Goal: Task Accomplishment & Management: Use online tool/utility

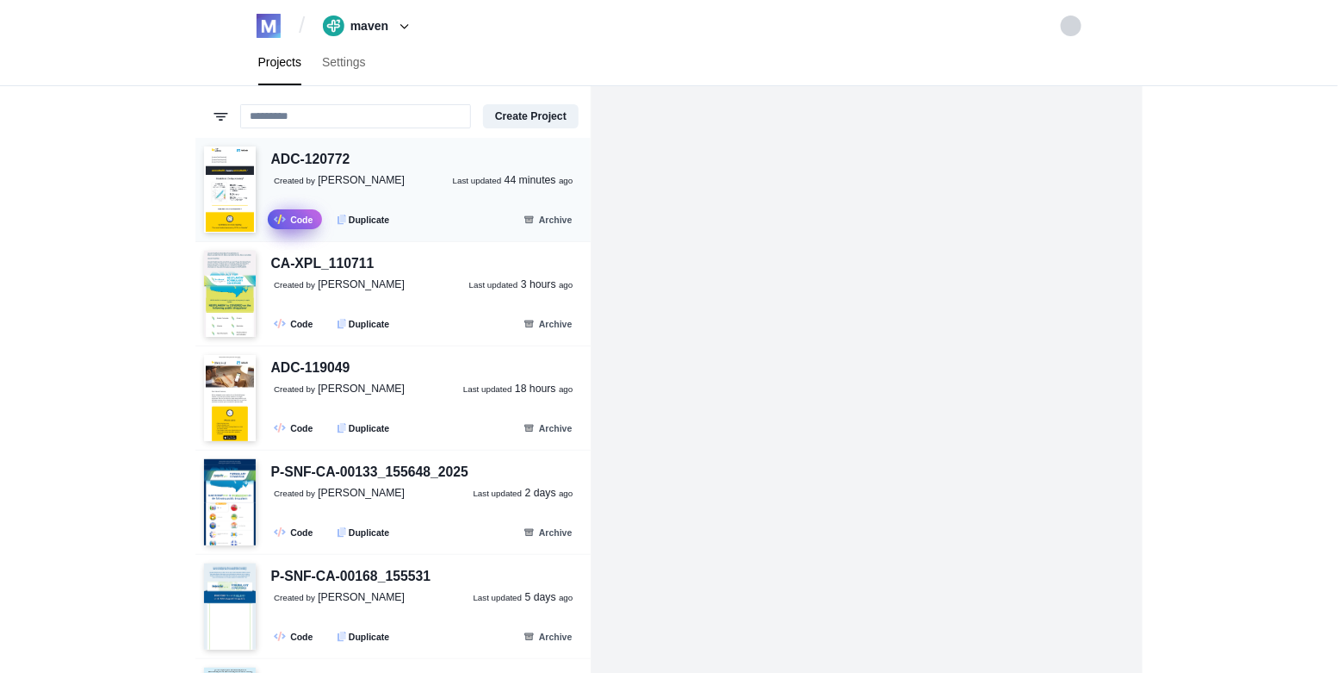
click at [298, 218] on link ".fa-secondary{opacity:.4} Code" at bounding box center [295, 219] width 54 height 20
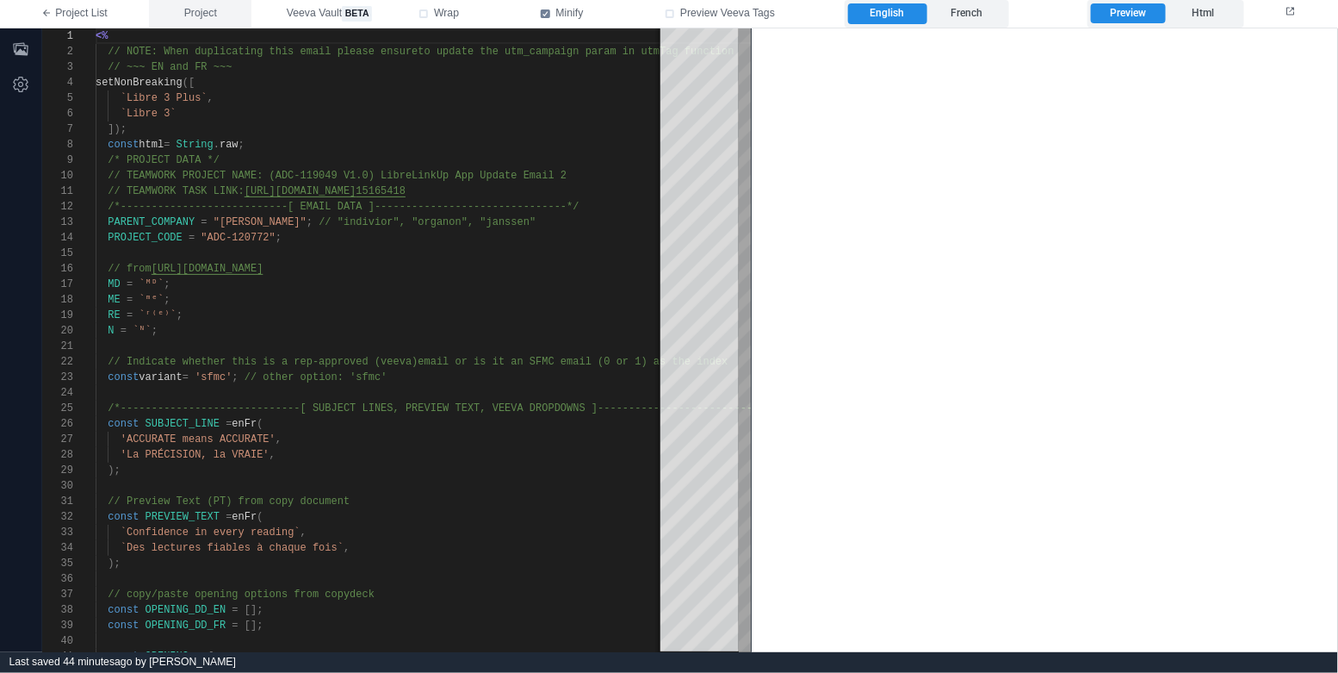
click at [221, 15] on button "Project" at bounding box center [200, 14] width 102 height 28
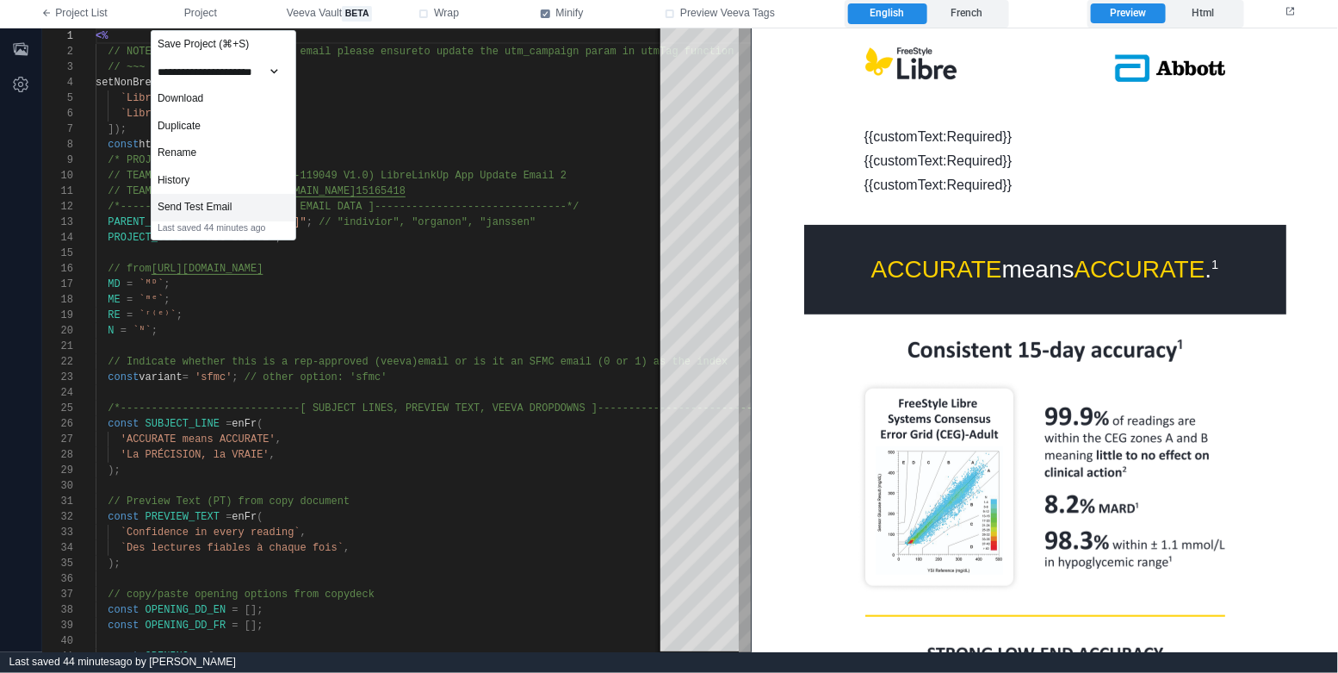
click at [267, 208] on div "Send Test Email" at bounding box center [224, 208] width 144 height 28
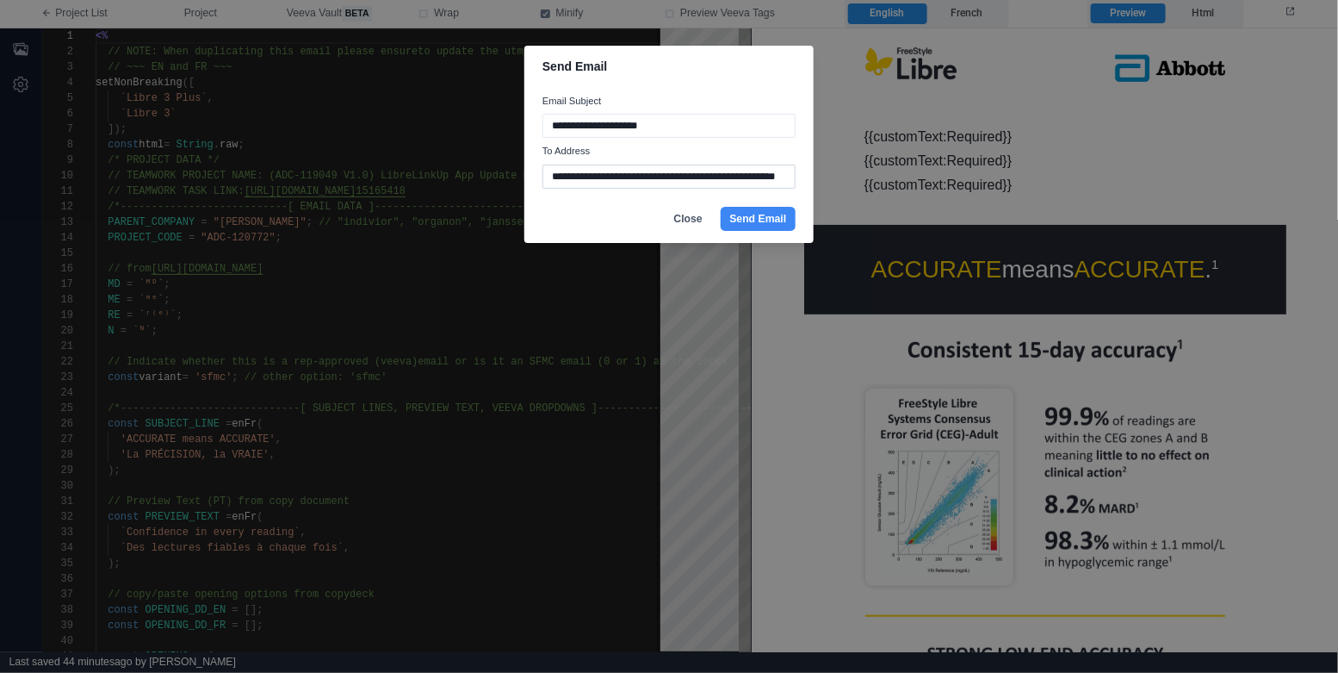
click at [678, 179] on input "**********" at bounding box center [668, 176] width 253 height 24
click at [689, 218] on button "Close" at bounding box center [688, 219] width 46 height 24
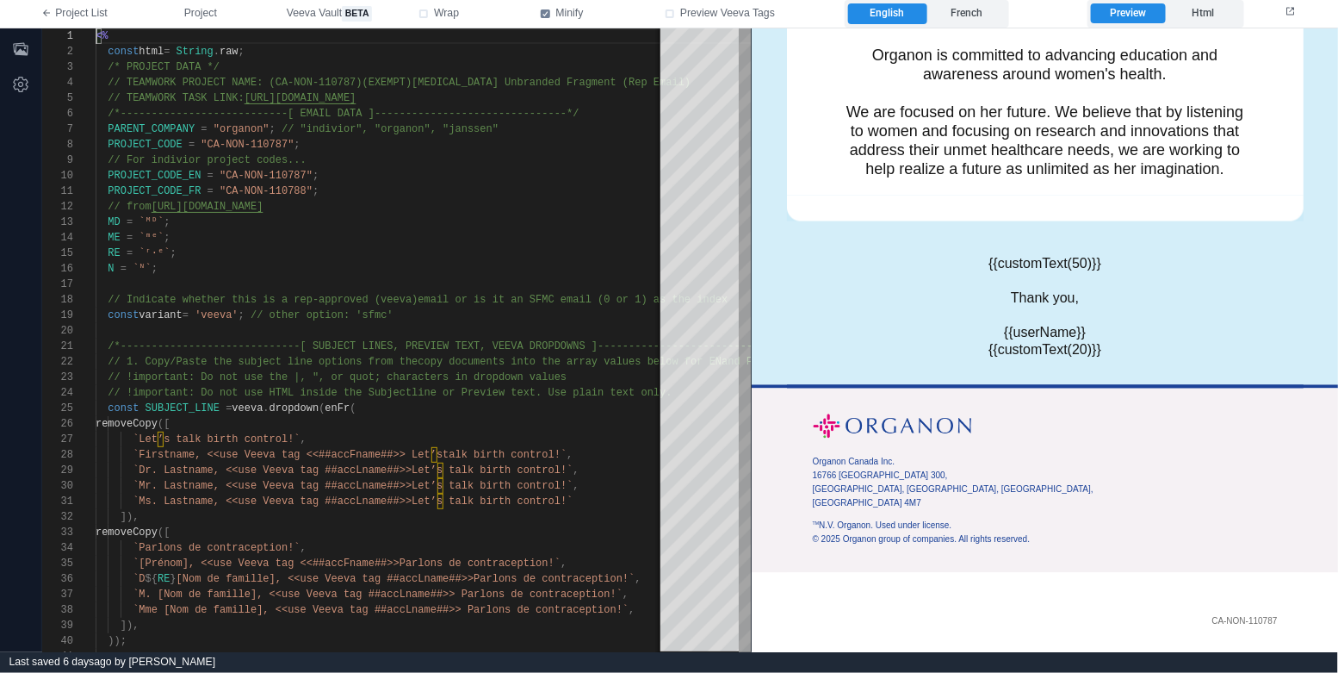
scroll to position [1036, 0]
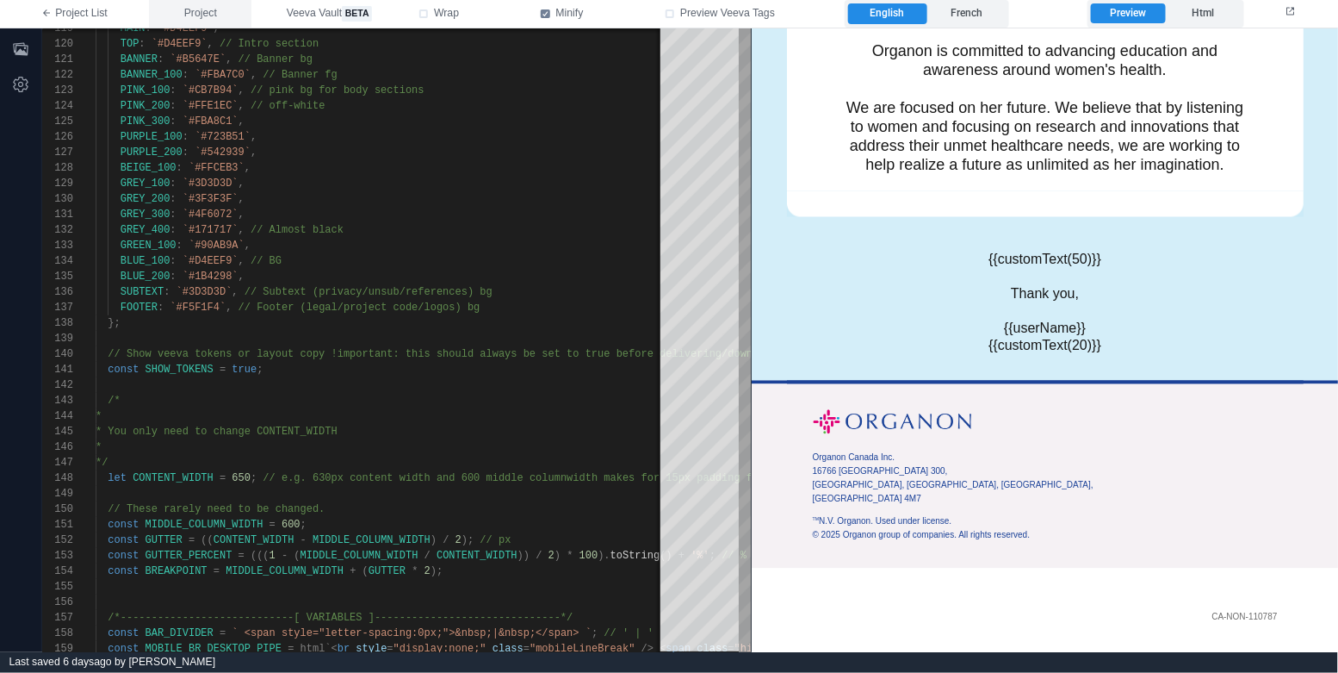
click at [208, 9] on span "Project" at bounding box center [200, 13] width 33 height 15
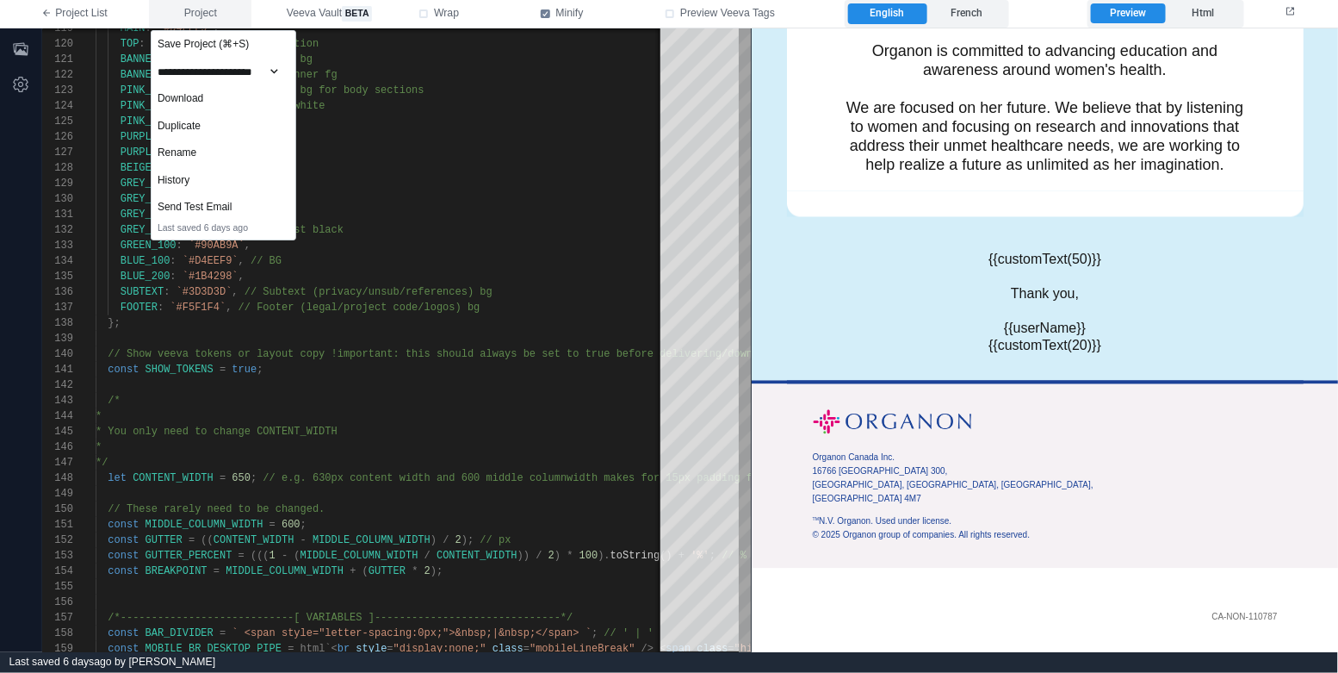
click at [199, 10] on span "Project" at bounding box center [200, 13] width 33 height 15
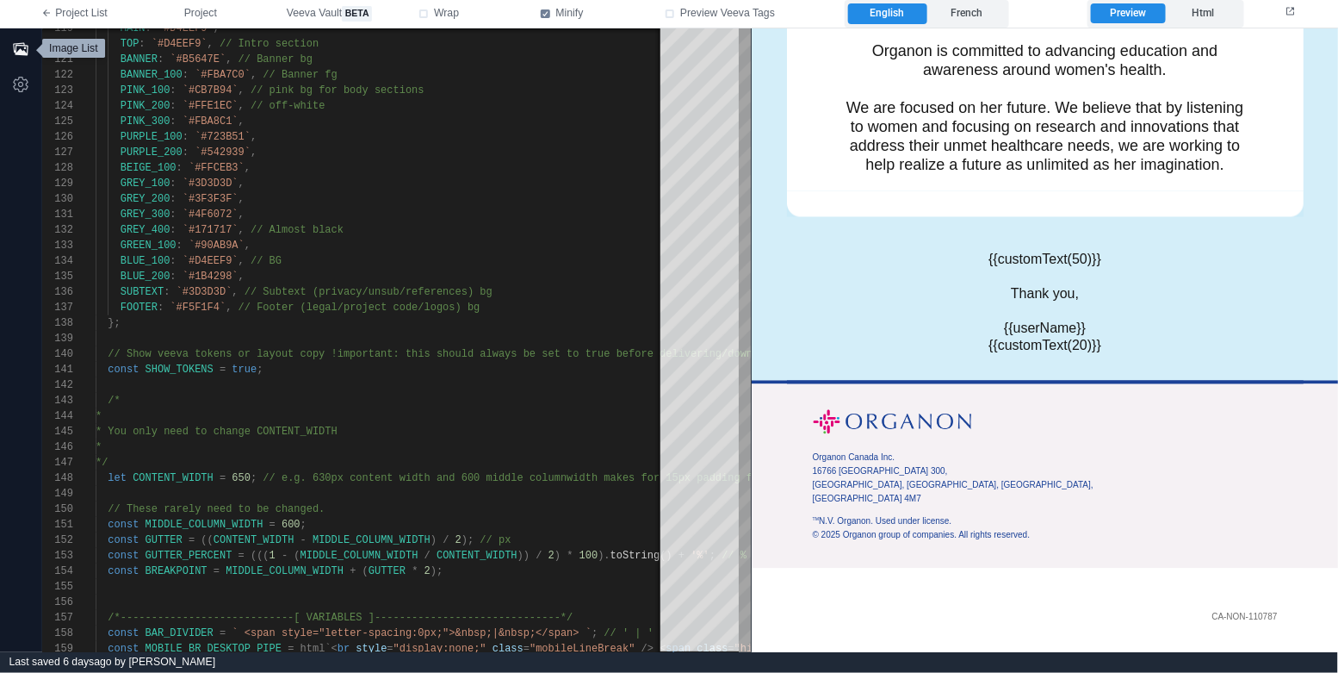
click at [20, 42] on icon "button" at bounding box center [20, 48] width 15 height 13
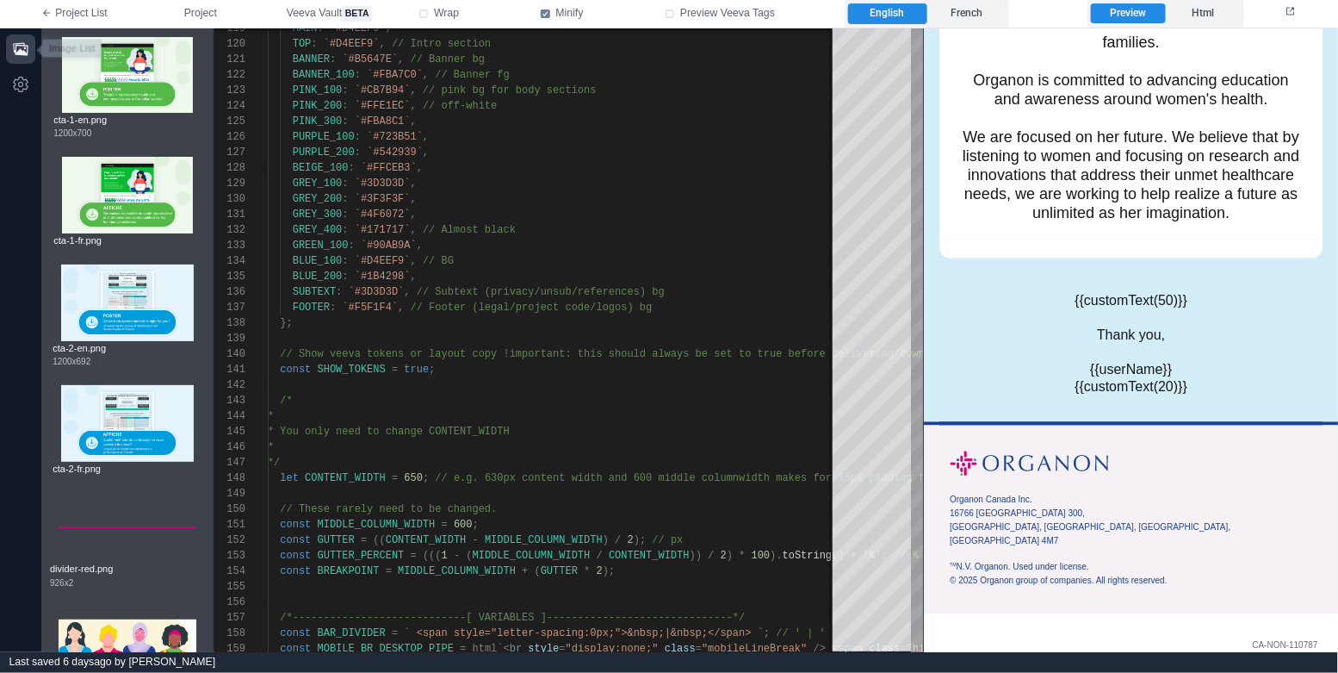
scroll to position [1028, 0]
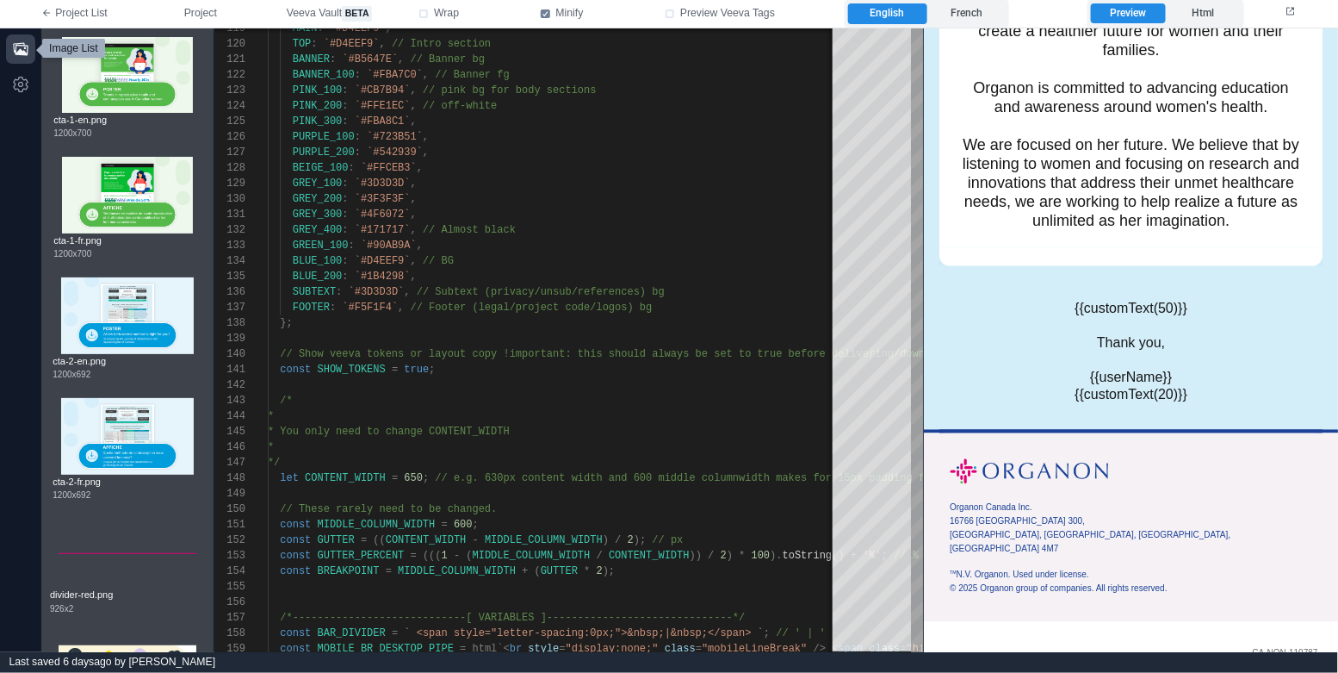
click at [15, 47] on icon "button" at bounding box center [20, 48] width 17 height 17
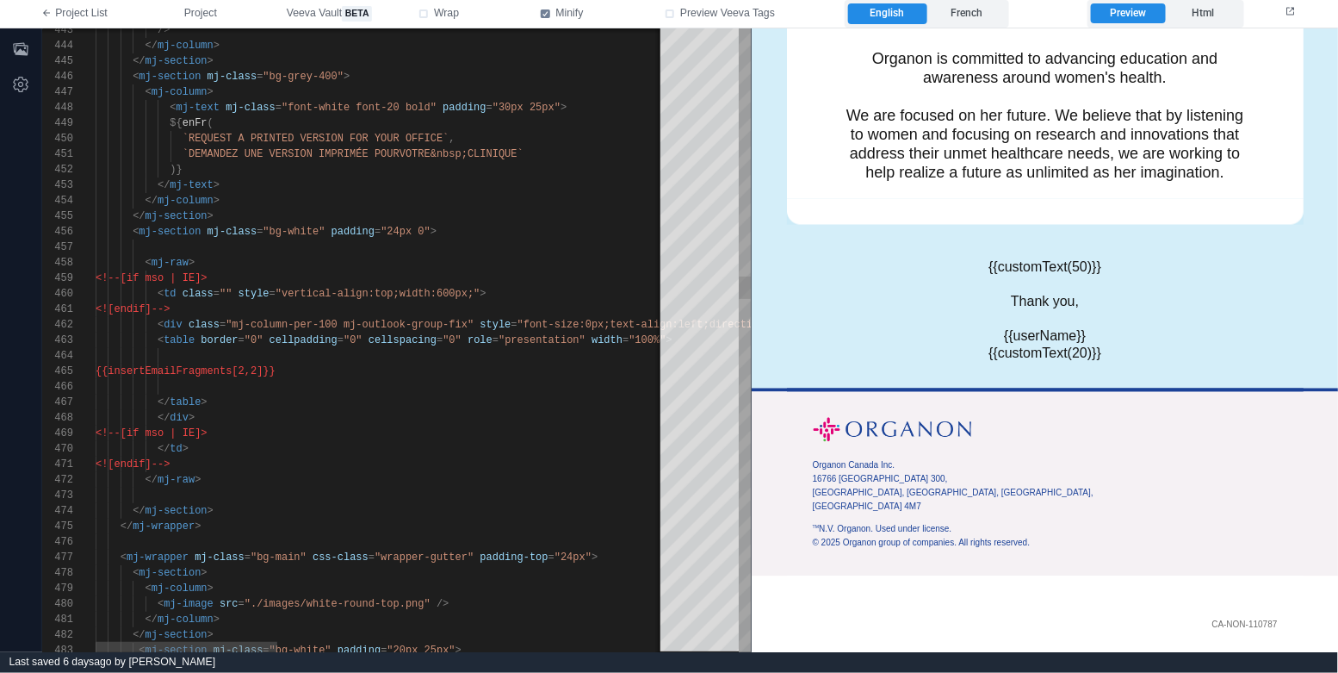
click at [249, 212] on div "</ mj-section >" at bounding box center [989, 215] width 1786 height 15
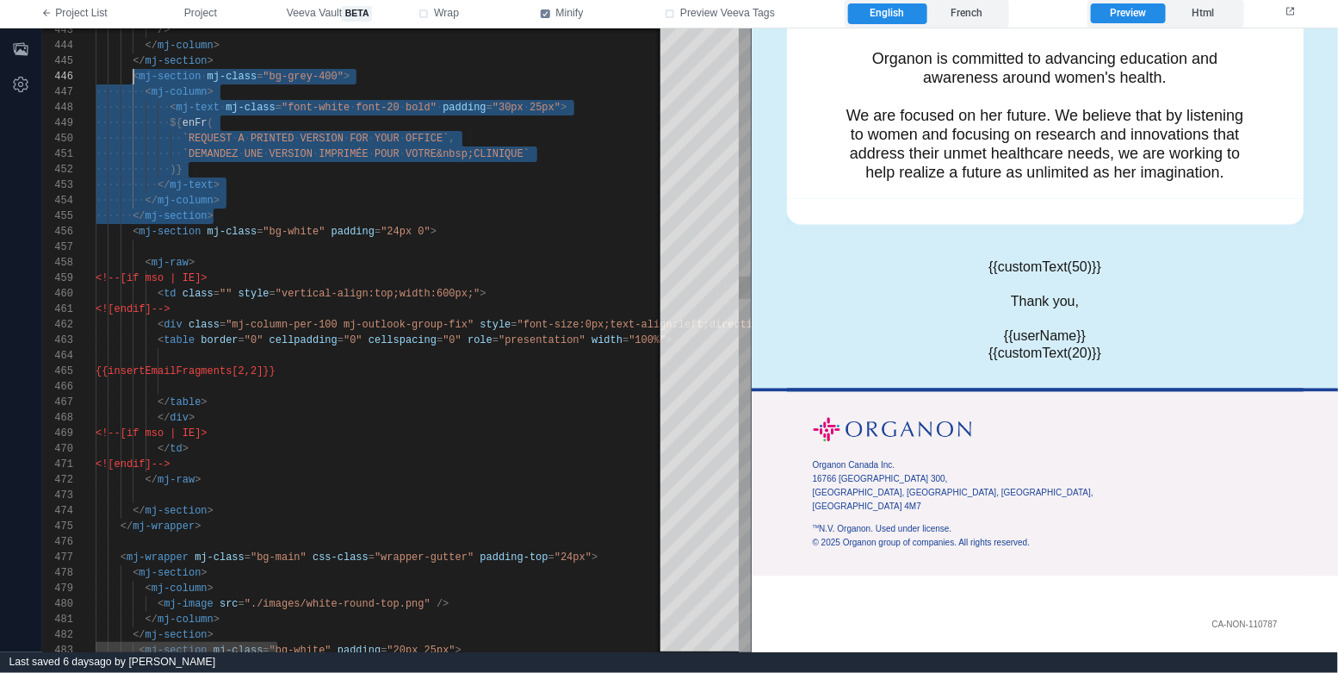
scroll to position [77, 37]
drag, startPoint x: 244, startPoint y: 212, endPoint x: 135, endPoint y: 80, distance: 170.7
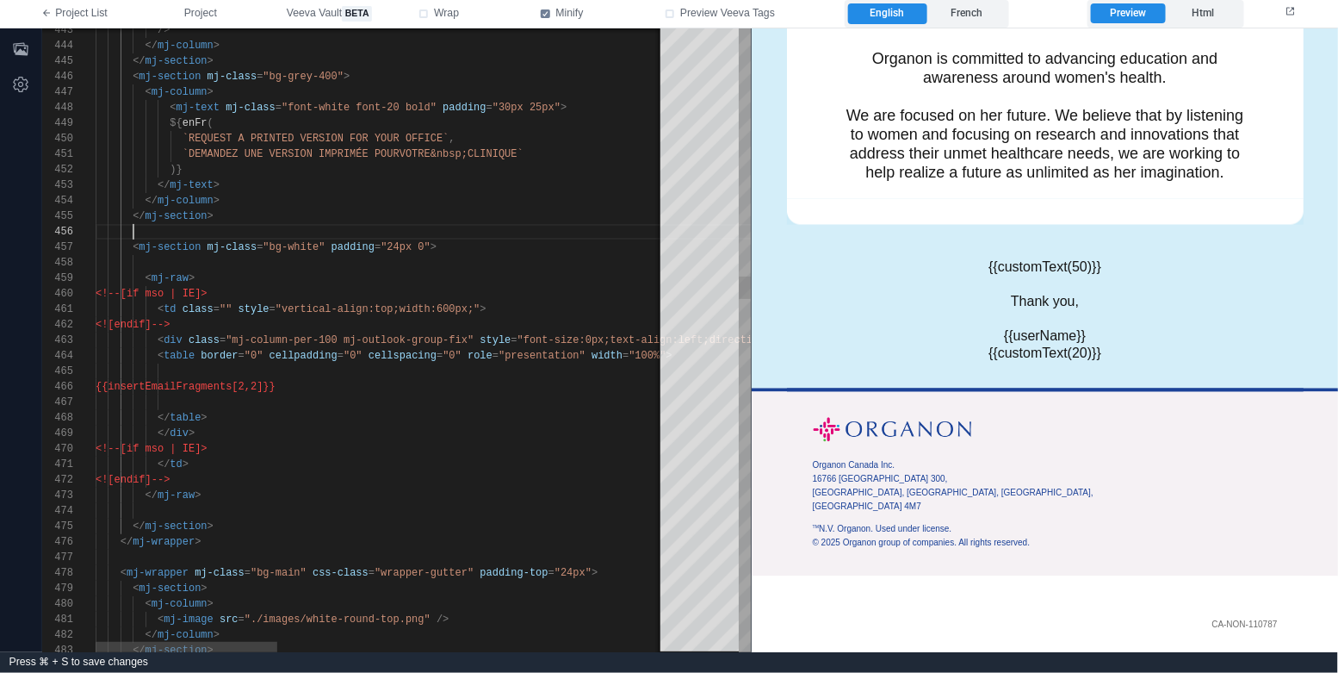
paste textarea "**********"
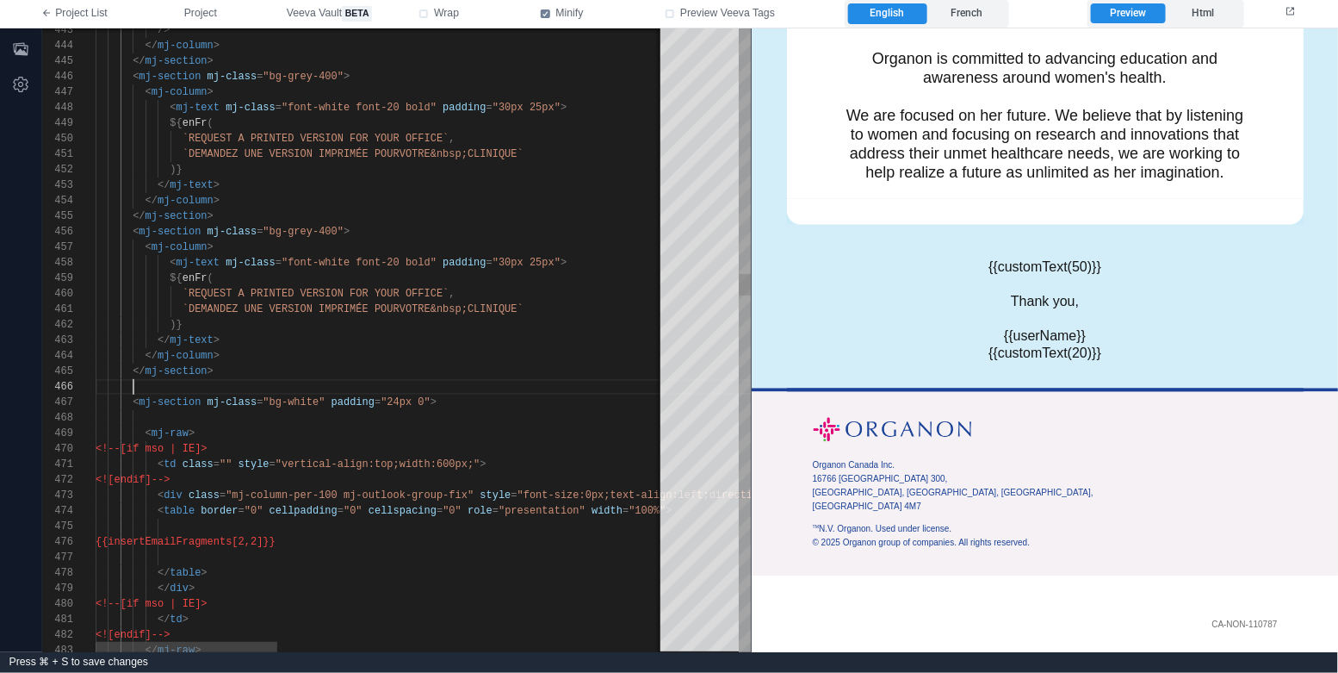
paste textarea "**********"
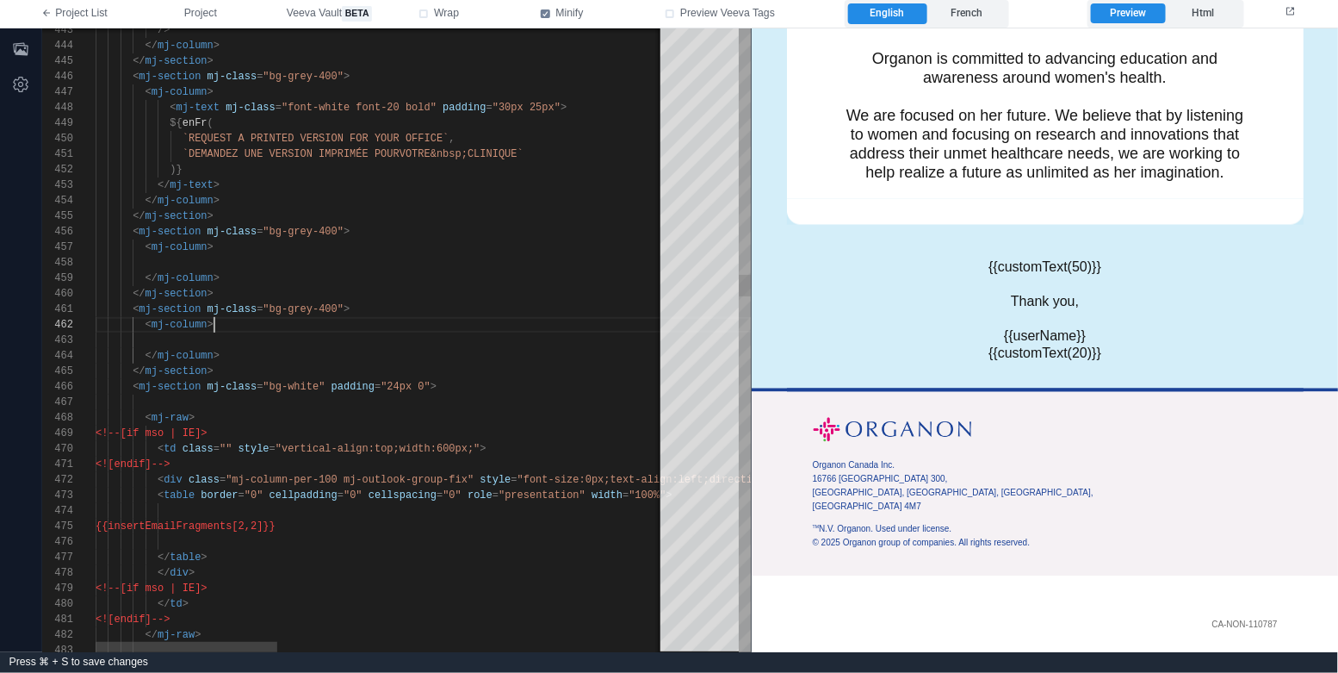
scroll to position [15, 117]
click at [233, 329] on div "< mj-column >" at bounding box center [989, 324] width 1786 height 15
click at [214, 248] on div "< mj-column >" at bounding box center [989, 246] width 1786 height 15
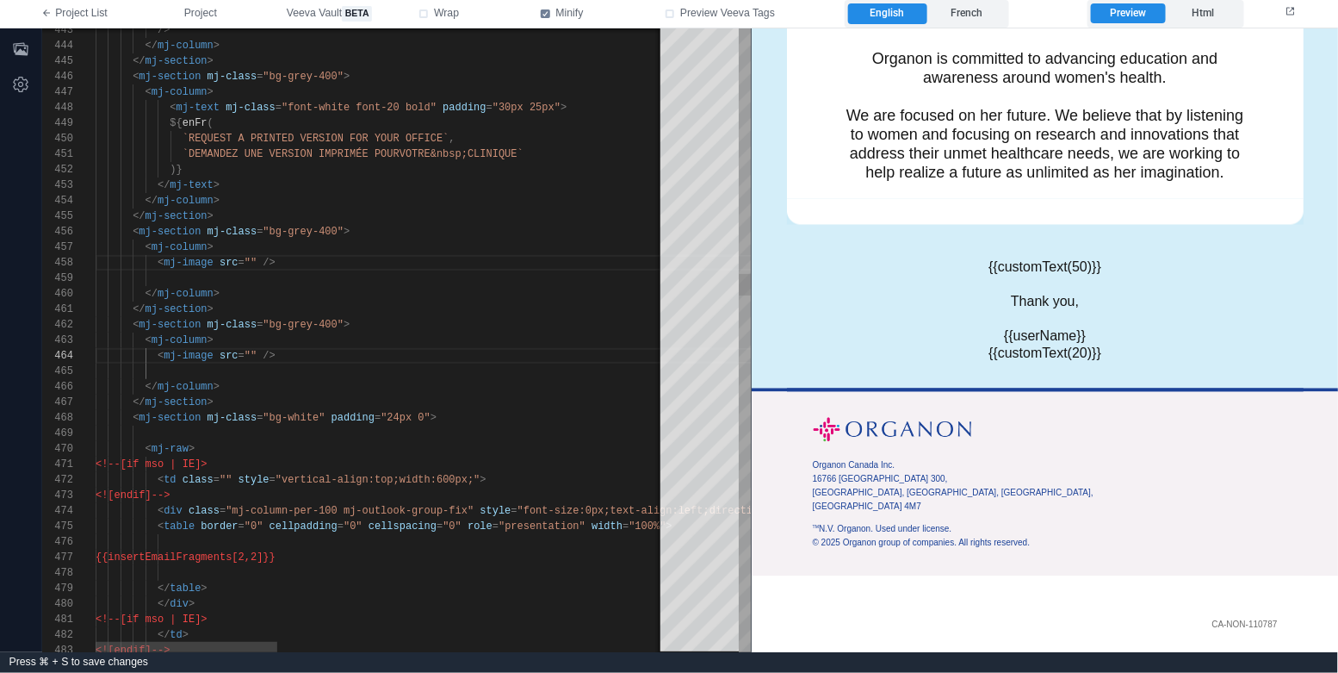
scroll to position [1028, 0]
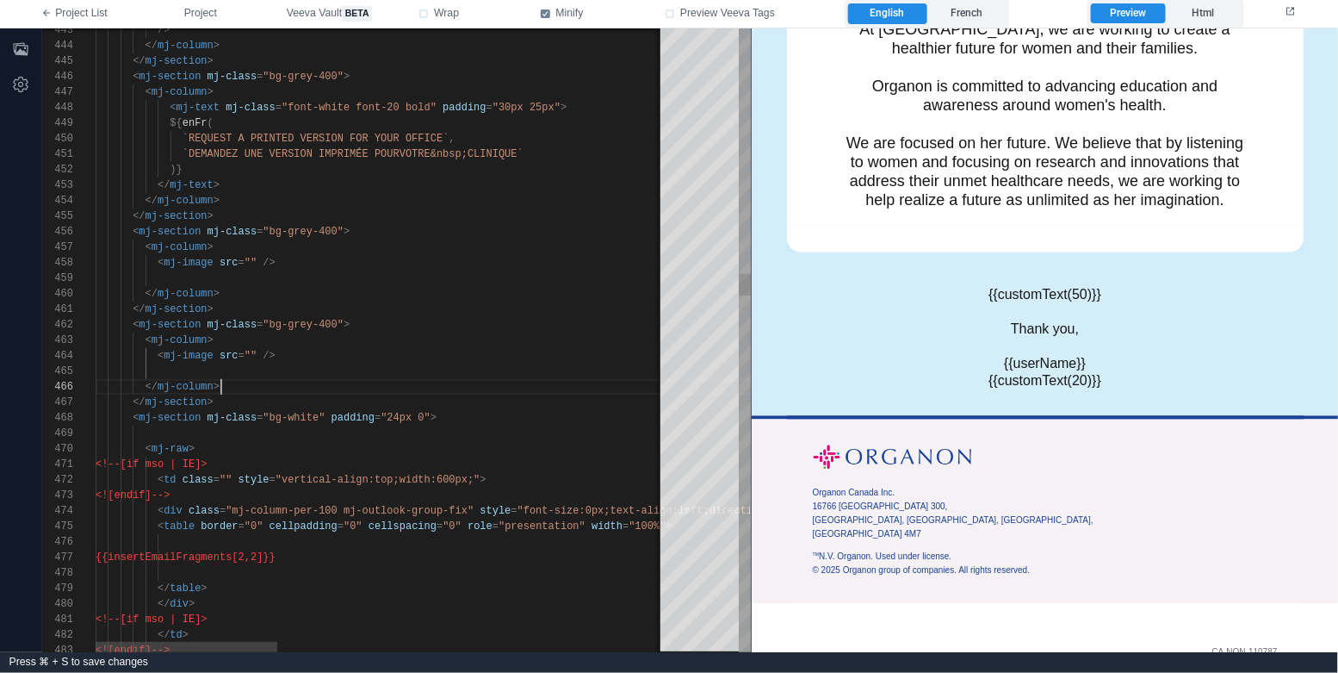
click at [294, 379] on div "</ mj-column >" at bounding box center [989, 386] width 1786 height 15
click at [253, 257] on span """" at bounding box center [251, 263] width 12 height 12
click at [15, 45] on icon "button" at bounding box center [20, 48] width 15 height 13
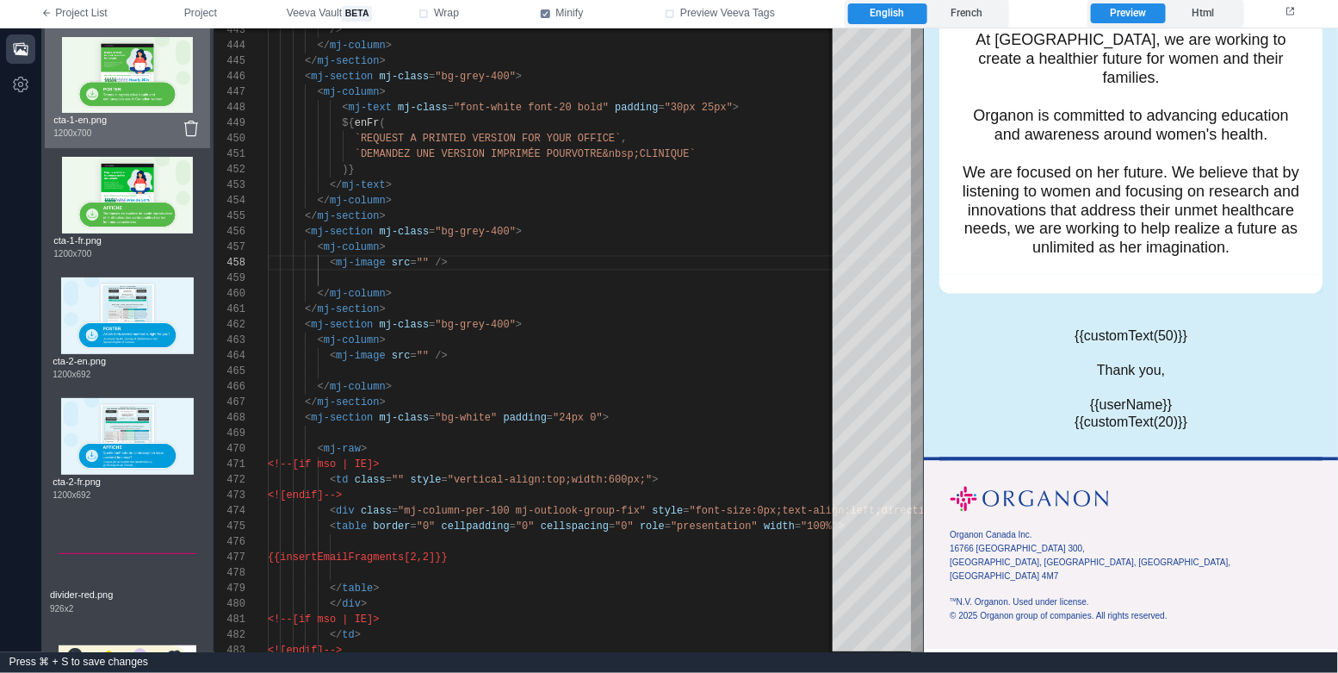
click at [134, 94] on img at bounding box center [127, 75] width 130 height 76
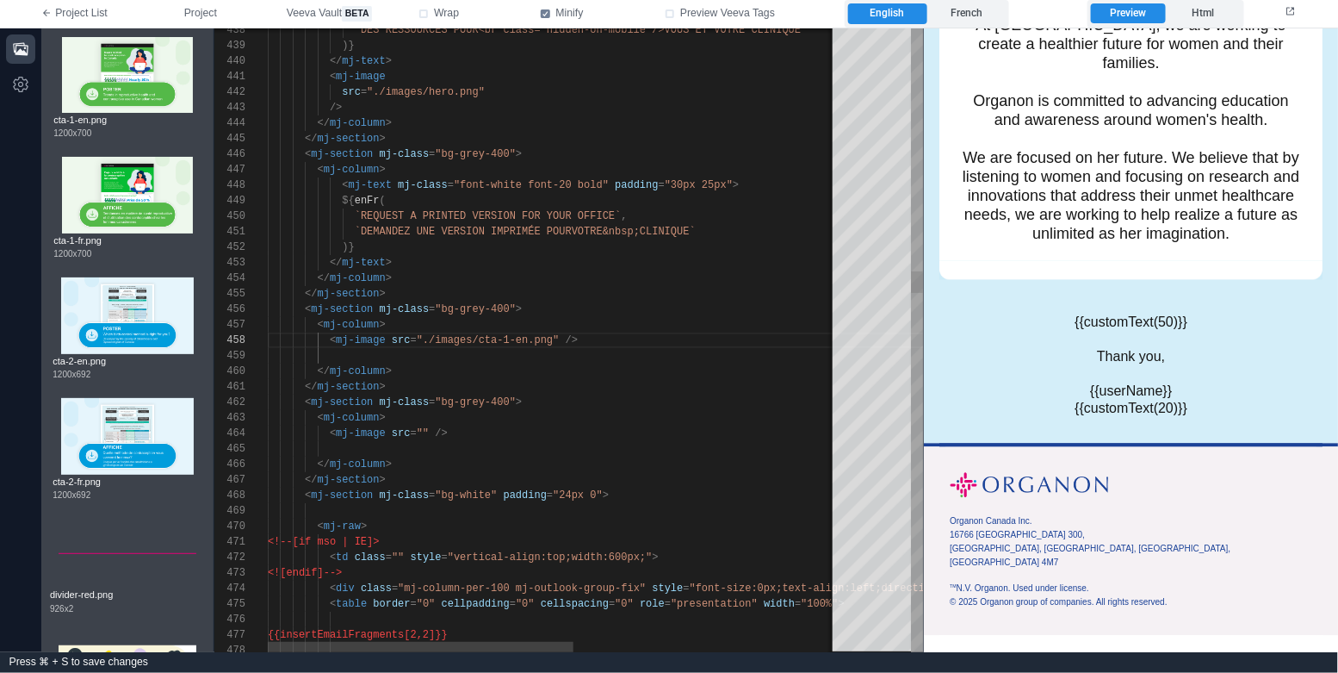
scroll to position [46, 155]
click at [422, 434] on span """" at bounding box center [423, 433] width 12 height 12
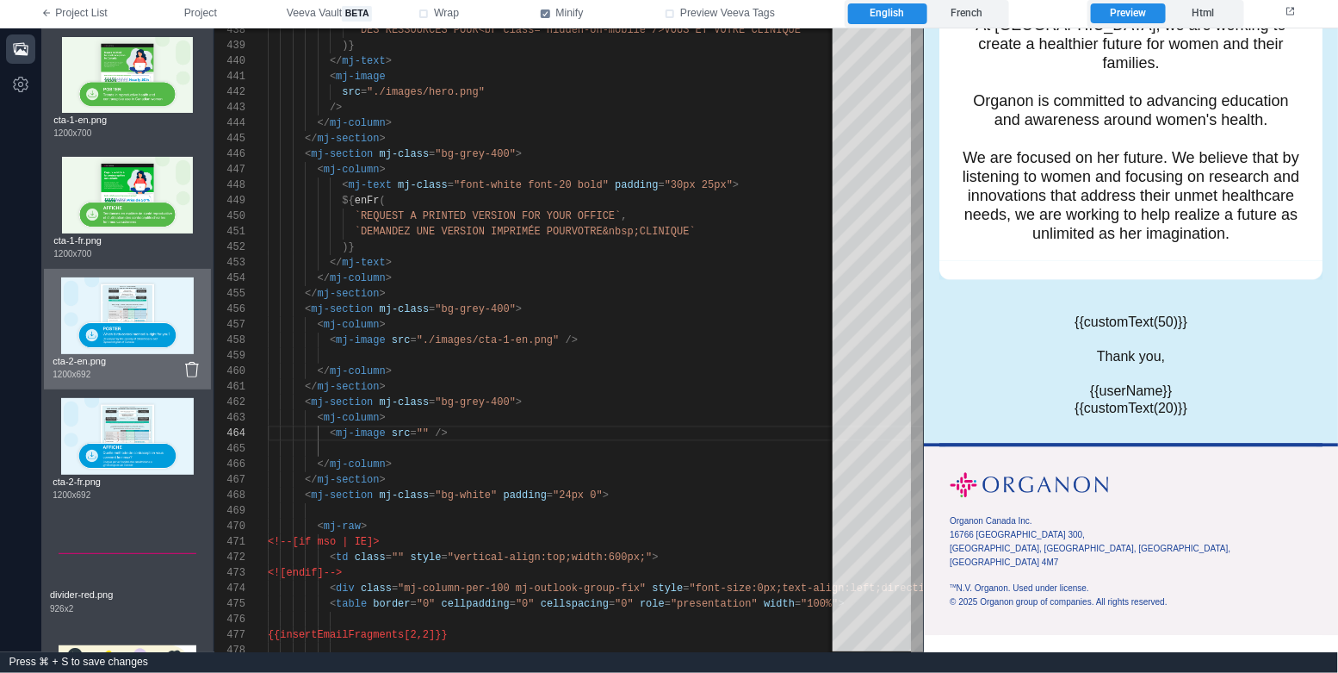
click at [102, 324] on img at bounding box center [127, 315] width 132 height 76
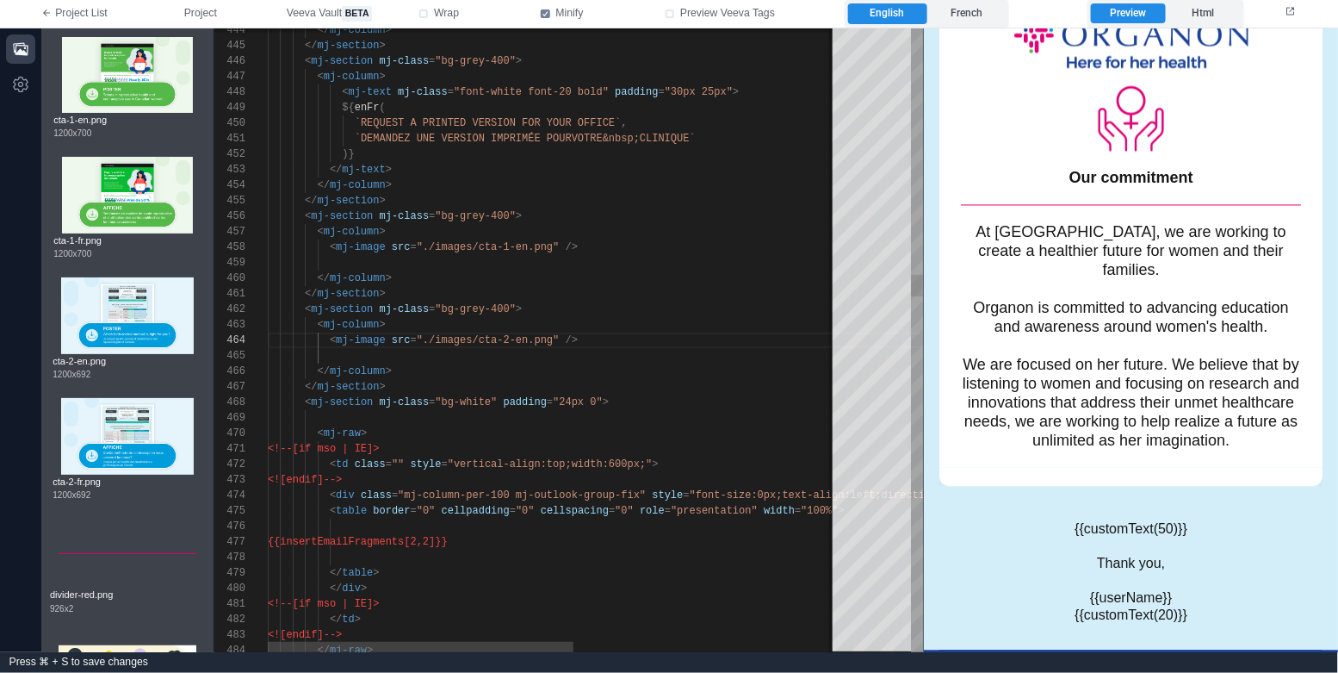
scroll to position [1472, 0]
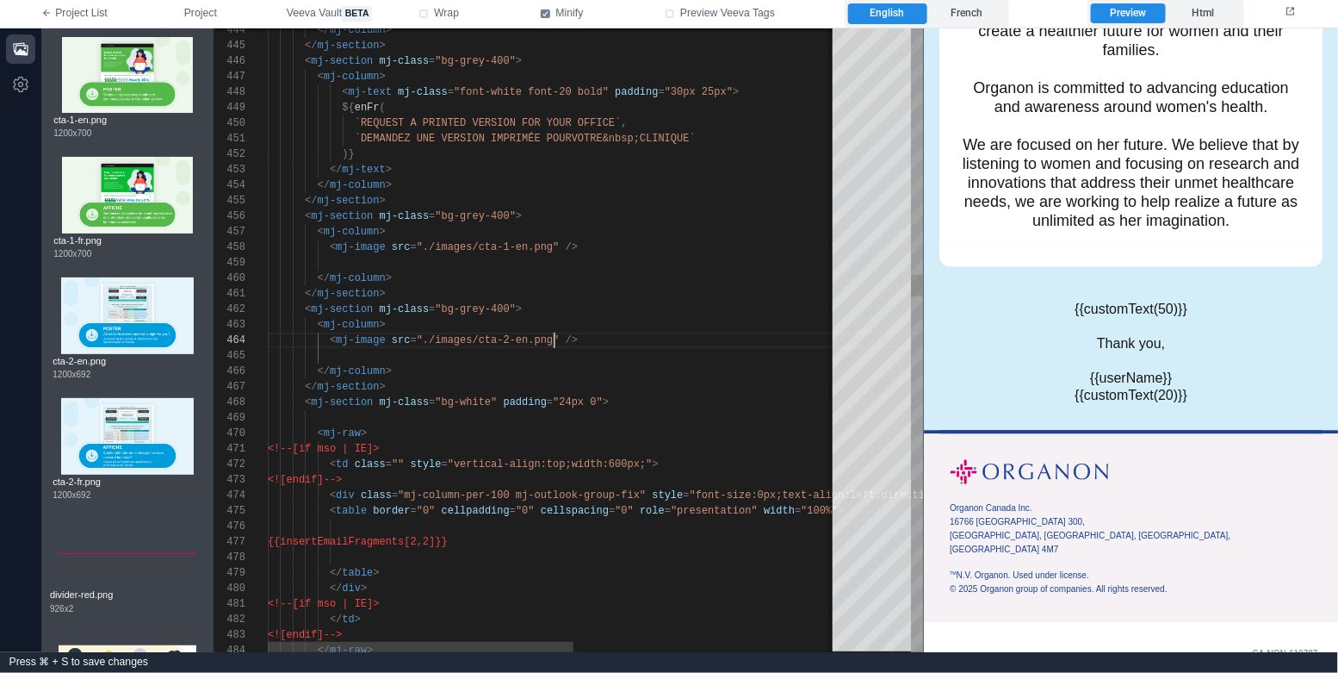
click at [467, 372] on div "</ mj-column >" at bounding box center [800, 370] width 1064 height 15
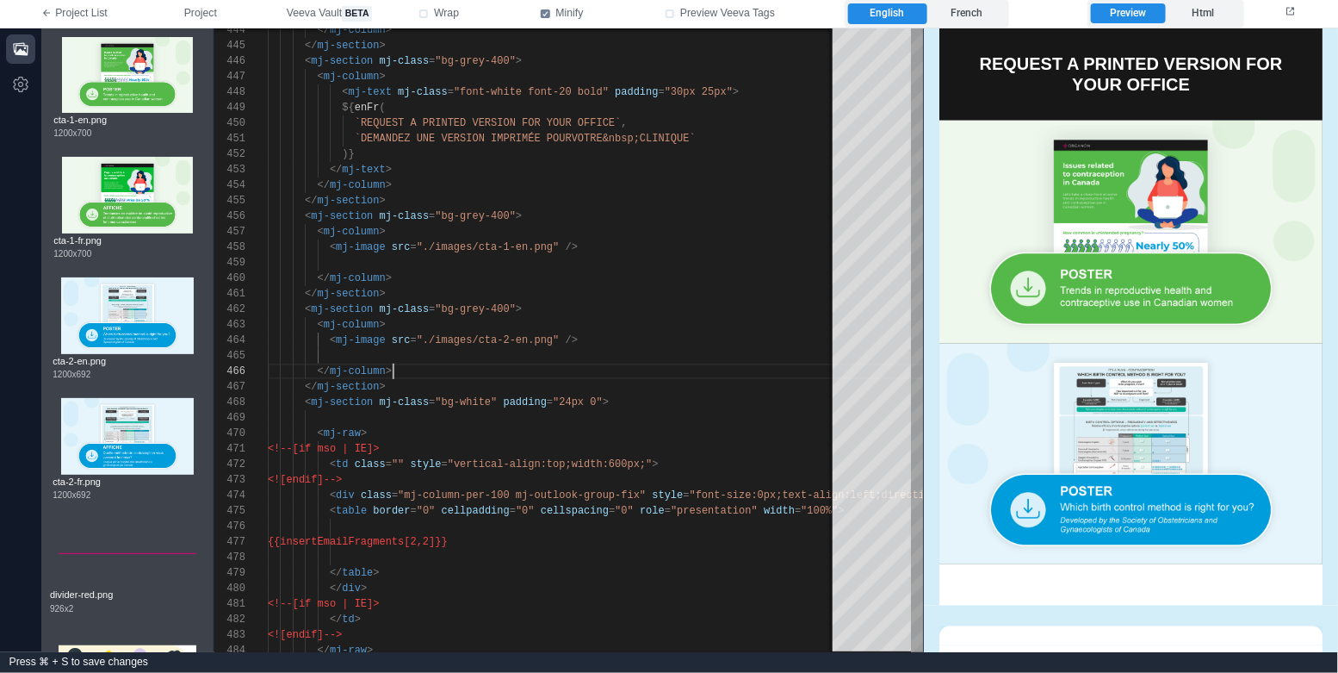
scroll to position [571, 0]
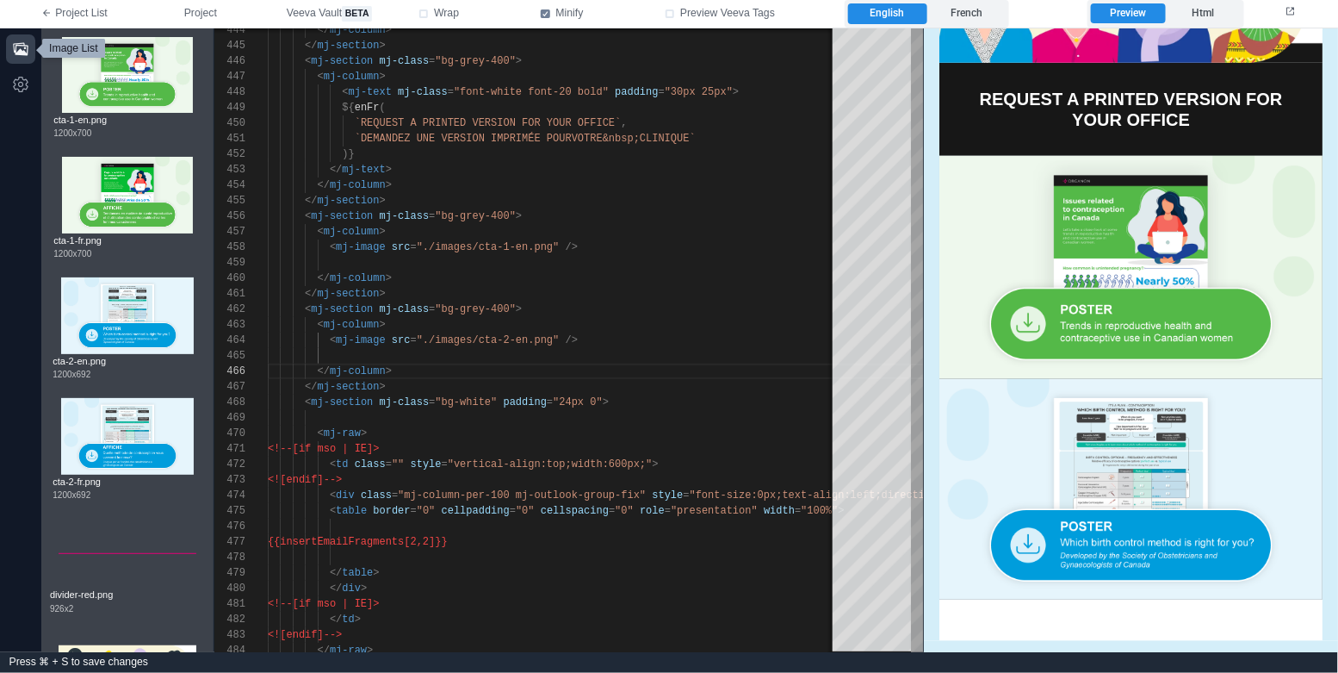
click at [20, 53] on icon "button" at bounding box center [20, 48] width 15 height 13
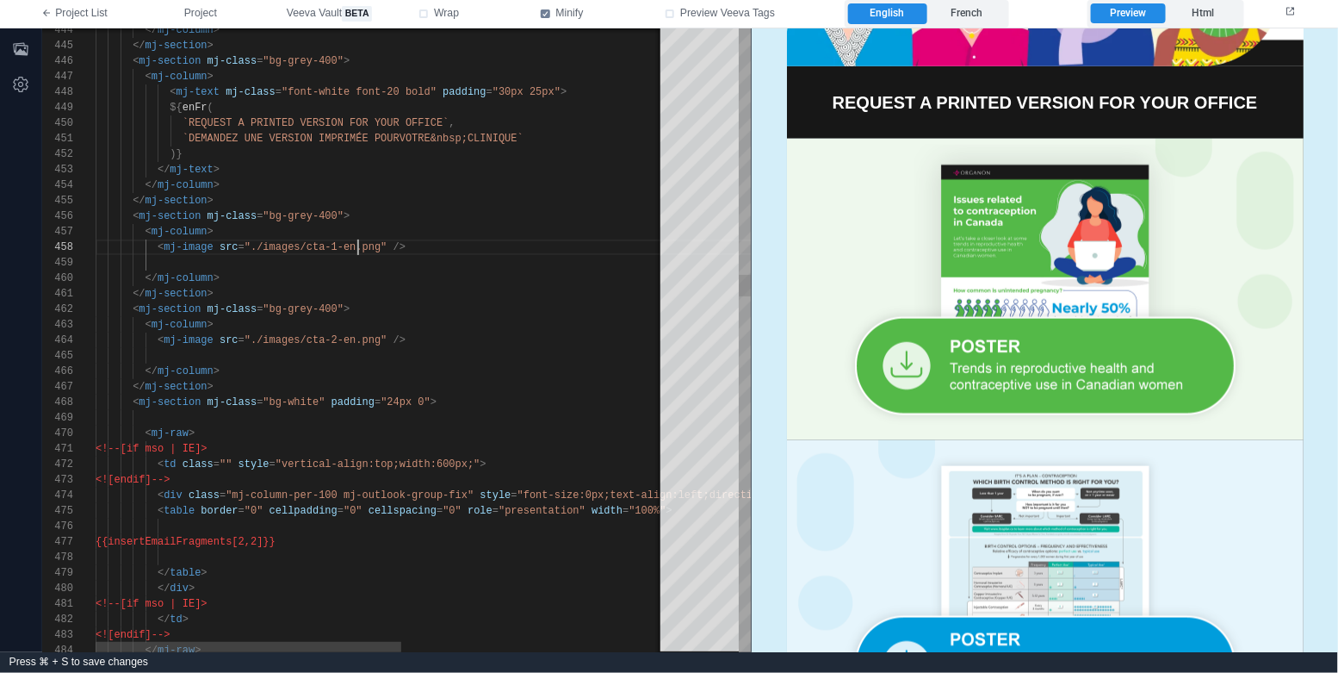
scroll to position [108, 262]
click at [357, 245] on div "444 445 446 447 448 449 450 451 452 453 454 455 456 457 458 459 460 461 462 463…" at bounding box center [396, 339] width 709 height 623
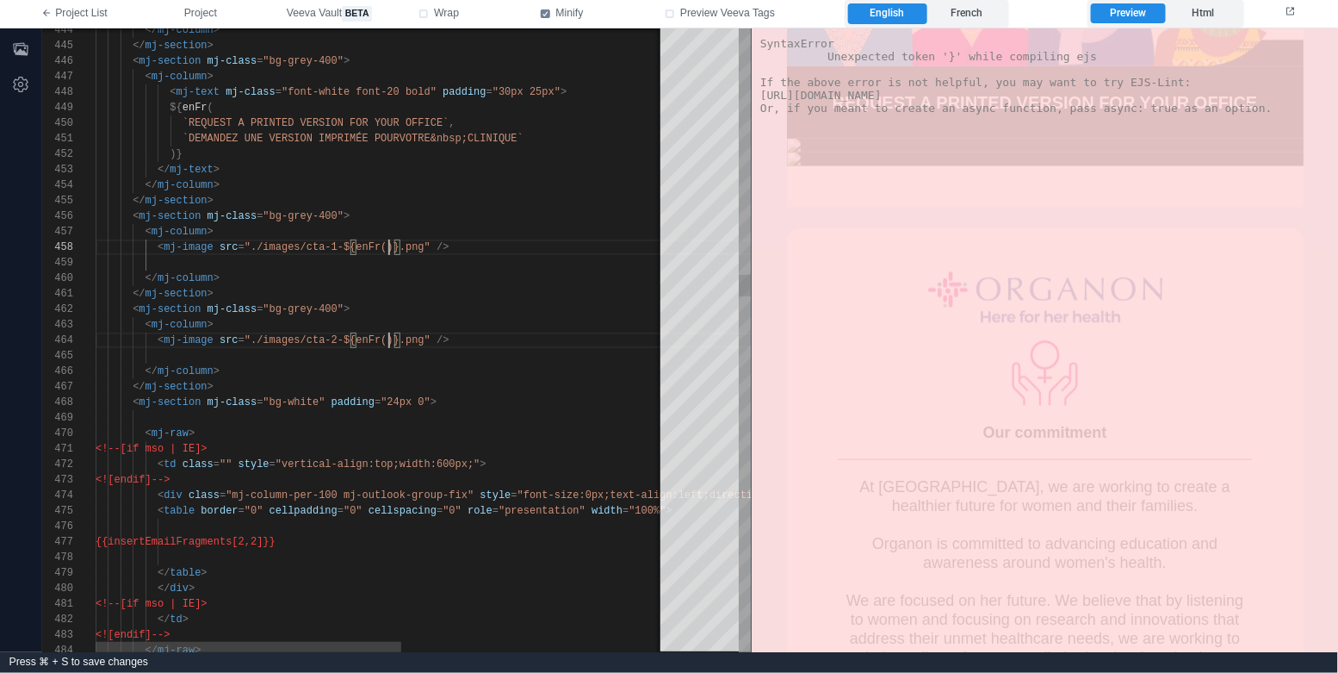
scroll to position [108, 293]
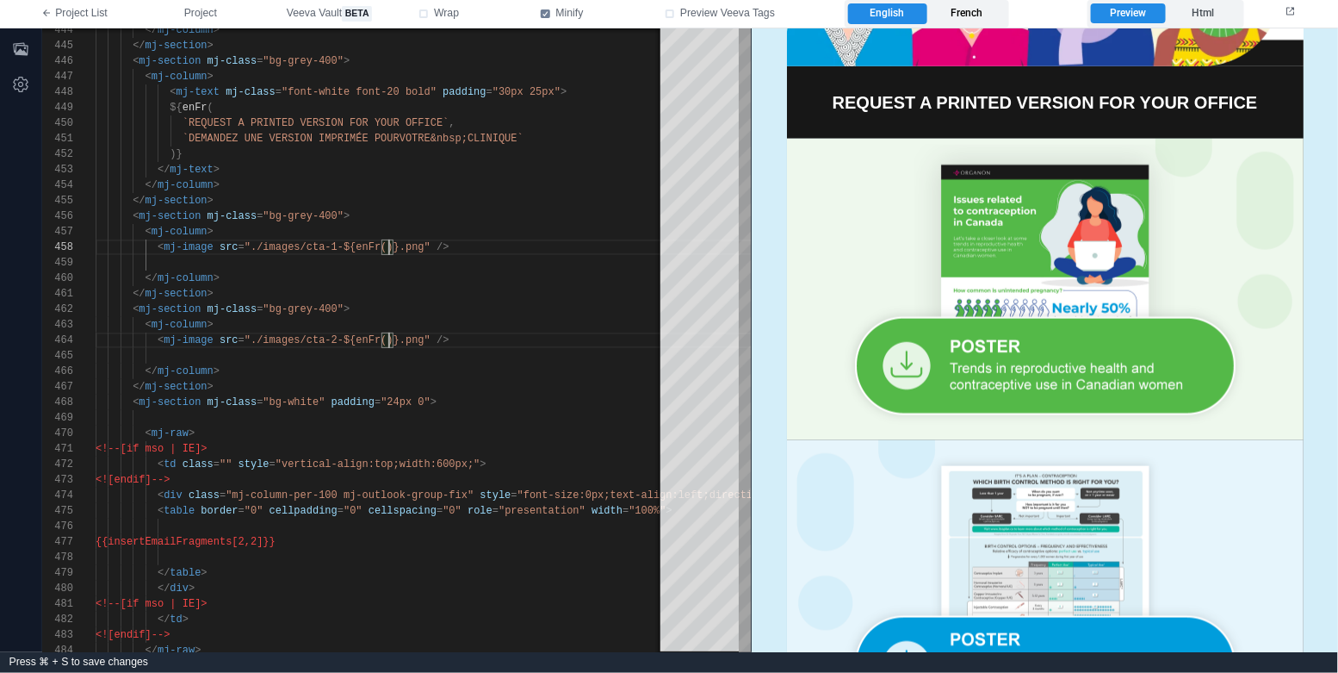
type textarea "**********"
click at [963, 20] on label "French" at bounding box center [966, 13] width 78 height 21
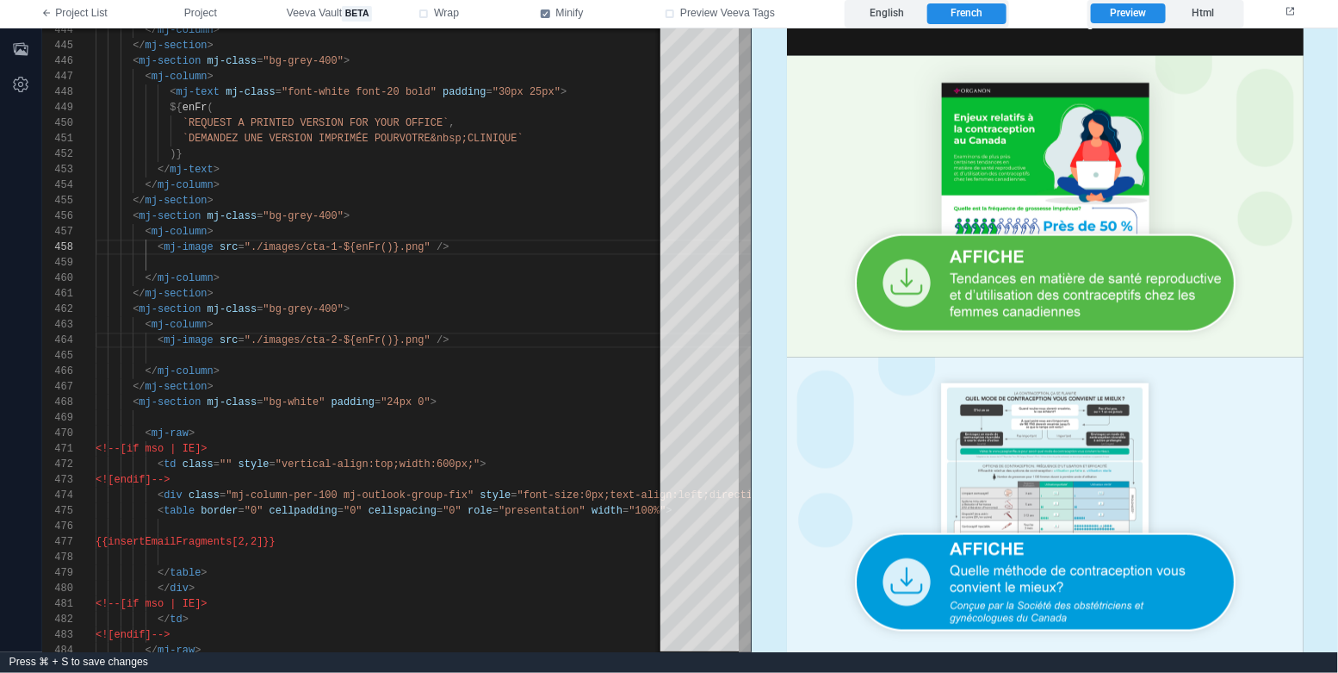
scroll to position [753, 0]
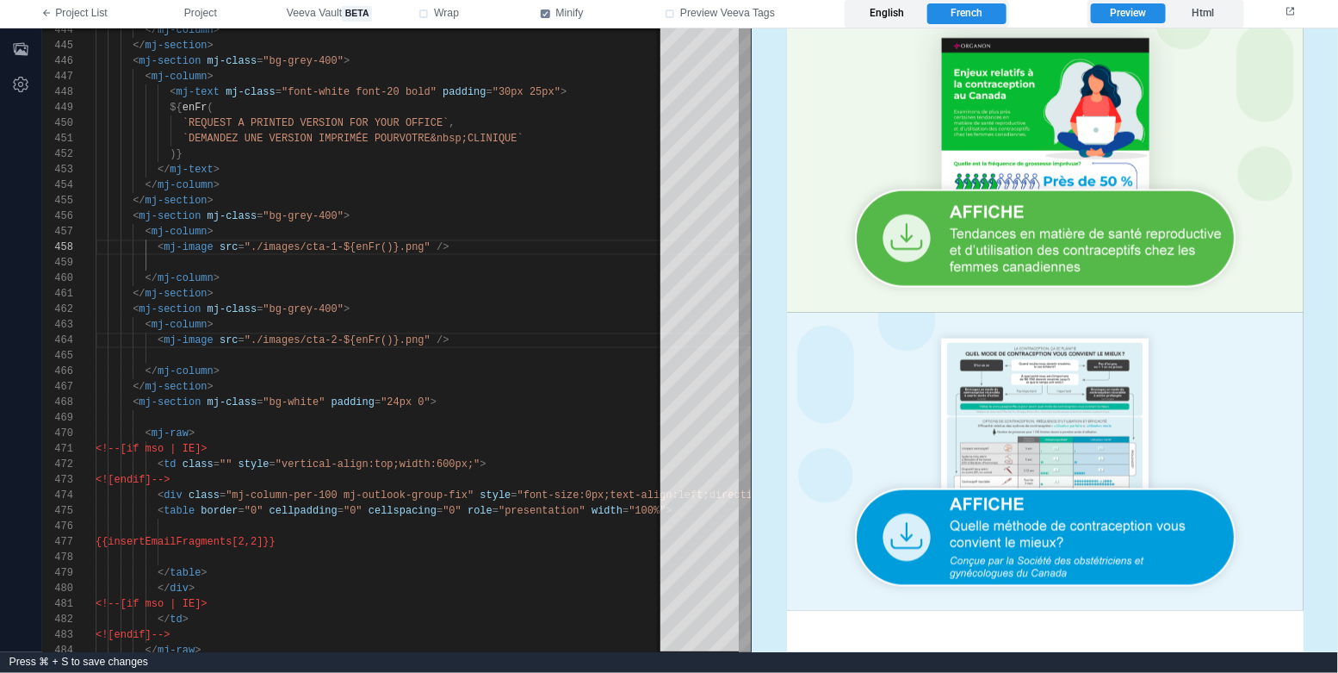
click at [913, 15] on label "English" at bounding box center [887, 13] width 78 height 21
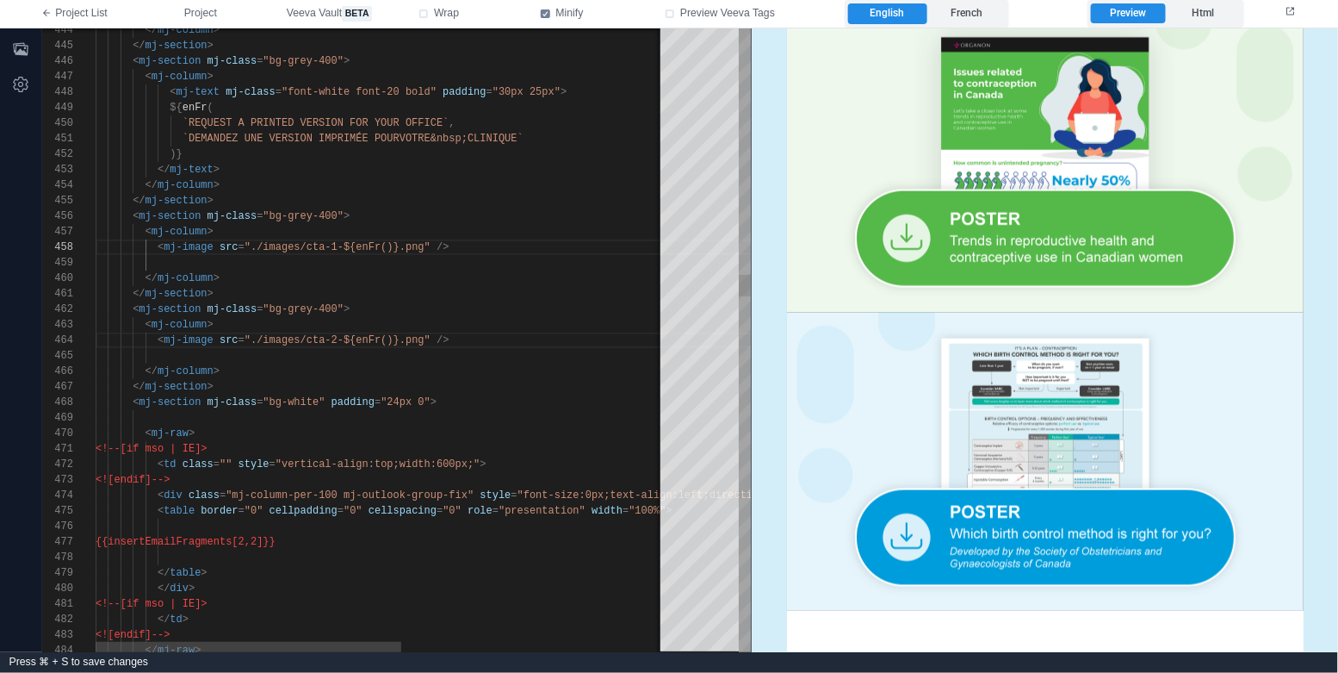
scroll to position [139, 125]
click at [524, 284] on div "</ mj-column >" at bounding box center [628, 277] width 1064 height 15
click at [204, 15] on span "Project" at bounding box center [200, 13] width 33 height 15
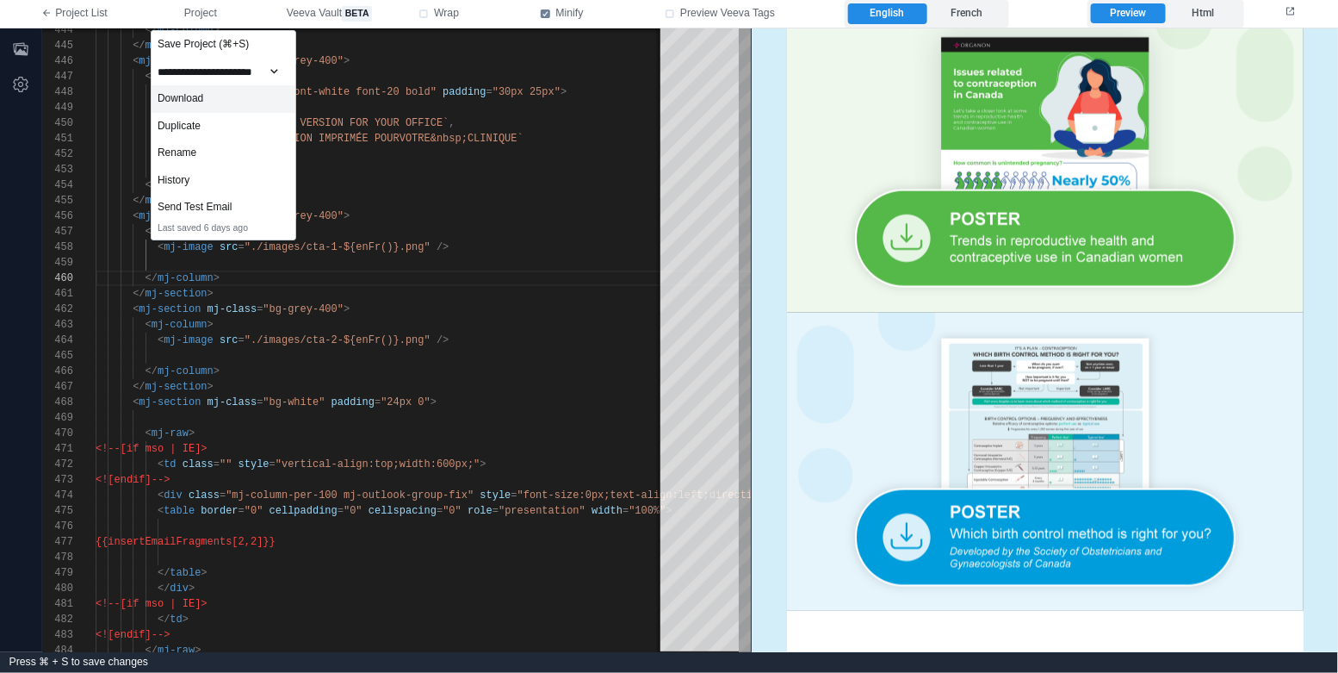
click at [251, 96] on div "Download" at bounding box center [224, 99] width 144 height 28
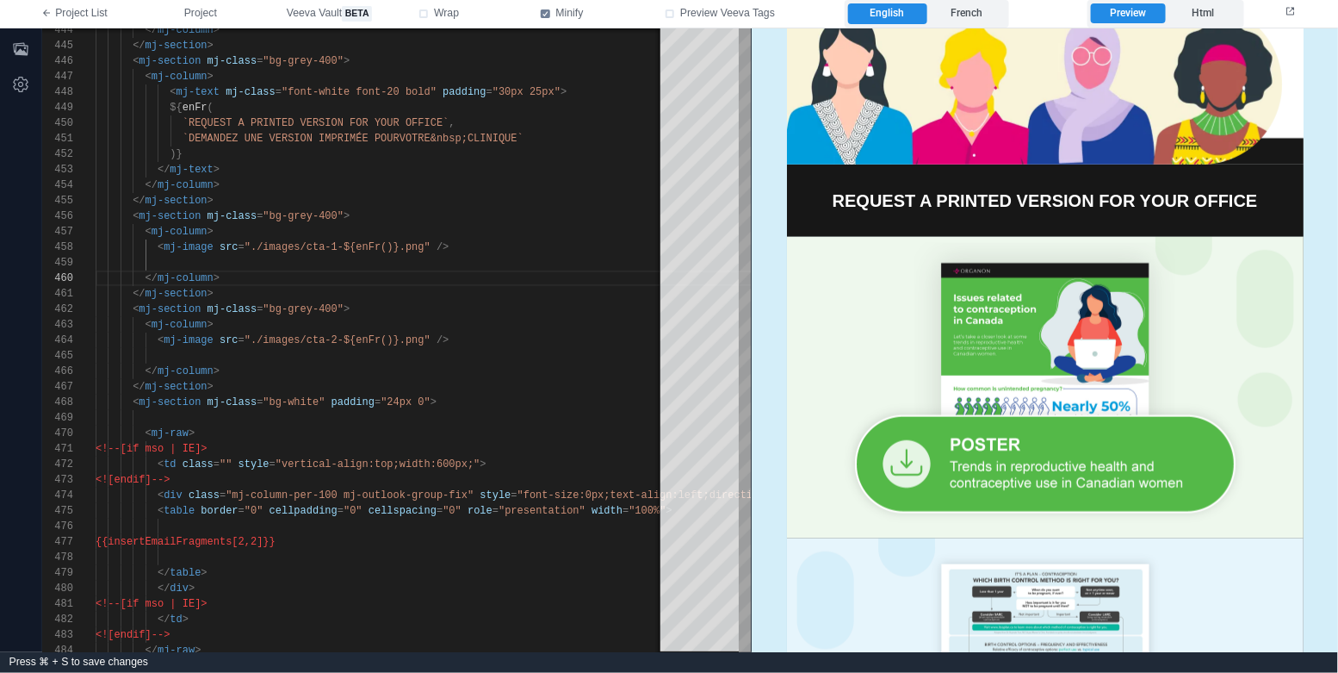
scroll to position [97, 0]
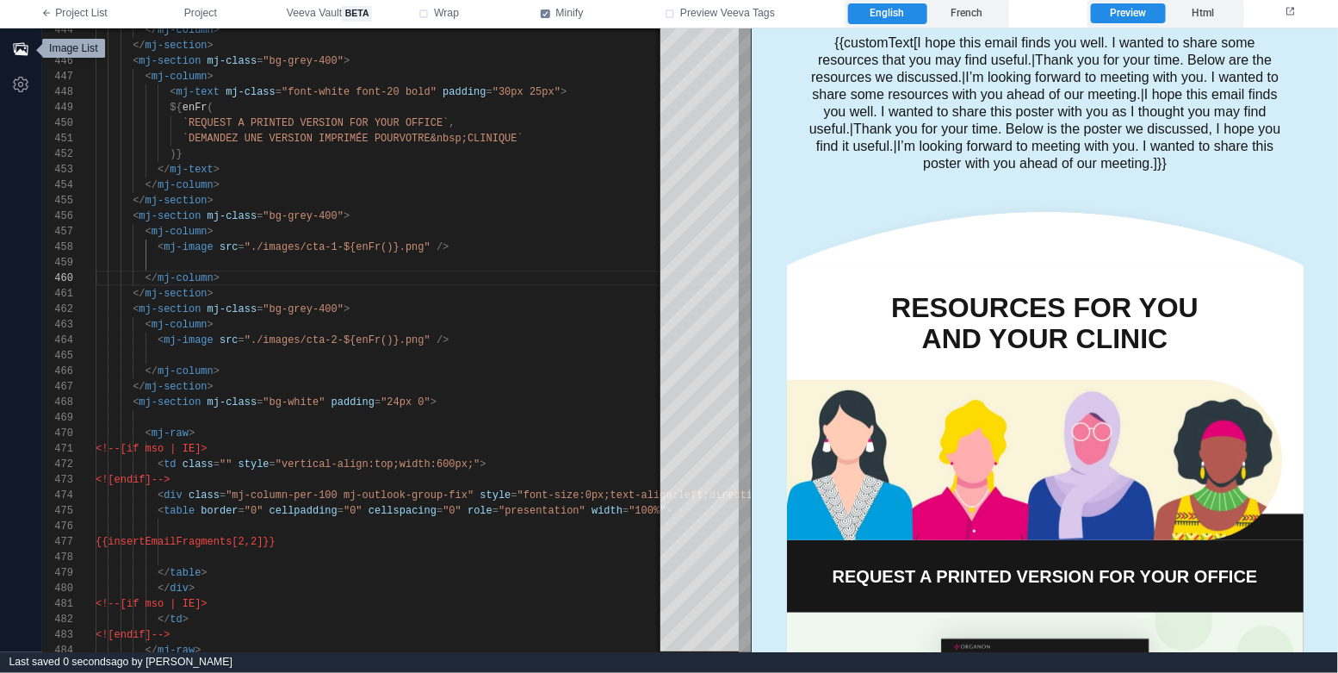
click at [13, 48] on icon "button" at bounding box center [20, 48] width 15 height 13
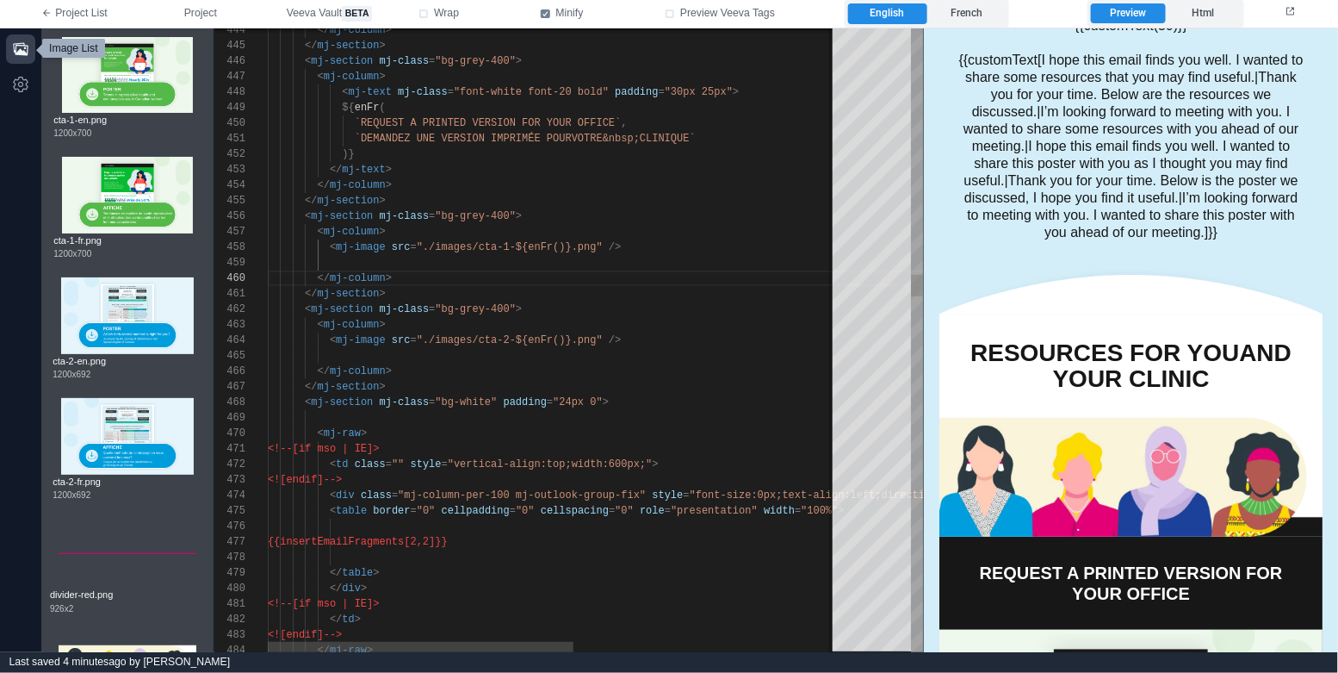
scroll to position [93, 117]
click at [547, 380] on div "</ mj-section >" at bounding box center [800, 386] width 1064 height 15
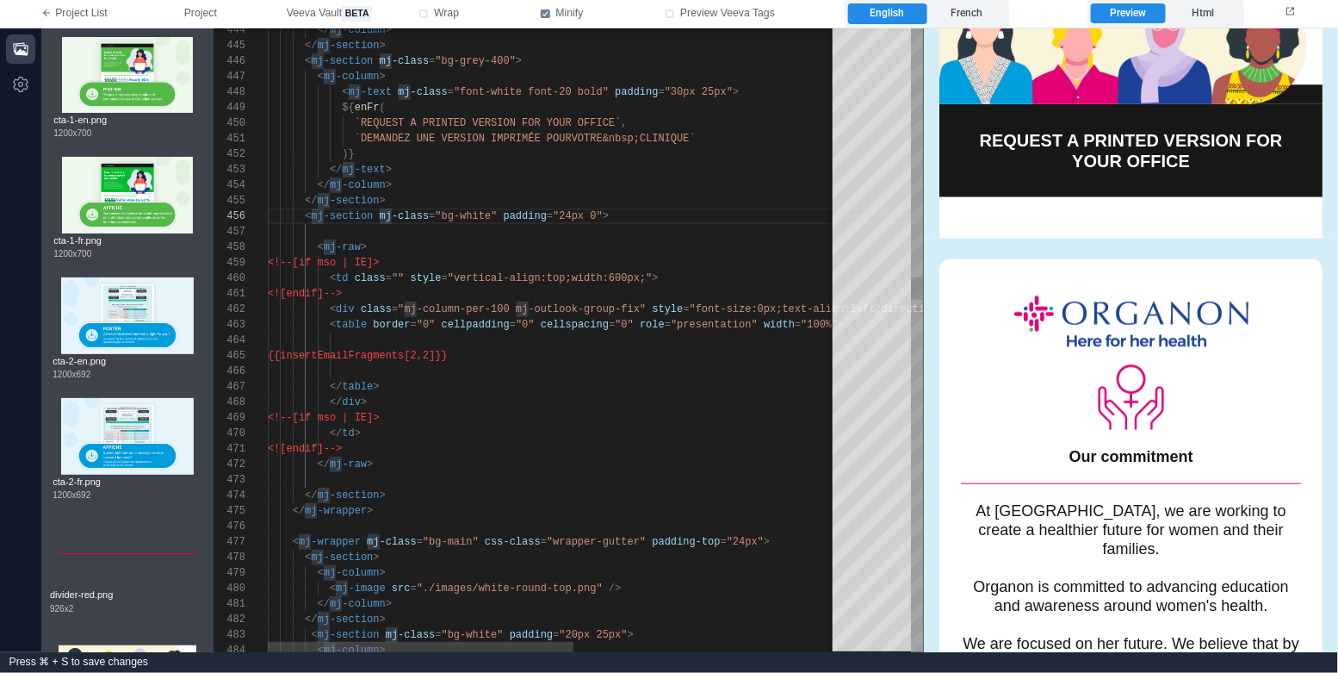
scroll to position [93, 112]
click at [552, 386] on div "</ table >" at bounding box center [800, 386] width 1064 height 15
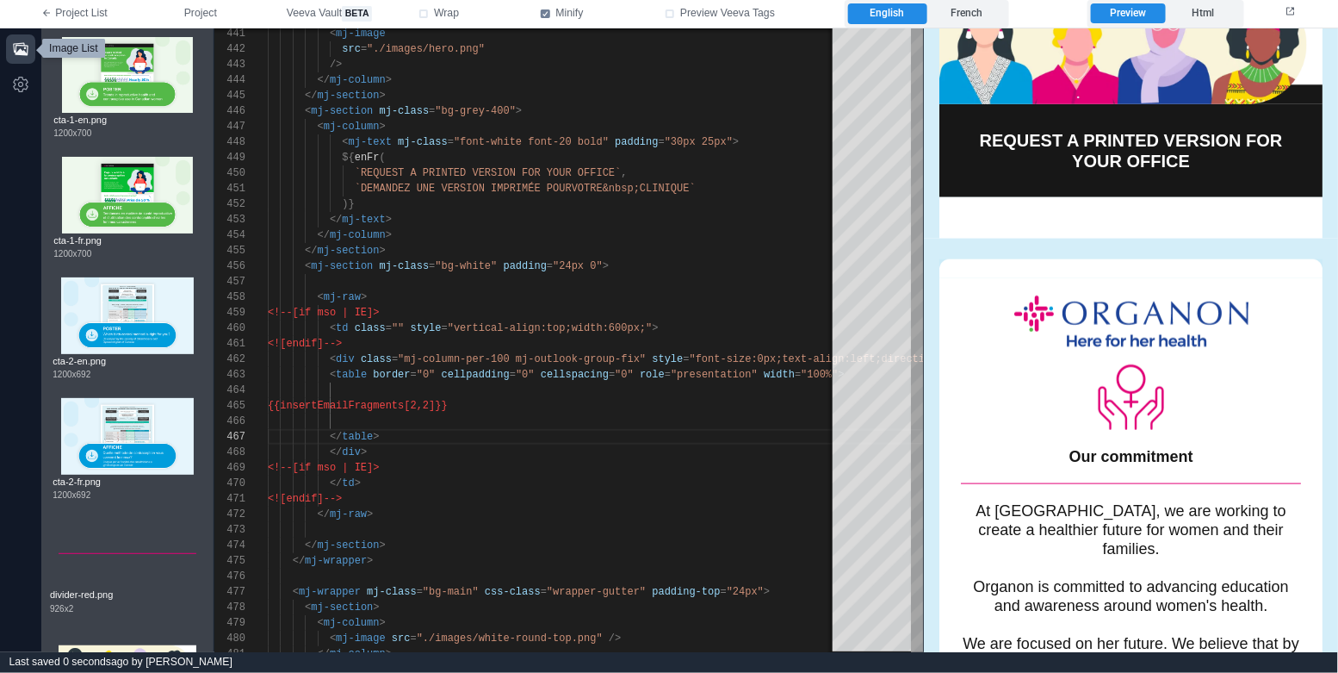
click at [19, 51] on icon "button" at bounding box center [20, 48] width 15 height 13
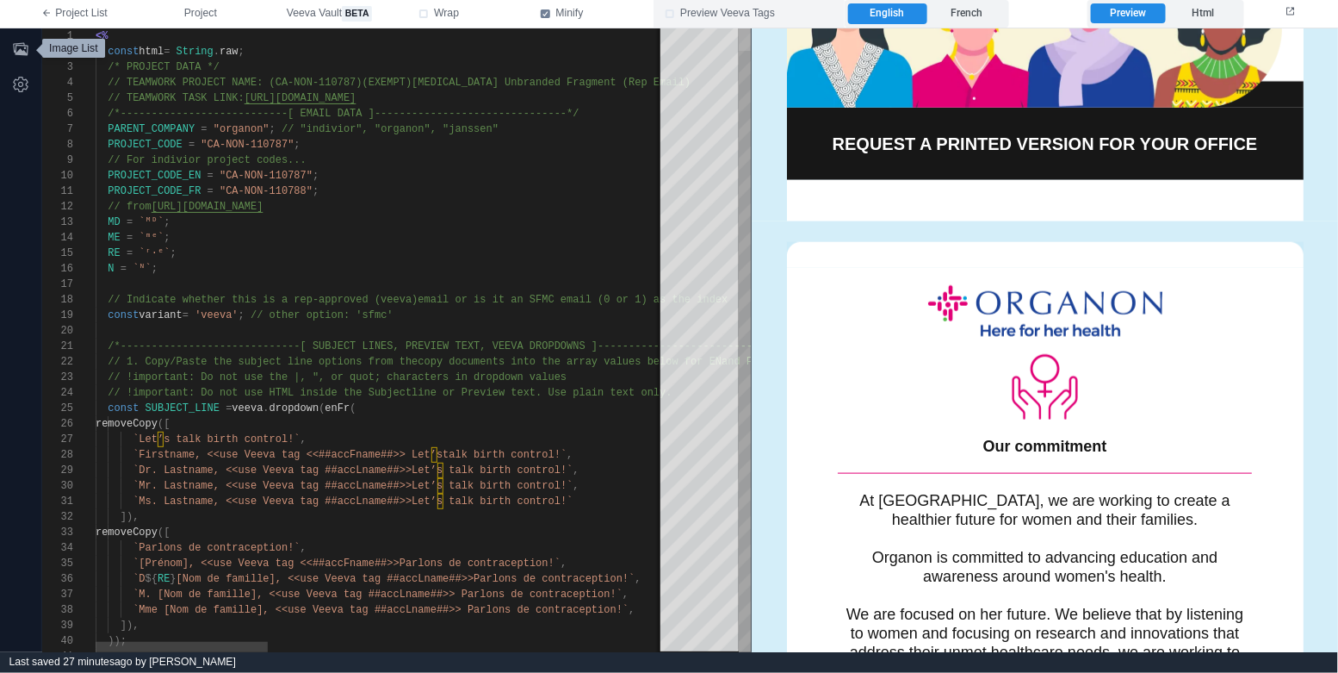
drag, startPoint x: 744, startPoint y: 314, endPoint x: 750, endPoint y: 18, distance: 296.3
click at [750, 18] on div "**********" at bounding box center [669, 336] width 1338 height 673
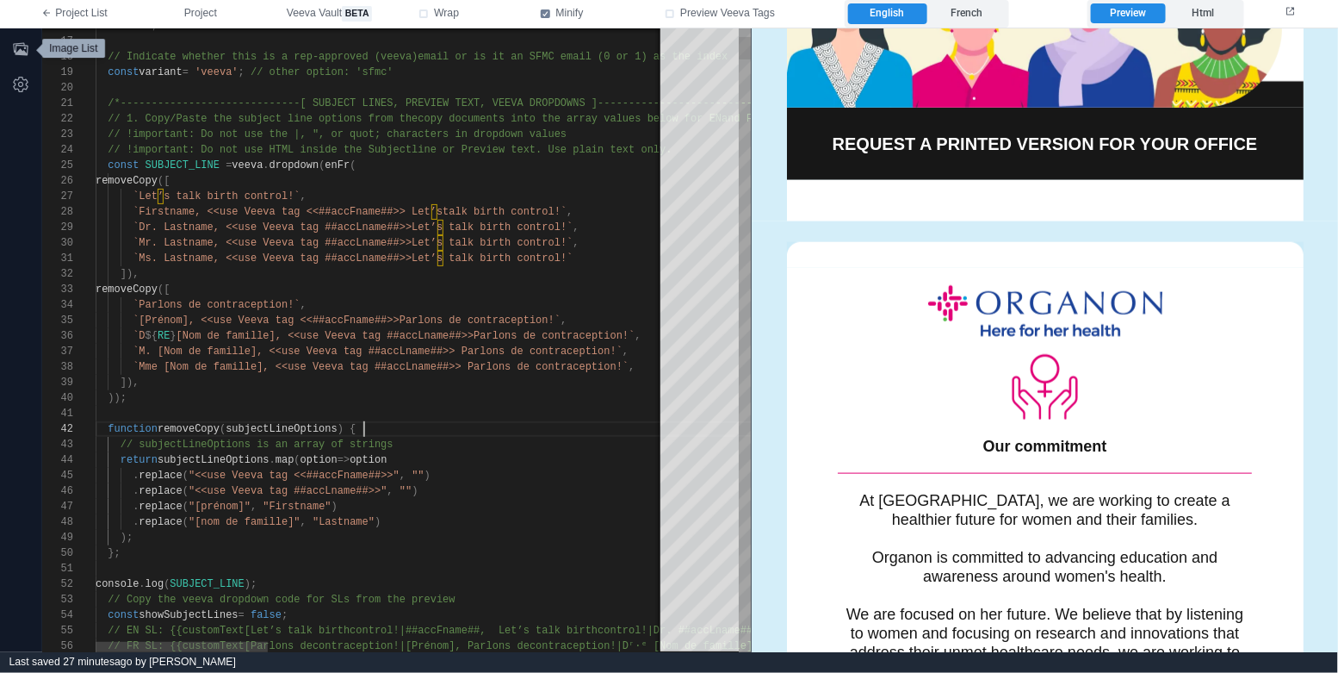
scroll to position [15, 267]
click at [490, 428] on div "function removeCopy ( subjectLineOptions ) {" at bounding box center [1038, 428] width 1885 height 15
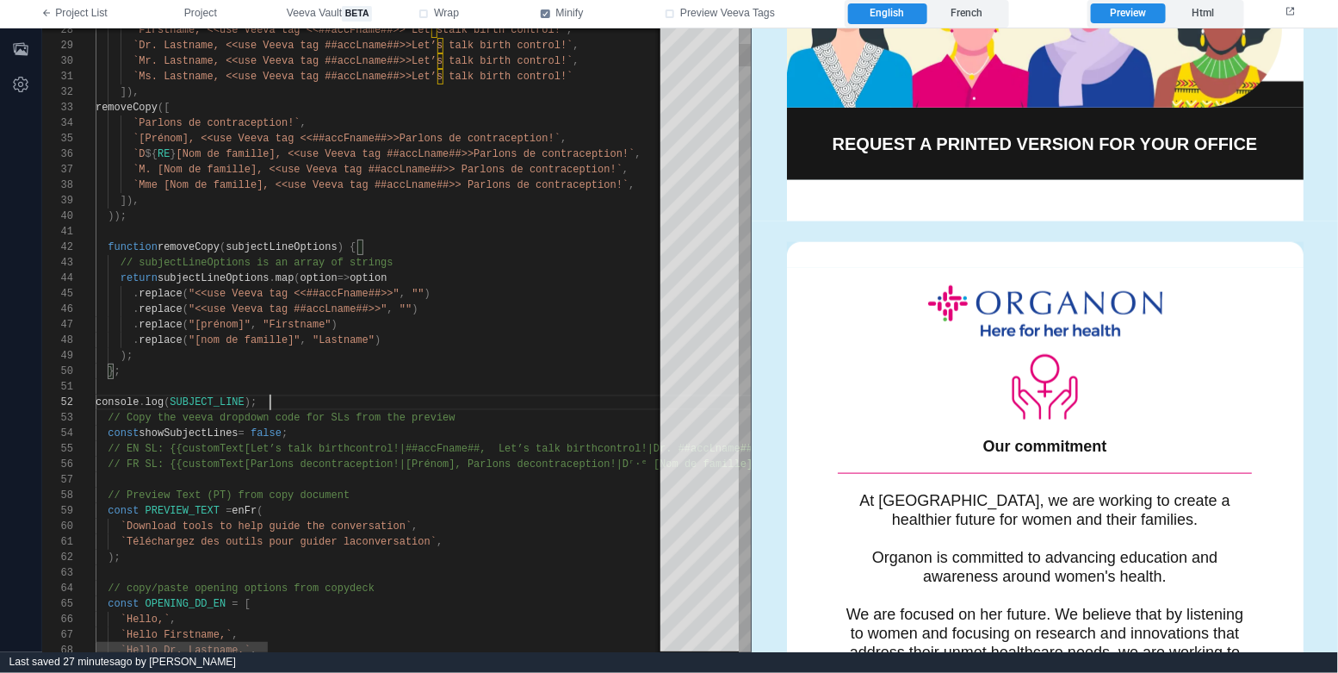
click at [301, 402] on div "console . log ( SUBJECT_LINE );" at bounding box center [1038, 401] width 1885 height 15
click at [201, 405] on div "33 34 35 36 37 38 39 40 41 28 29 30 31 32 42 43 44 45 46 47 48 49 50 51 52 53 5…" at bounding box center [396, 339] width 709 height 623
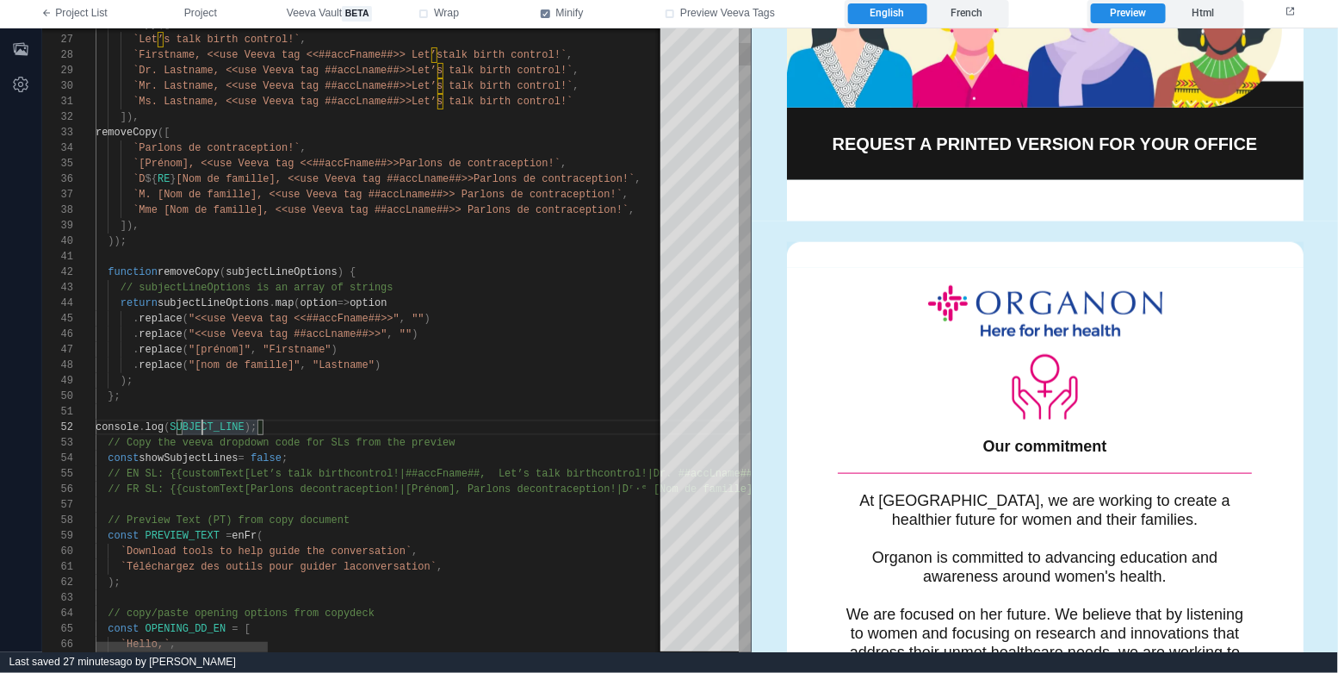
click at [282, 458] on span "false" at bounding box center [266, 458] width 31 height 12
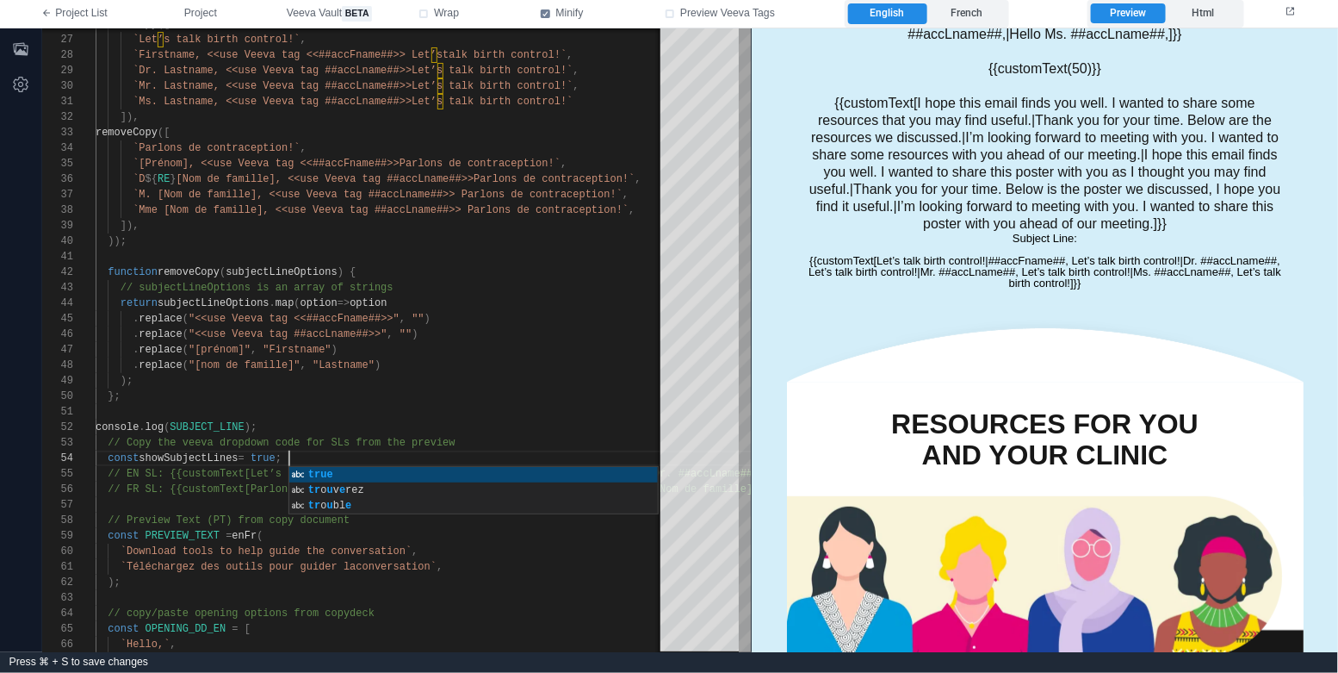
scroll to position [0, 0]
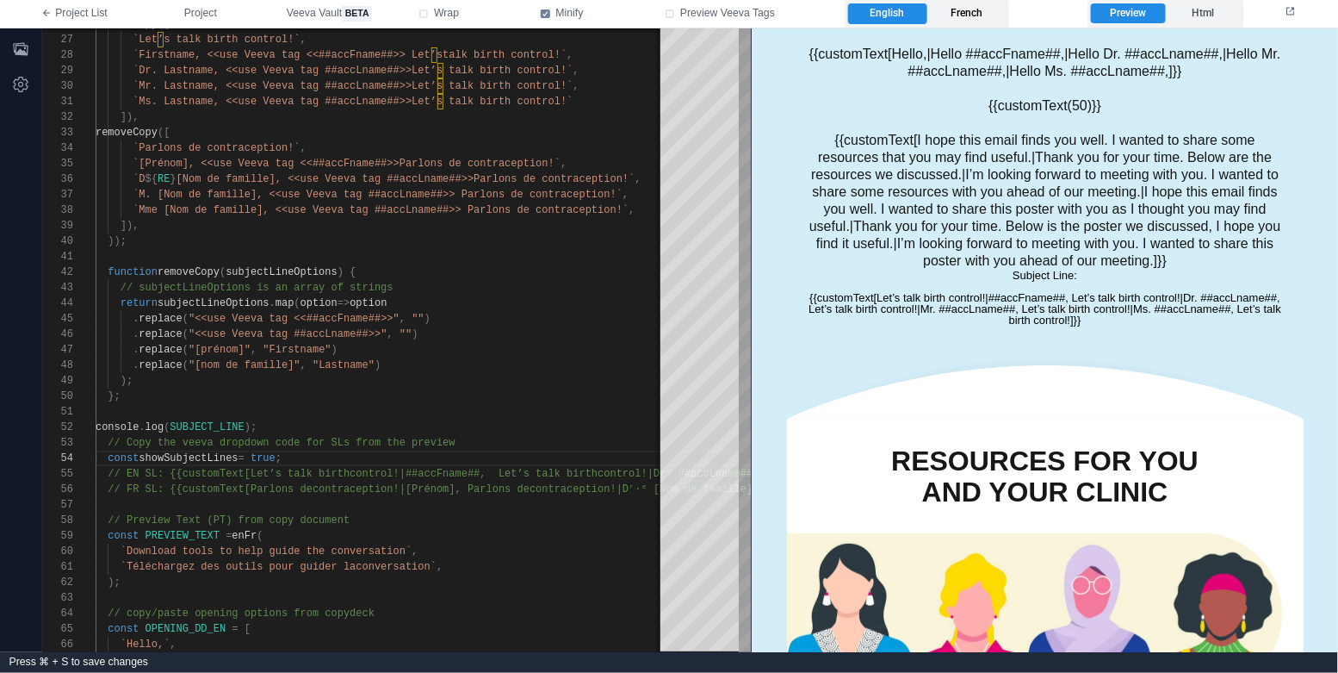
click at [970, 16] on label "French" at bounding box center [966, 13] width 78 height 21
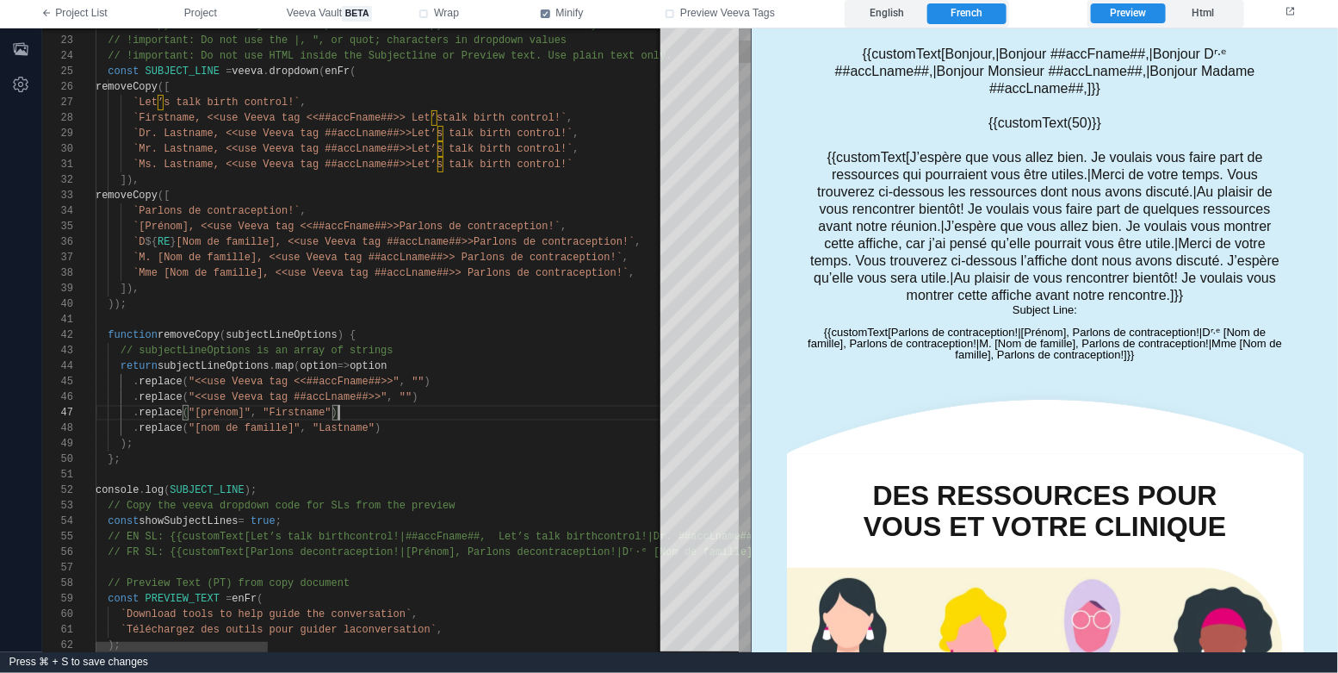
drag, startPoint x: 418, startPoint y: 415, endPoint x: 432, endPoint y: 407, distance: 16.6
click at [418, 415] on div ". replace ( "[prénom]" , "Firstname" )" at bounding box center [1038, 412] width 1885 height 15
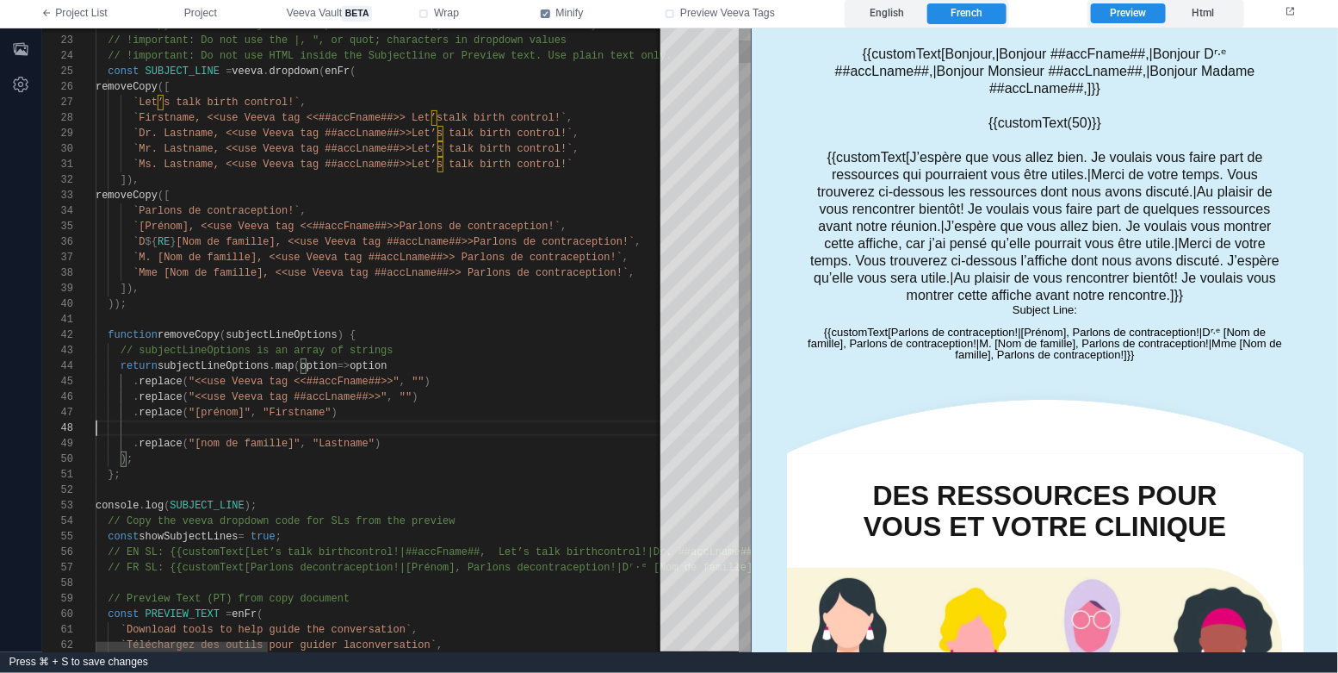
scroll to position [93, 242]
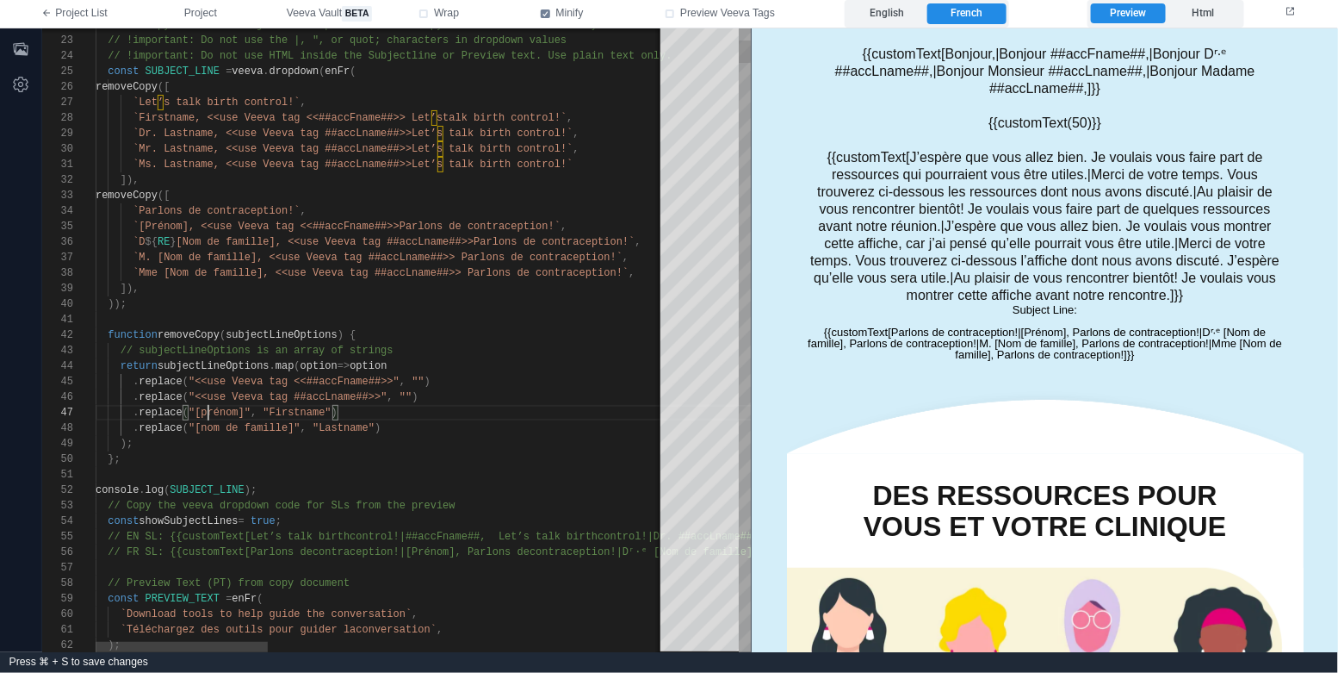
drag, startPoint x: 208, startPoint y: 410, endPoint x: 209, endPoint y: 441, distance: 31.0
click at [208, 410] on div "33 34 35 36 37 38 39 40 41 30 31 32 42 43 44 45 46 47 48 49 50 51 52 53 54 55 5…" at bounding box center [396, 339] width 709 height 623
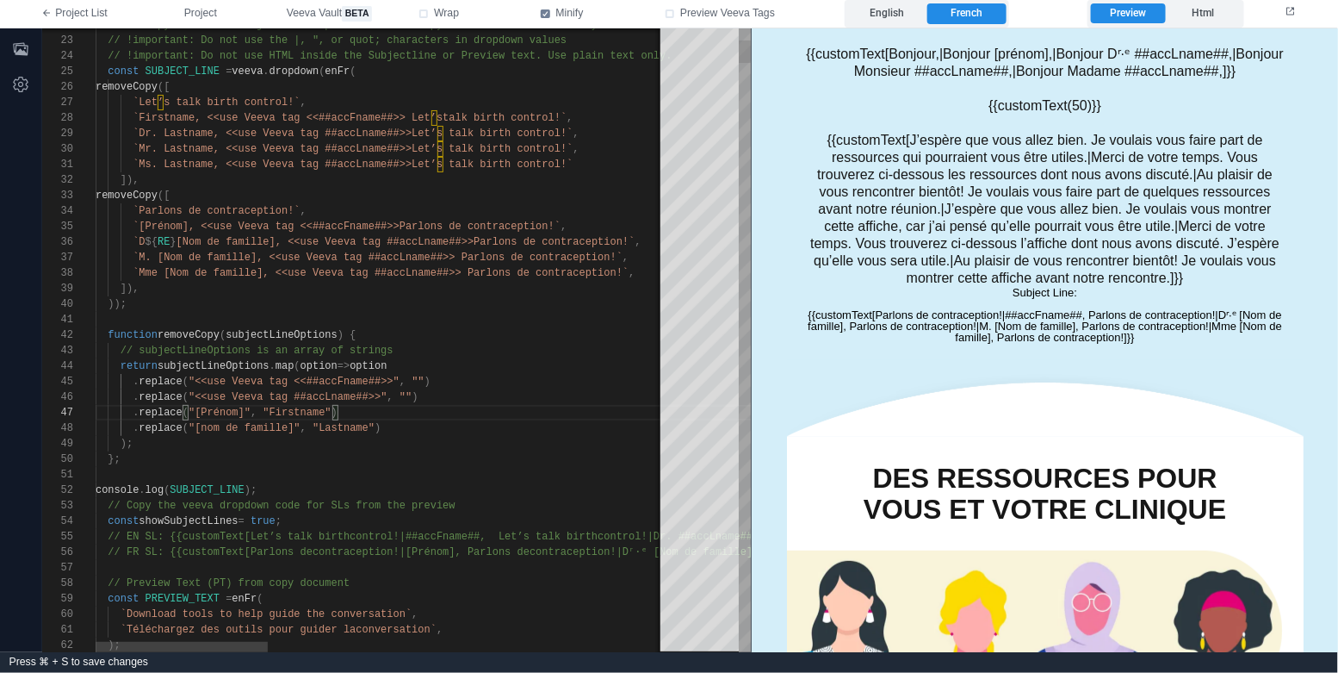
click at [204, 422] on span ""[nom de famille]"" at bounding box center [245, 428] width 112 height 12
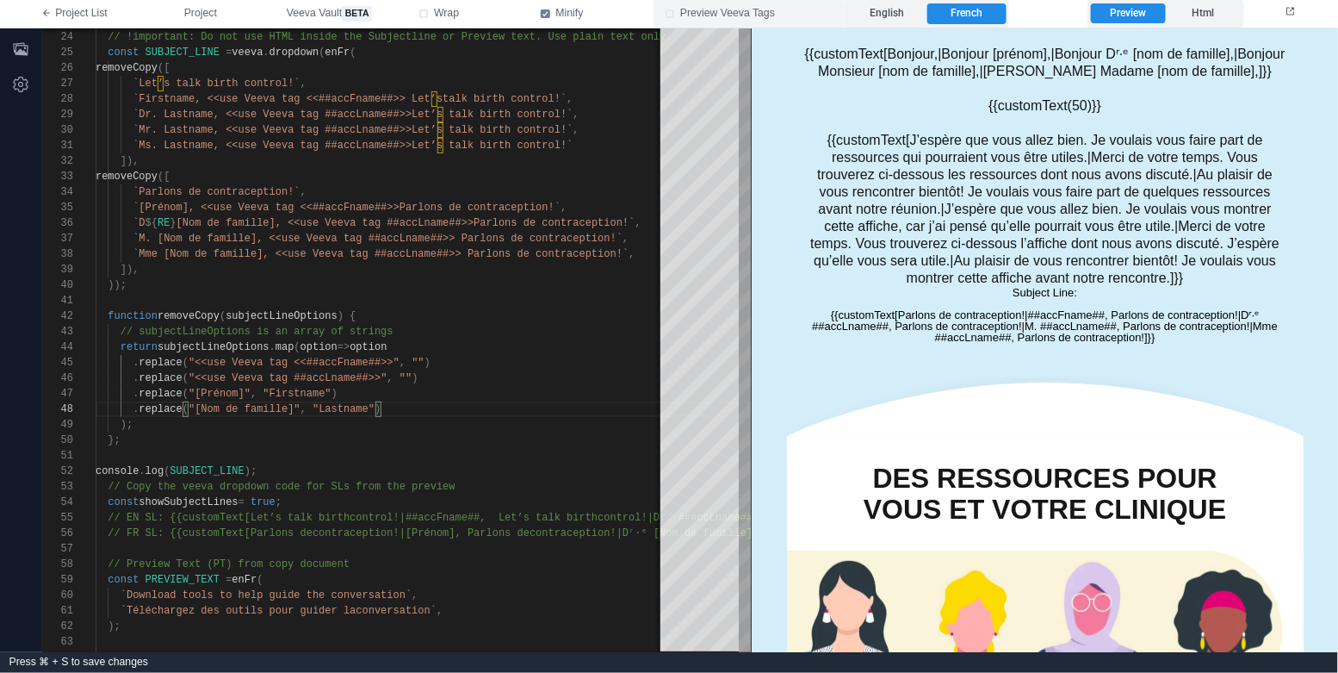
click at [734, 9] on span "Preview Veeva Tags" at bounding box center [727, 13] width 95 height 15
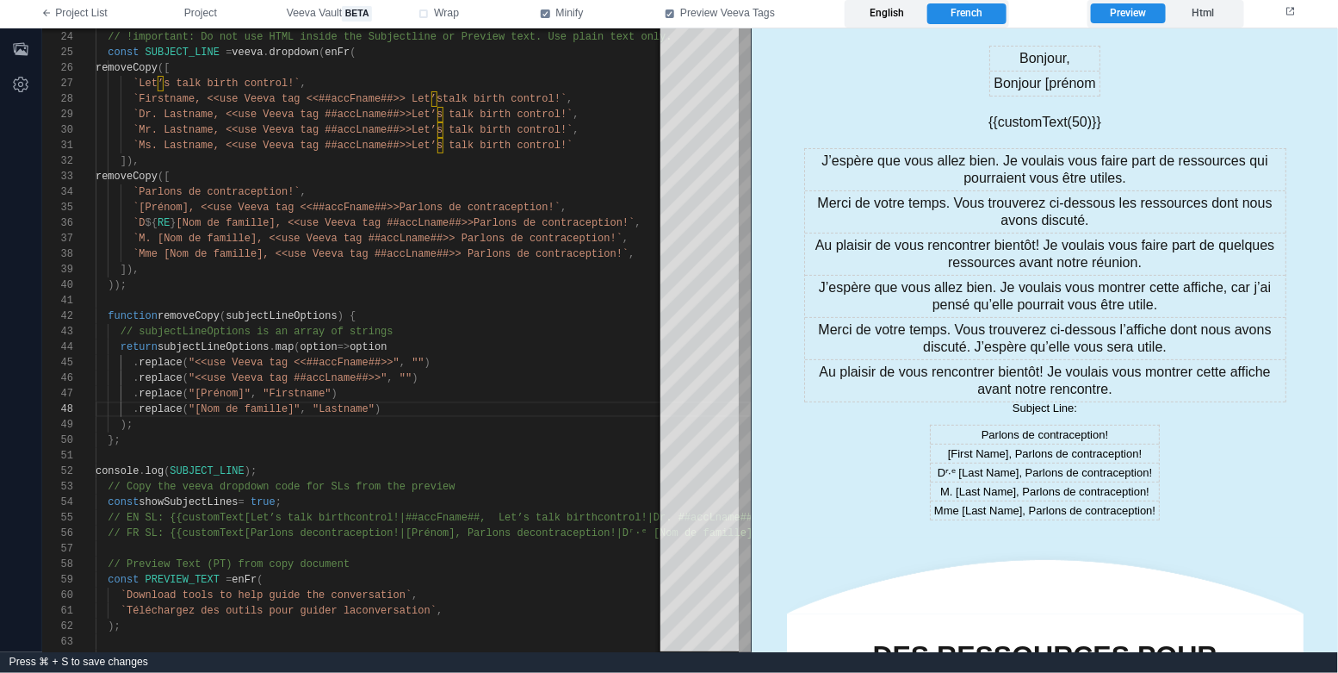
click at [901, 8] on label "English" at bounding box center [887, 13] width 78 height 21
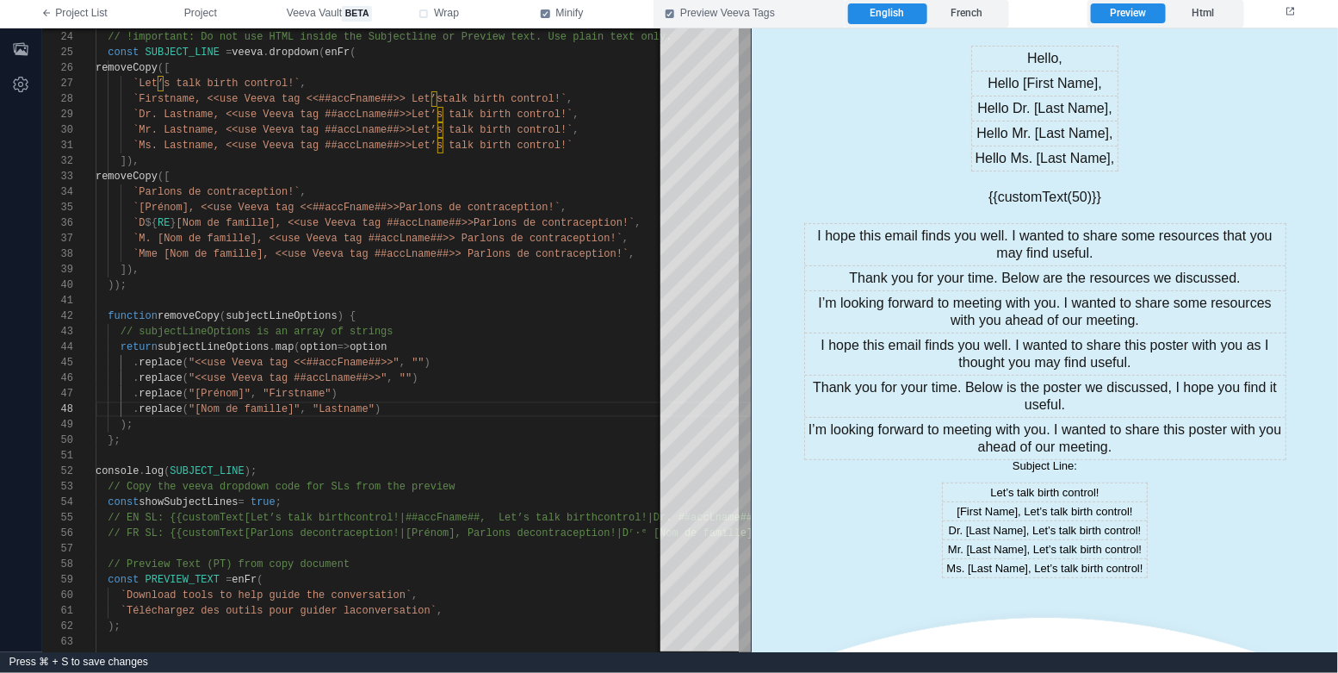
click at [701, 10] on span "Preview Veeva Tags" at bounding box center [727, 13] width 95 height 15
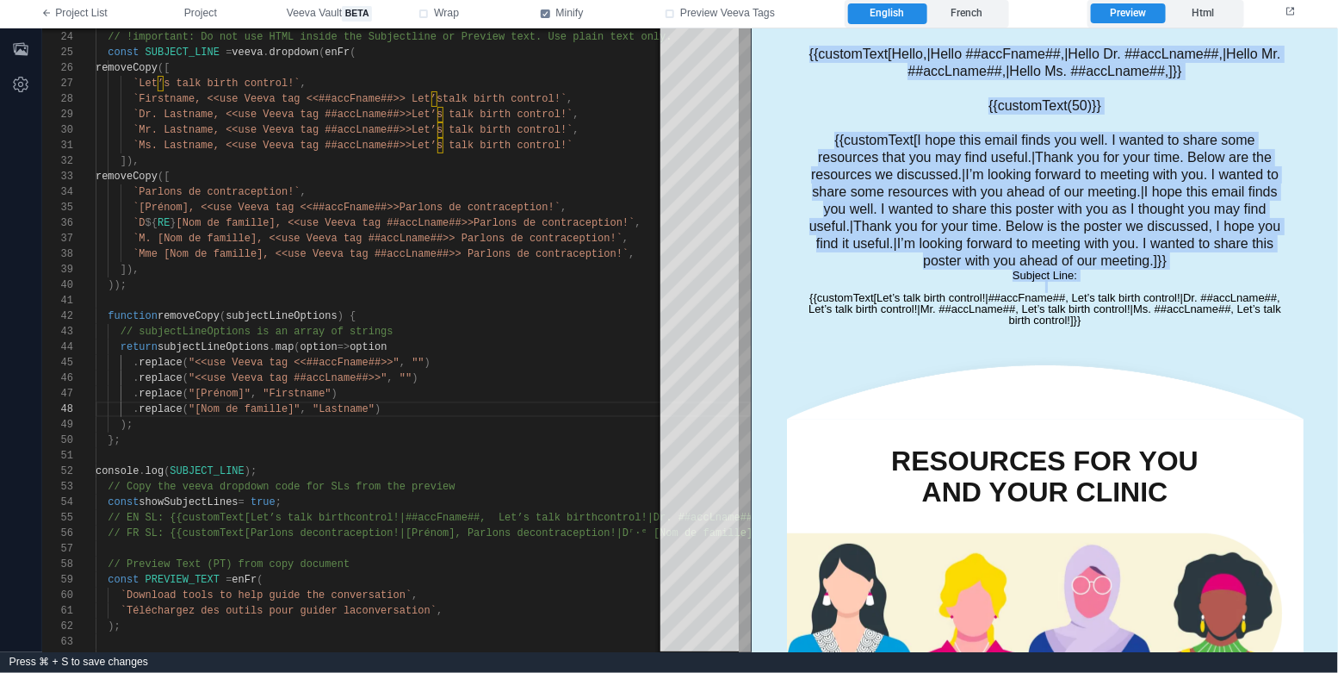
drag, startPoint x: 805, startPoint y: 294, endPoint x: 1083, endPoint y: 325, distance: 279.8
click at [1083, 325] on td "{{customText[Hello,|Hello ##accFname##,|Hello Dr. ##accLname##,|Hello Mr. ##acc…" at bounding box center [1044, 185] width 517 height 314
copy table "{{customText[Hello,|Hello ##accFname##,|Hello Dr. ##accLname##,|Hello Mr. ##acc…"
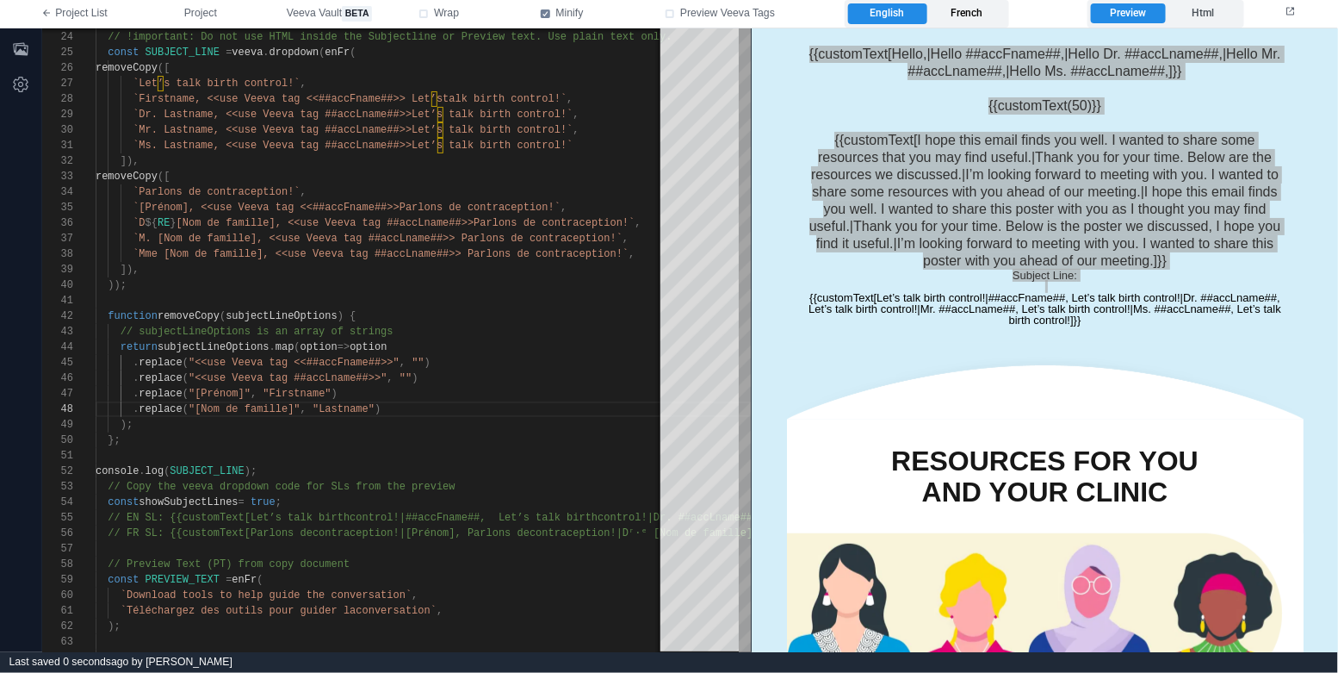
click at [981, 10] on label "French" at bounding box center [966, 13] width 78 height 21
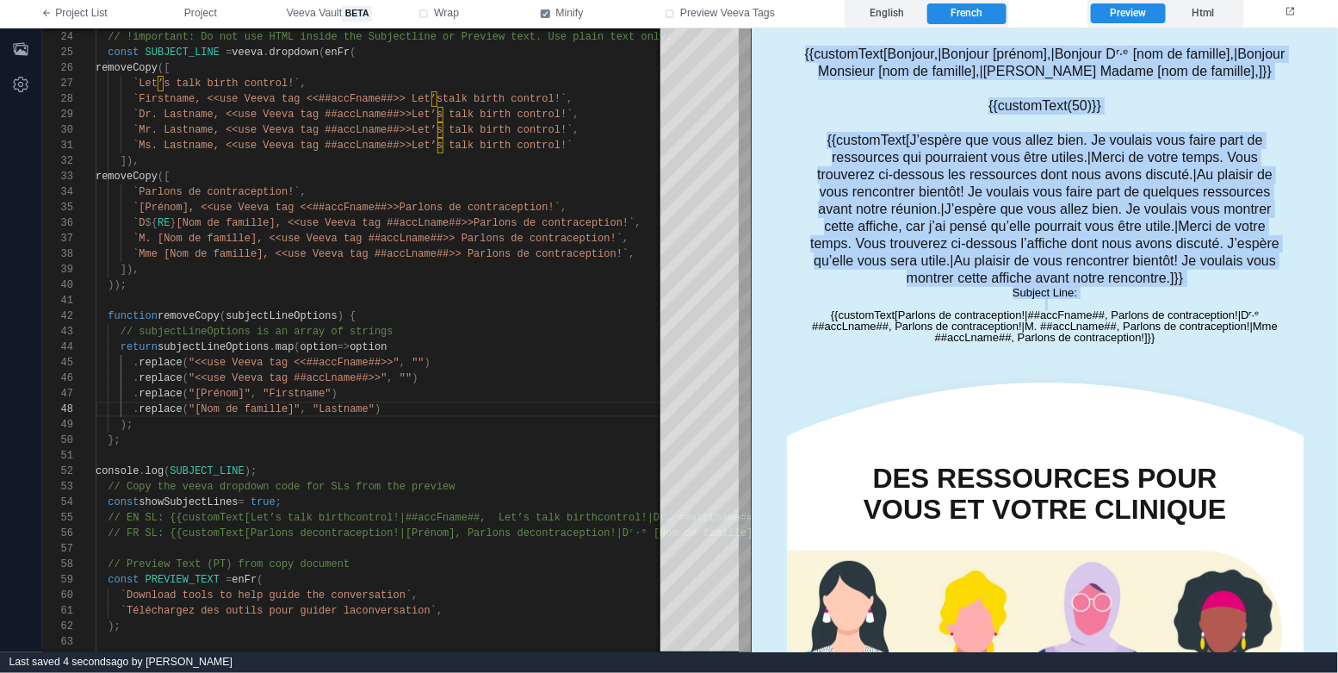
click at [1161, 336] on div "Subject Line: {{customText[Parlons de contraception!|##accFname##, Parlons de c…" at bounding box center [1044, 314] width 482 height 56
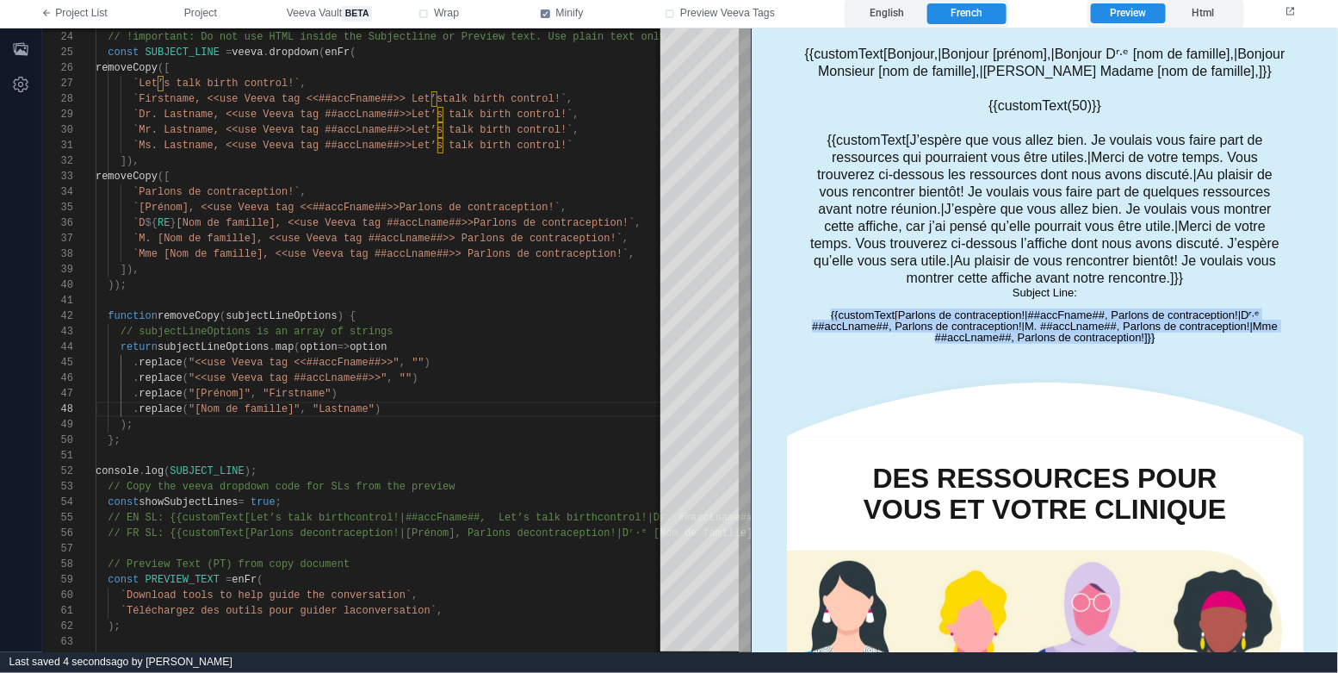
drag, startPoint x: 1176, startPoint y: 335, endPoint x: 825, endPoint y: 312, distance: 352.1
click at [825, 312] on div "Subject Line: {{customText[Parlons de contraception!|##accFname##, Parlons de c…" at bounding box center [1044, 314] width 482 height 56
copy div "{{customText[Parlons de contraception!|##accFname##, Parlons de contraception!|…"
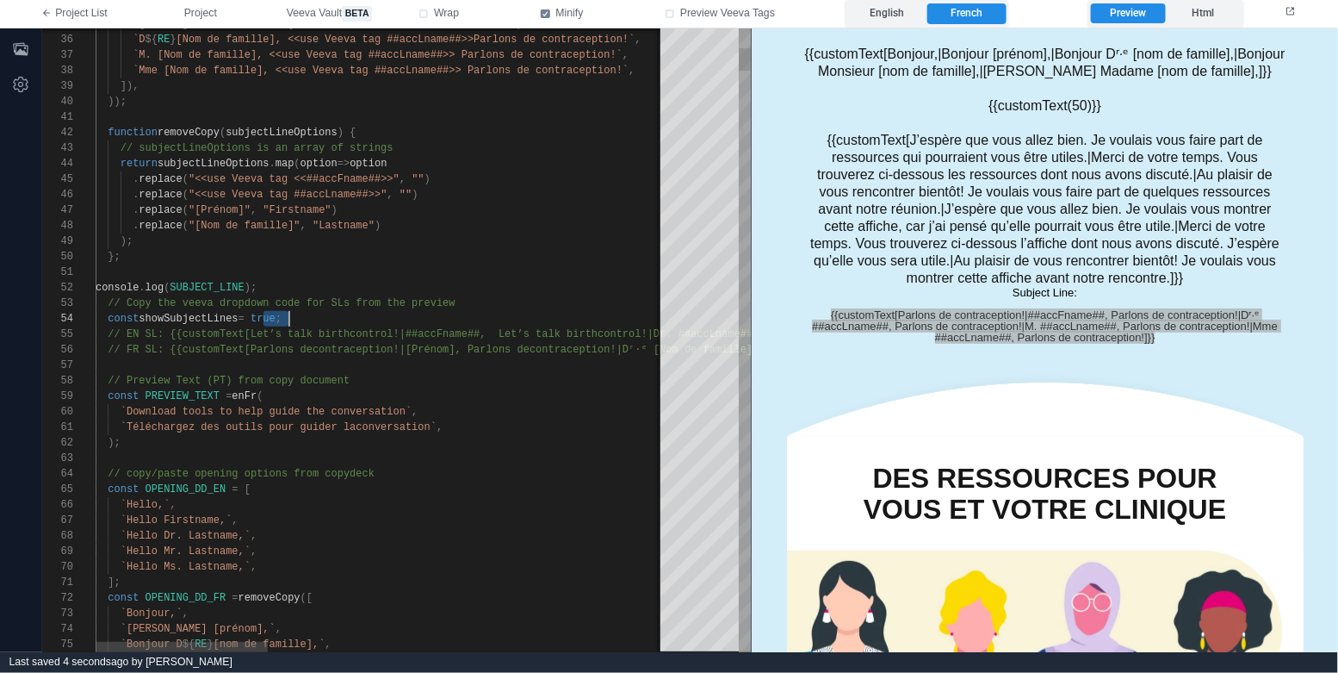
scroll to position [46, 193]
click at [276, 318] on div "35 36 37 38 39 40 41 42 43 44 45 46 47 48 49 50 51 52 53 54 55 56 57 58 59 60 6…" at bounding box center [396, 339] width 709 height 623
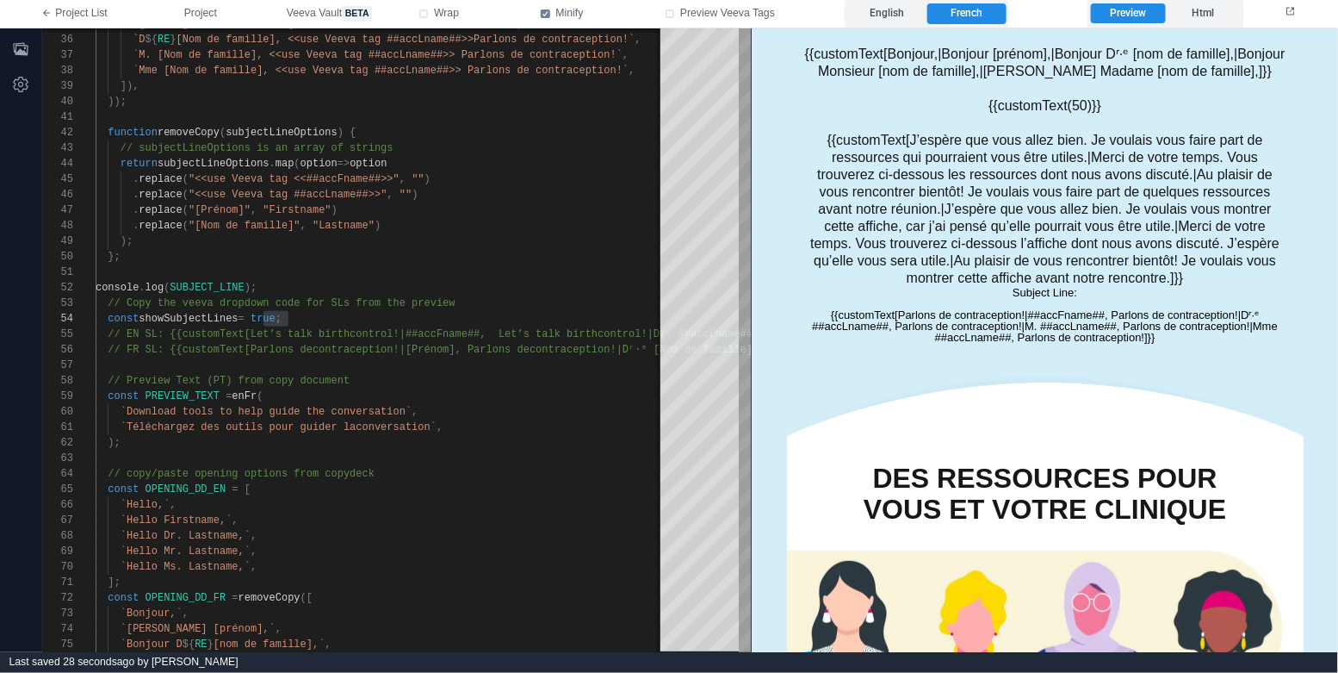
click at [947, 353] on td "{{customText[Bonjour,|Bonjour [prénom],|Bonjour Dʳ·ᵉ [nom de famille],|Bonjour …" at bounding box center [1044, 194] width 517 height 332
click at [1171, 339] on div "Subject Line: {{customText[Parlons de contraception!|##accFname##, Parlons de c…" at bounding box center [1044, 314] width 482 height 56
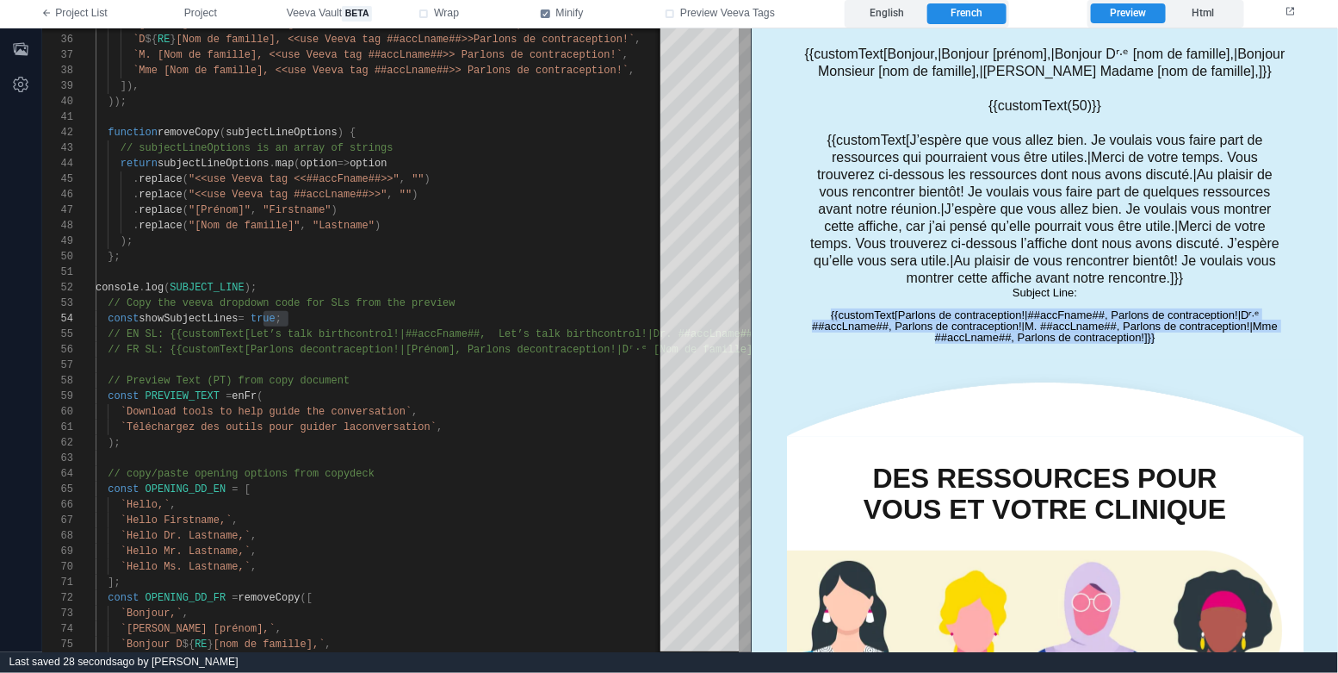
drag, startPoint x: 1177, startPoint y: 336, endPoint x: 828, endPoint y: 314, distance: 350.3
click at [828, 314] on div "Subject Line: {{customText[Parlons de contraception!|##accFname##, Parlons de c…" at bounding box center [1044, 314] width 482 height 56
copy div "{{customText[Parlons de contraception!|##accFname##, Parlons de contraception!|…"
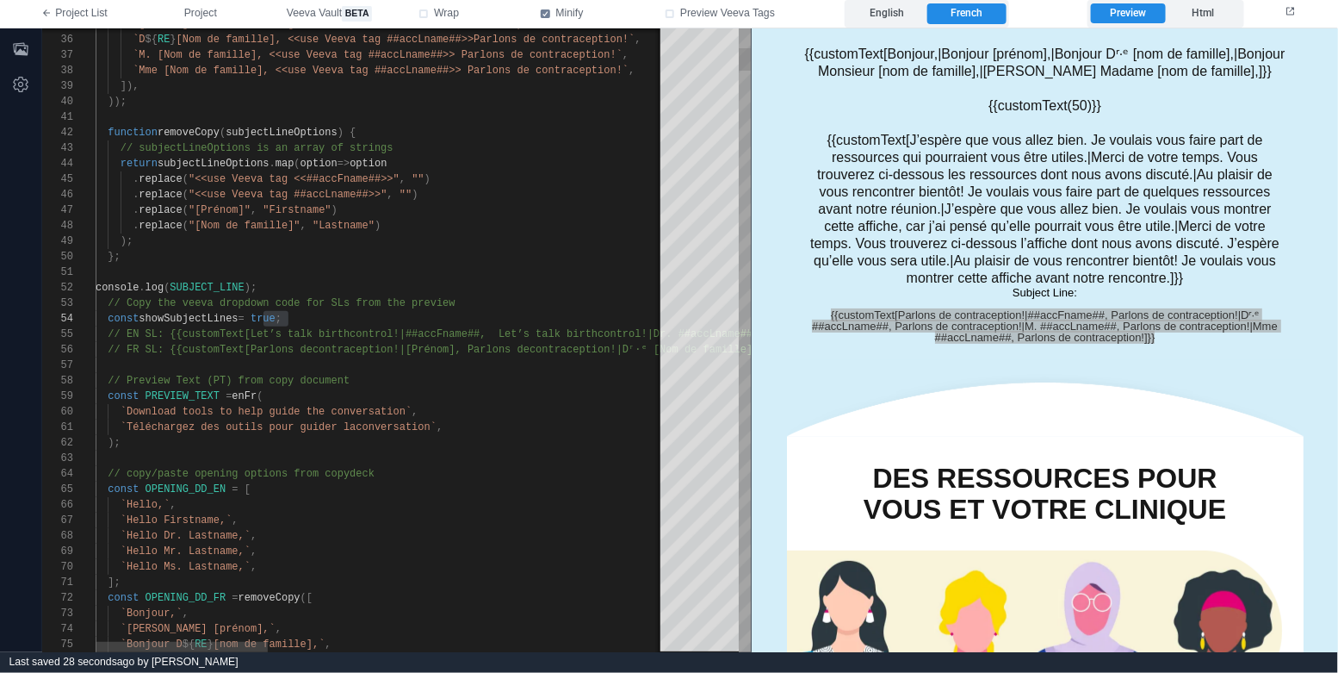
click at [168, 350] on span "// FR SL: {{customText[Parlons de" at bounding box center [210, 350] width 205 height 12
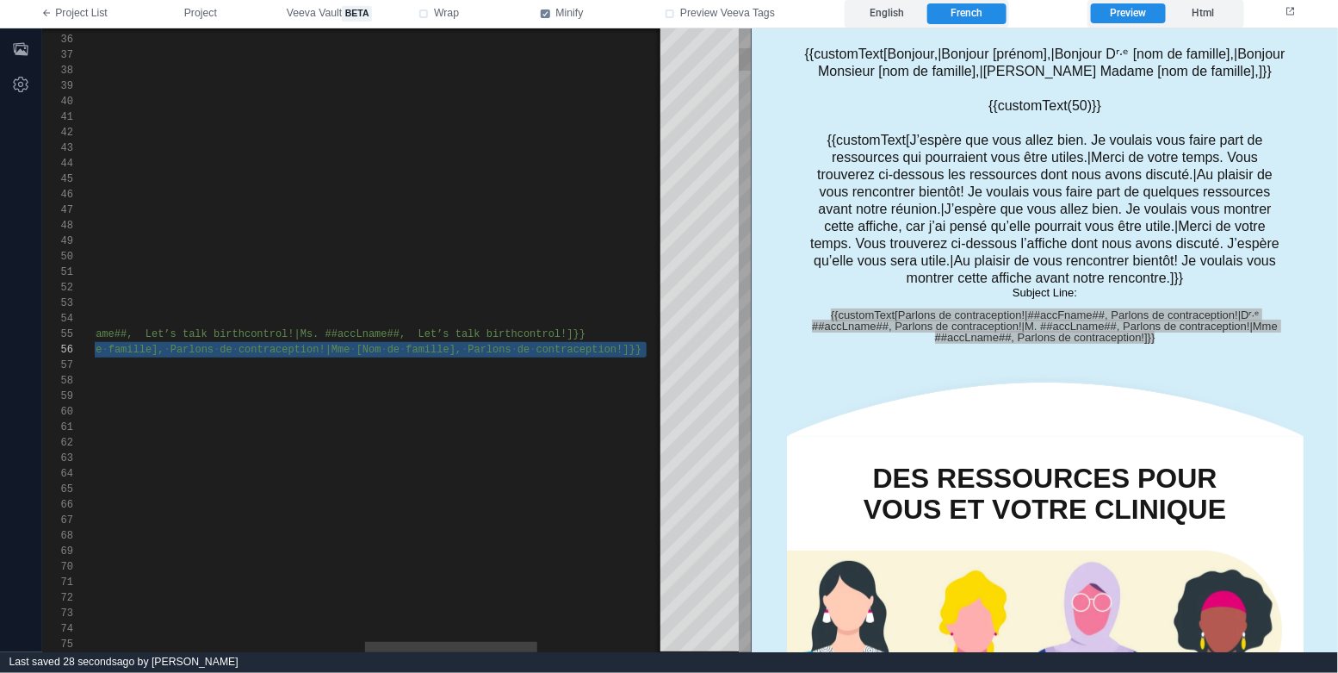
paste textarea "**********"
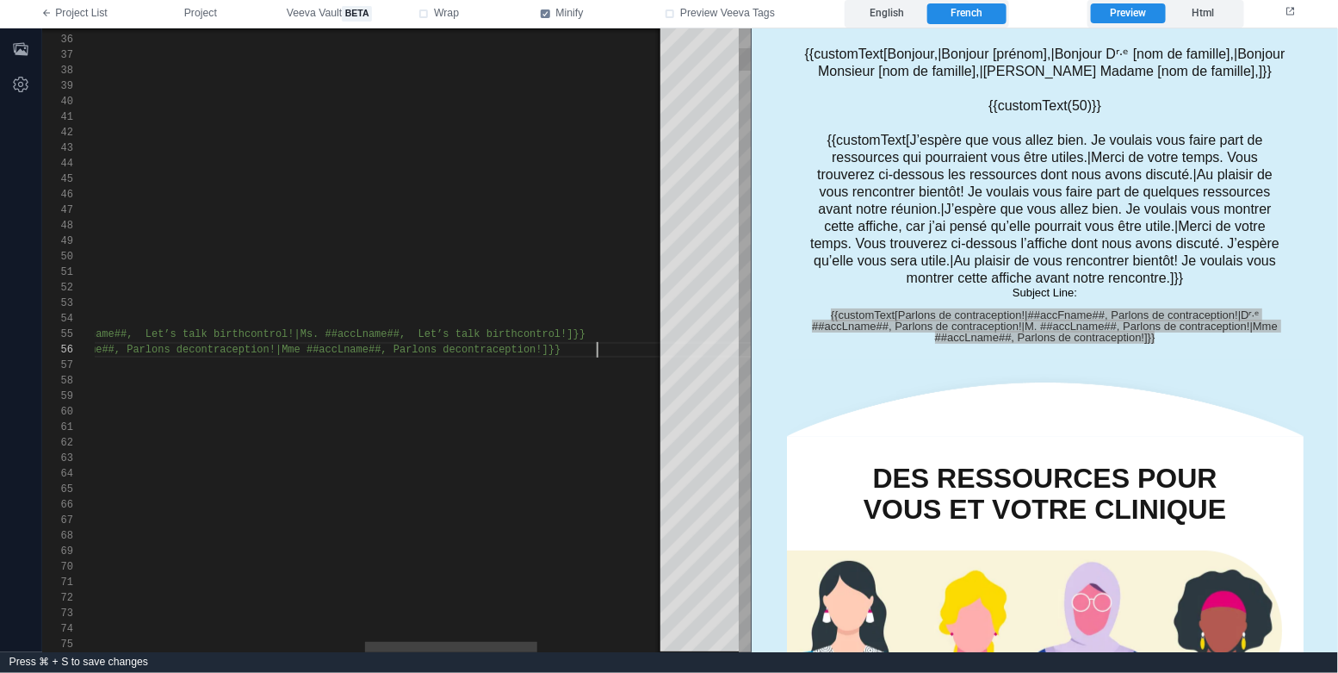
scroll to position [46, 1399]
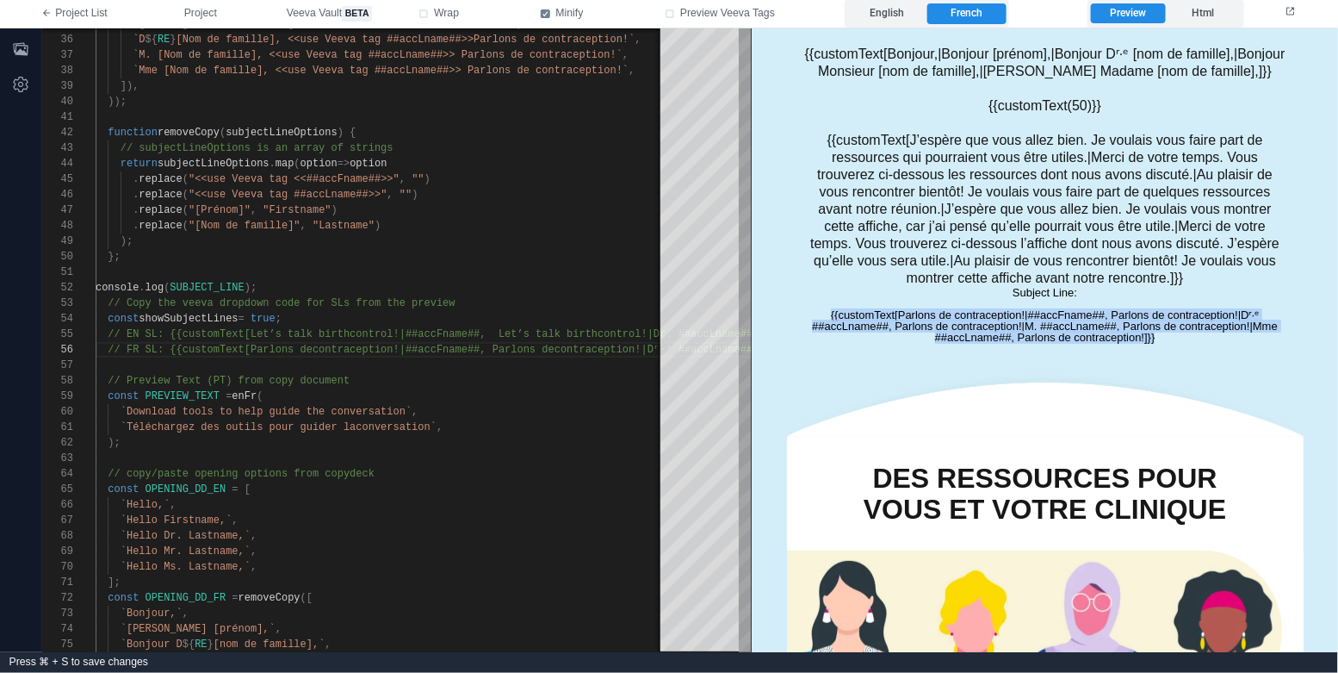
click at [1014, 359] on img at bounding box center [1044, 397] width 517 height 77
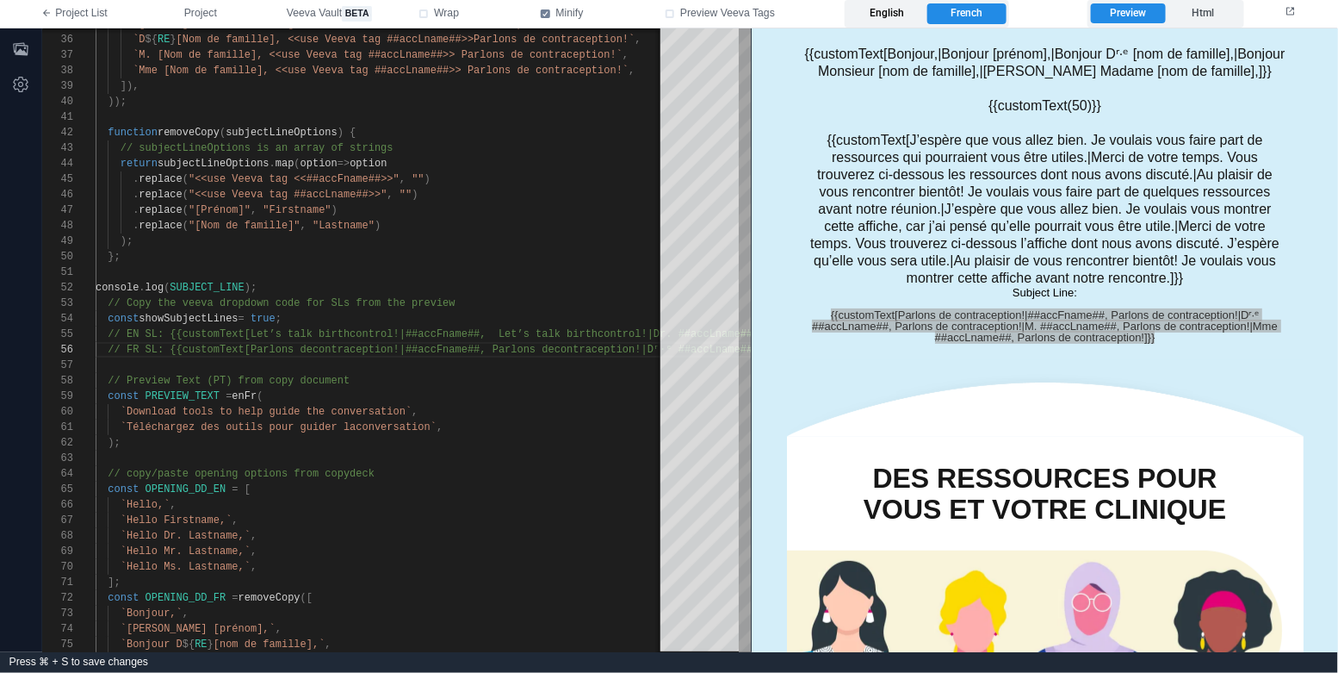
click at [897, 15] on label "English" at bounding box center [887, 13] width 78 height 21
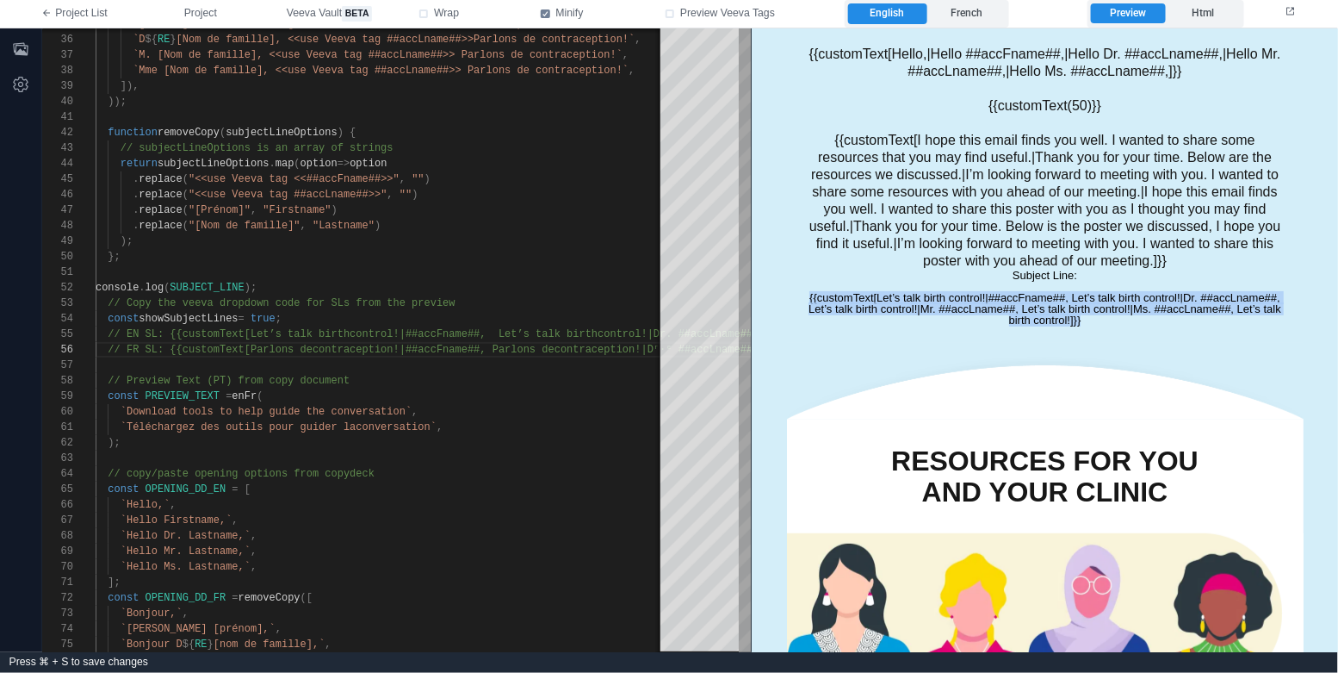
drag, startPoint x: 803, startPoint y: 298, endPoint x: 1100, endPoint y: 321, distance: 297.1
click at [1100, 321] on div "Subject Line: {{customText[Let’s talk birth control!|##accFname##, Let’s talk b…" at bounding box center [1044, 297] width 482 height 56
copy div "{{customText[Let’s talk birth control!|##accFname##, Let’s talk birth control!|…"
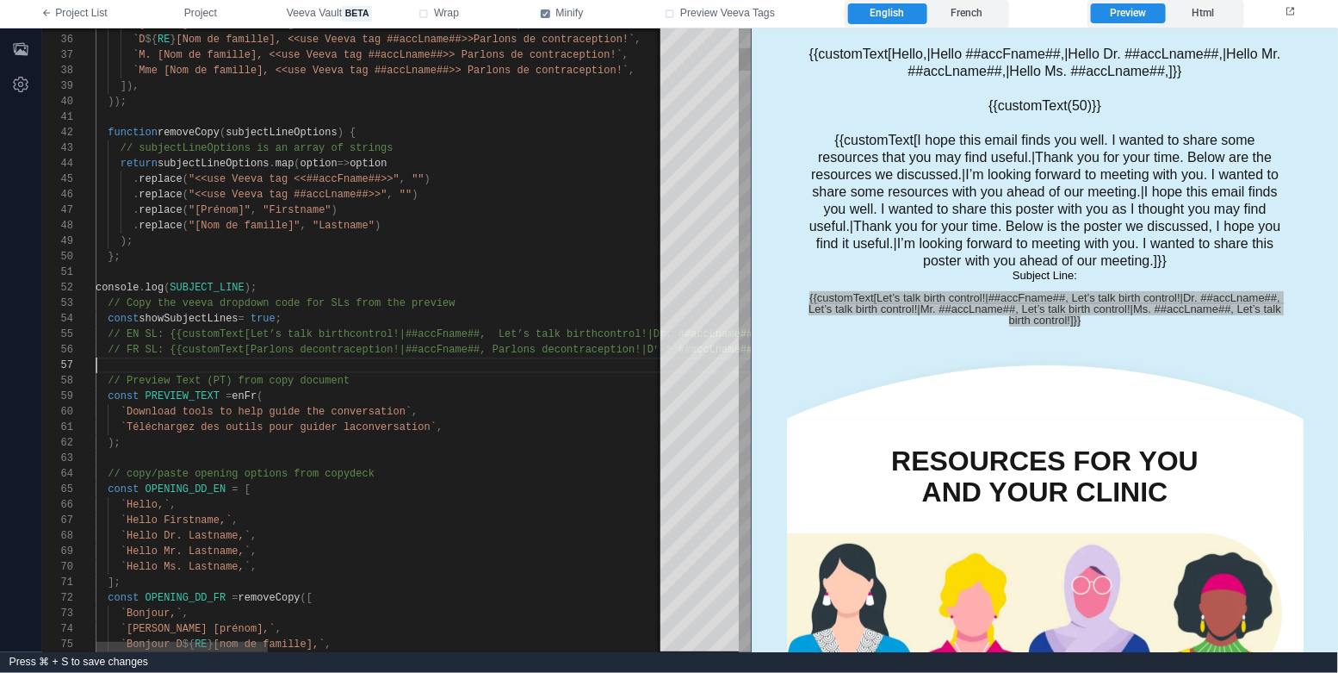
click at [224, 363] on div at bounding box center [1038, 364] width 1885 height 15
drag, startPoint x: 170, startPoint y: 331, endPoint x: 224, endPoint y: 355, distance: 59.4
click at [173, 332] on span "// EN SL: {{customText[Let’s talk birth" at bounding box center [229, 334] width 242 height 12
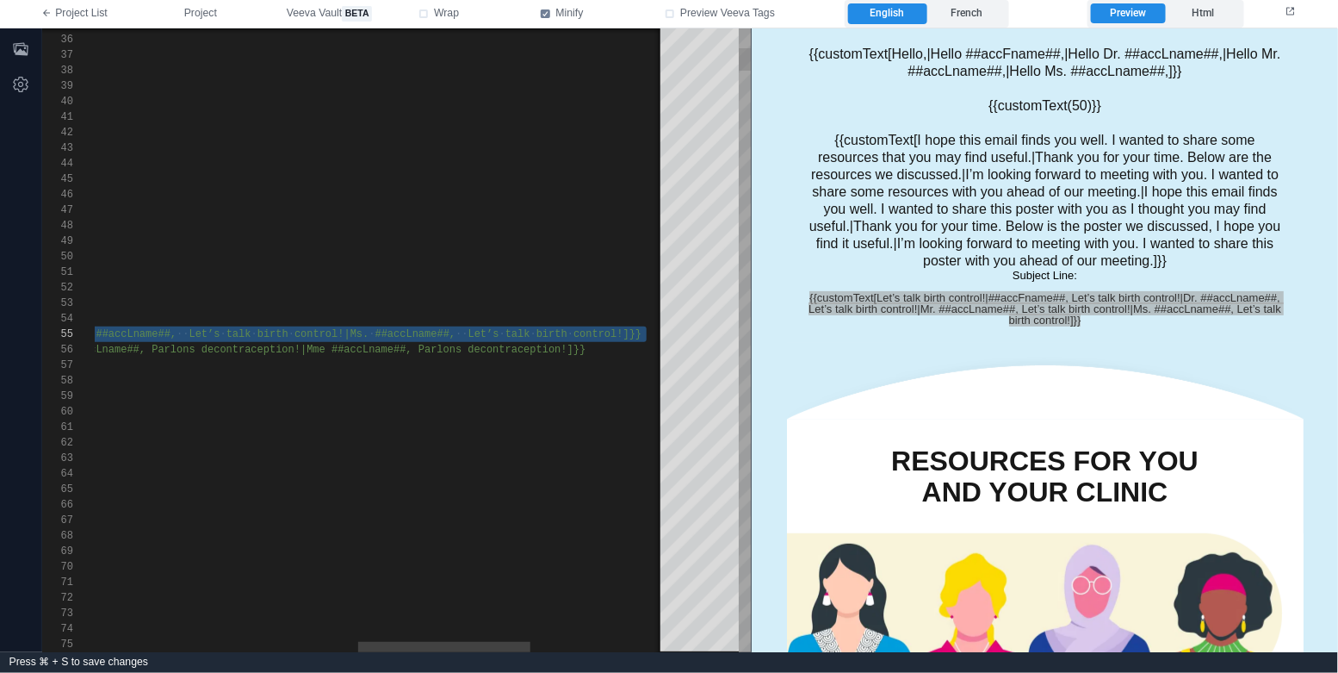
paste textarea "Editor content;Press Alt+F1 for Accessibility Options."
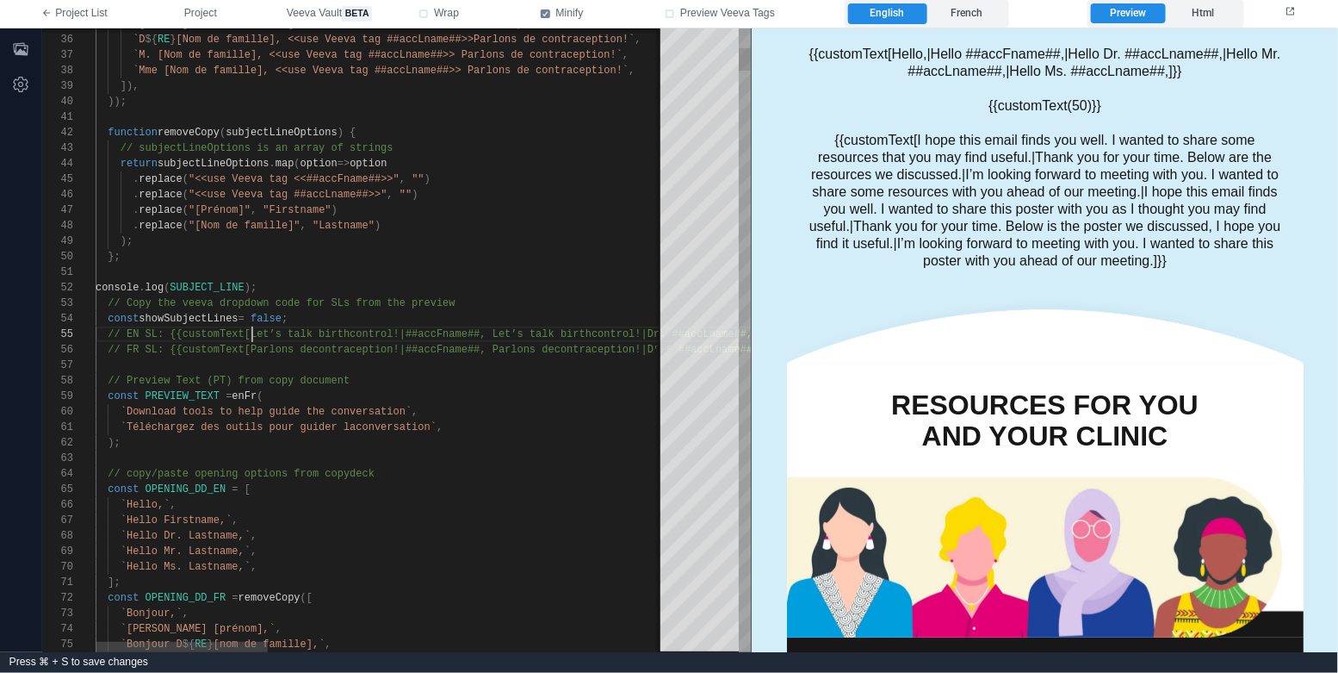
scroll to position [61, 155]
click at [251, 338] on span "// EN SL: {{customText[Let’s talk birth" at bounding box center [229, 334] width 242 height 12
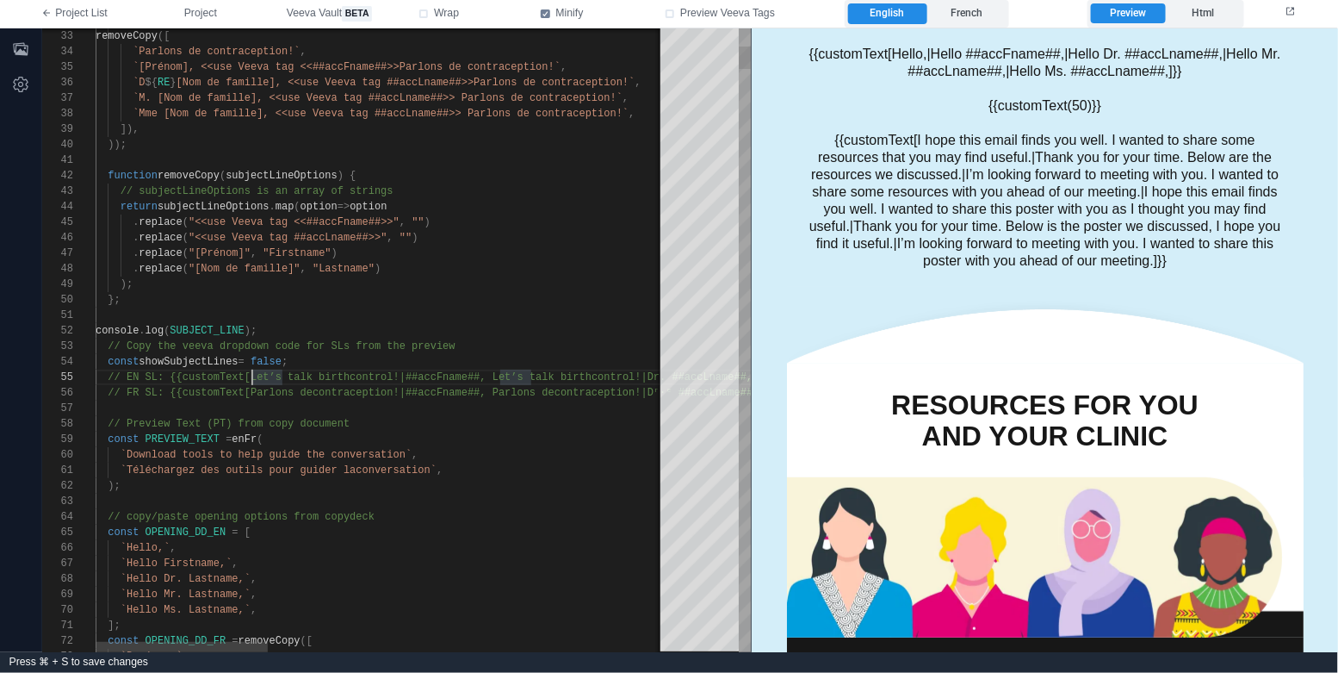
click at [360, 324] on div "console . log ( SUBJECT_LINE );" at bounding box center [1038, 330] width 1885 height 15
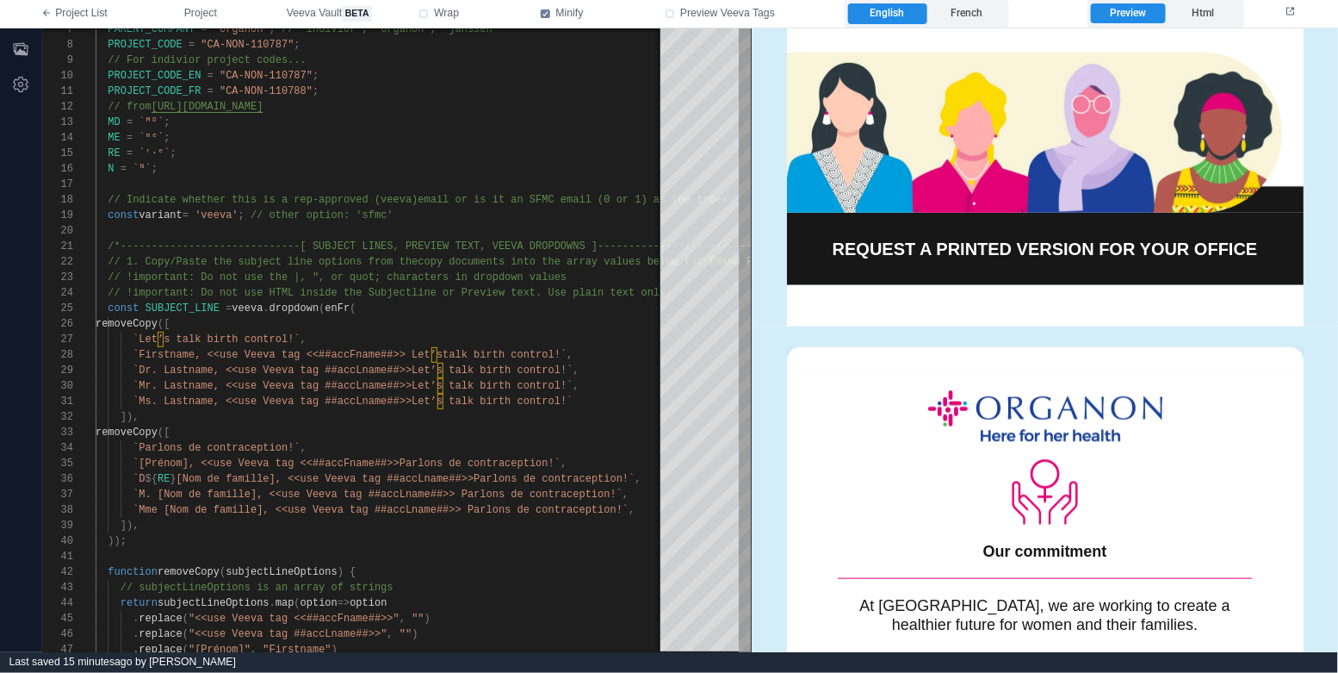
scroll to position [388, 0]
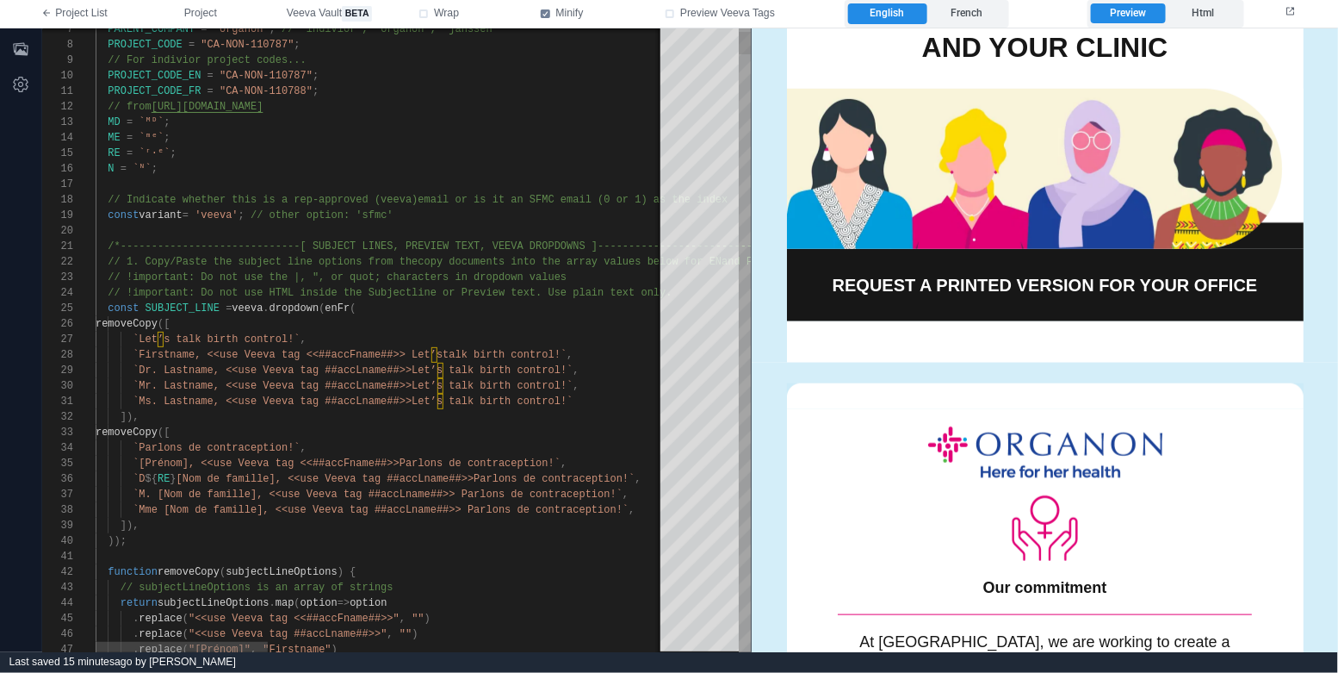
type textarea "**********"
click at [588, 463] on div "`[Prénom], <<use Veeva tag <<##accFname##>> Parlons de contraception!` ," at bounding box center [1038, 463] width 1885 height 15
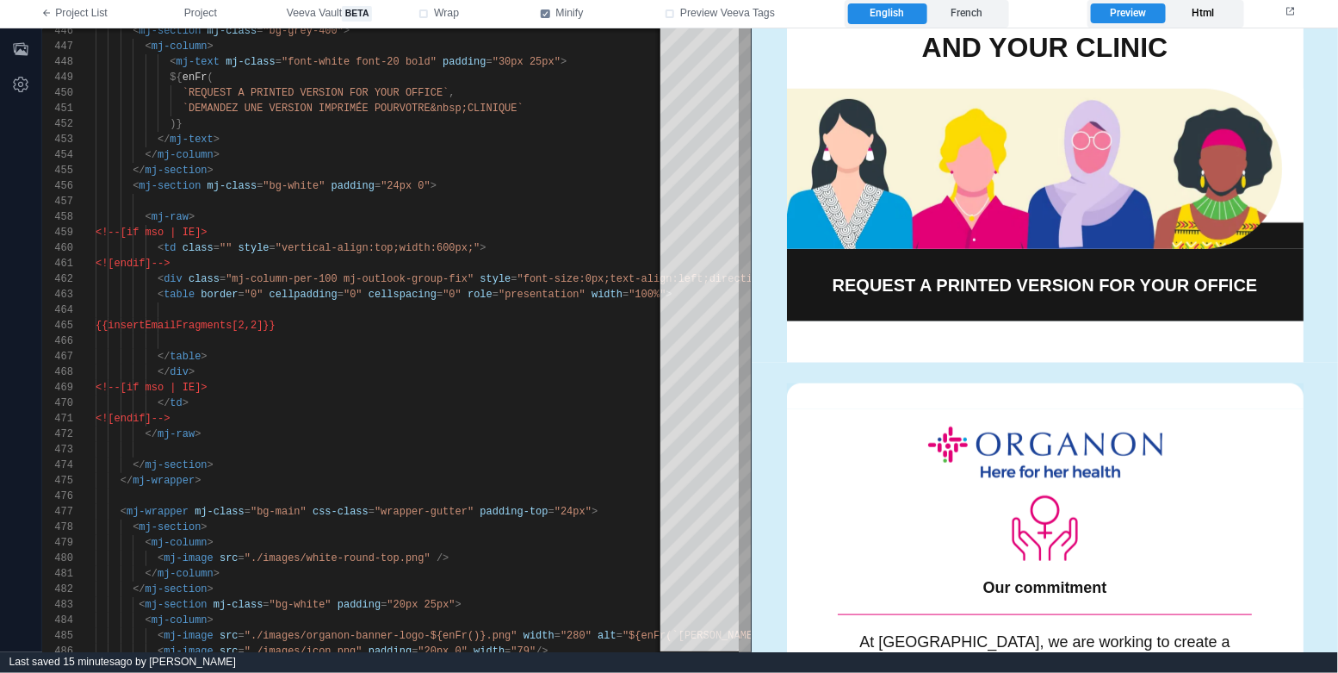
click at [1227, 3] on label "Html" at bounding box center [1203, 13] width 74 height 21
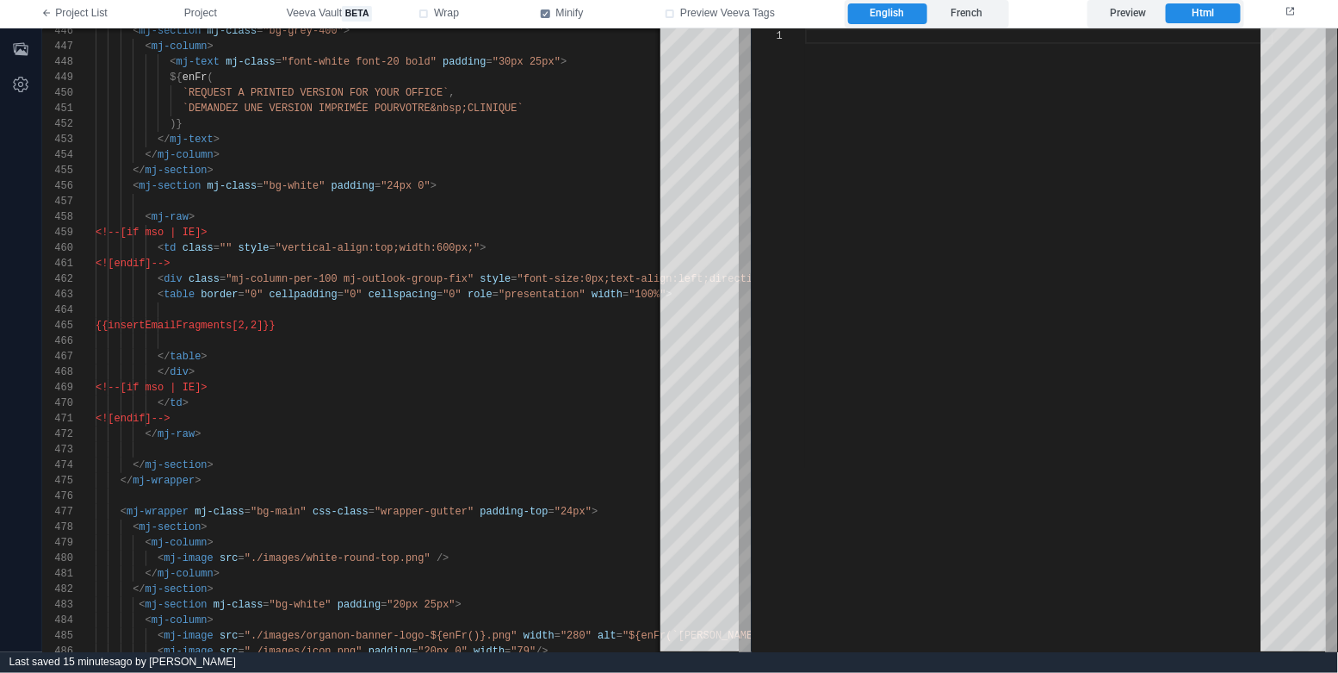
scroll to position [155, 0]
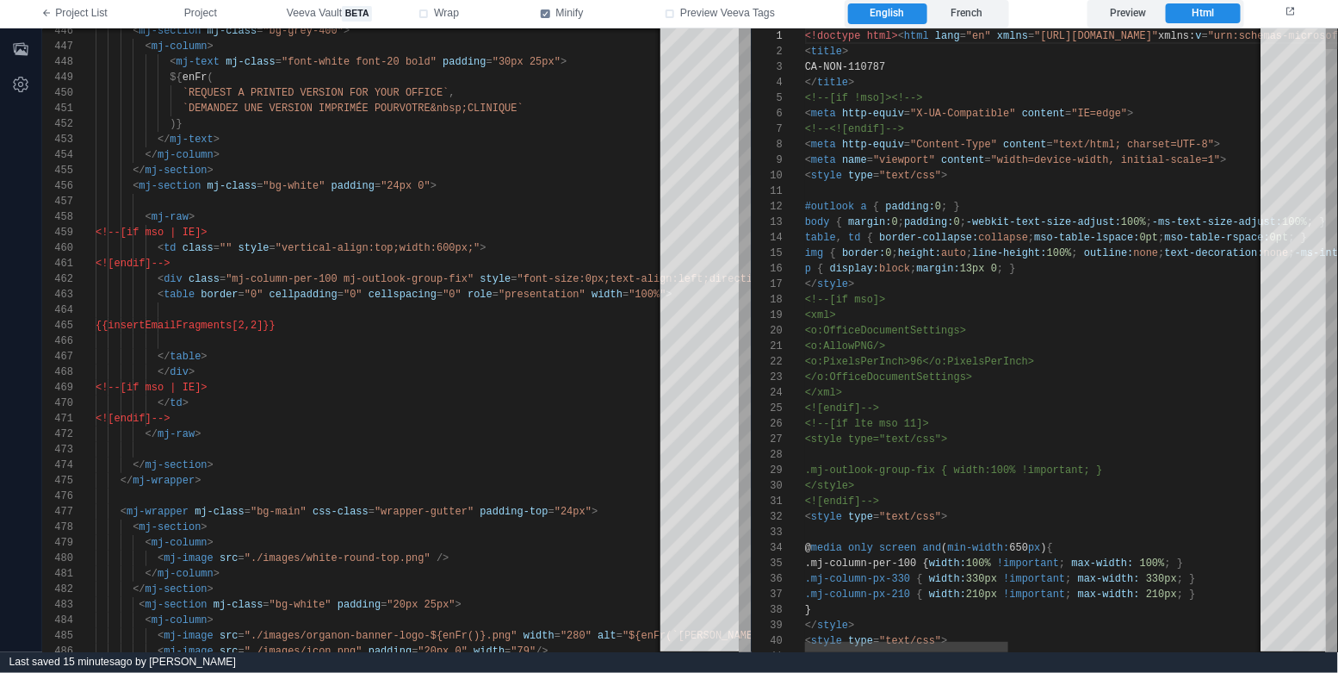
type textarea "**********"
click at [1051, 387] on div "</xml>" at bounding box center [1330, 392] width 1051 height 15
type textarea "*"
type textarea "**********"
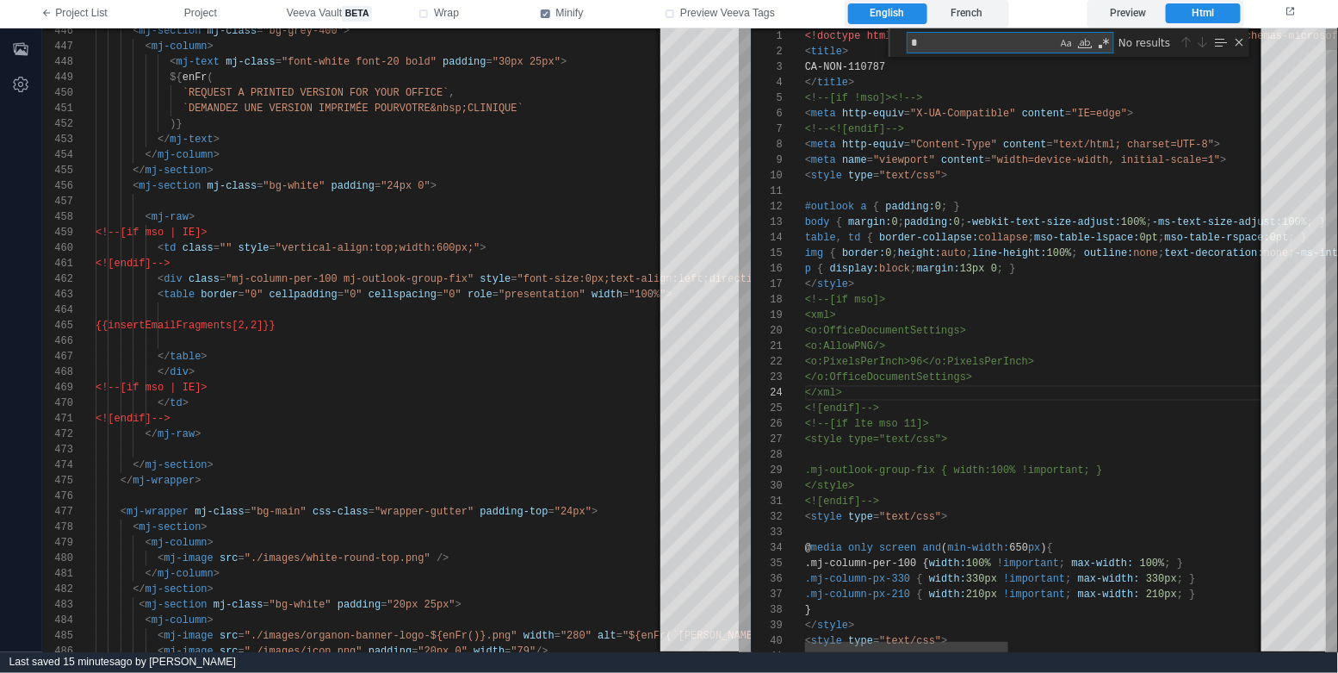
type textarea "**"
type textarea "**********"
type textarea "***"
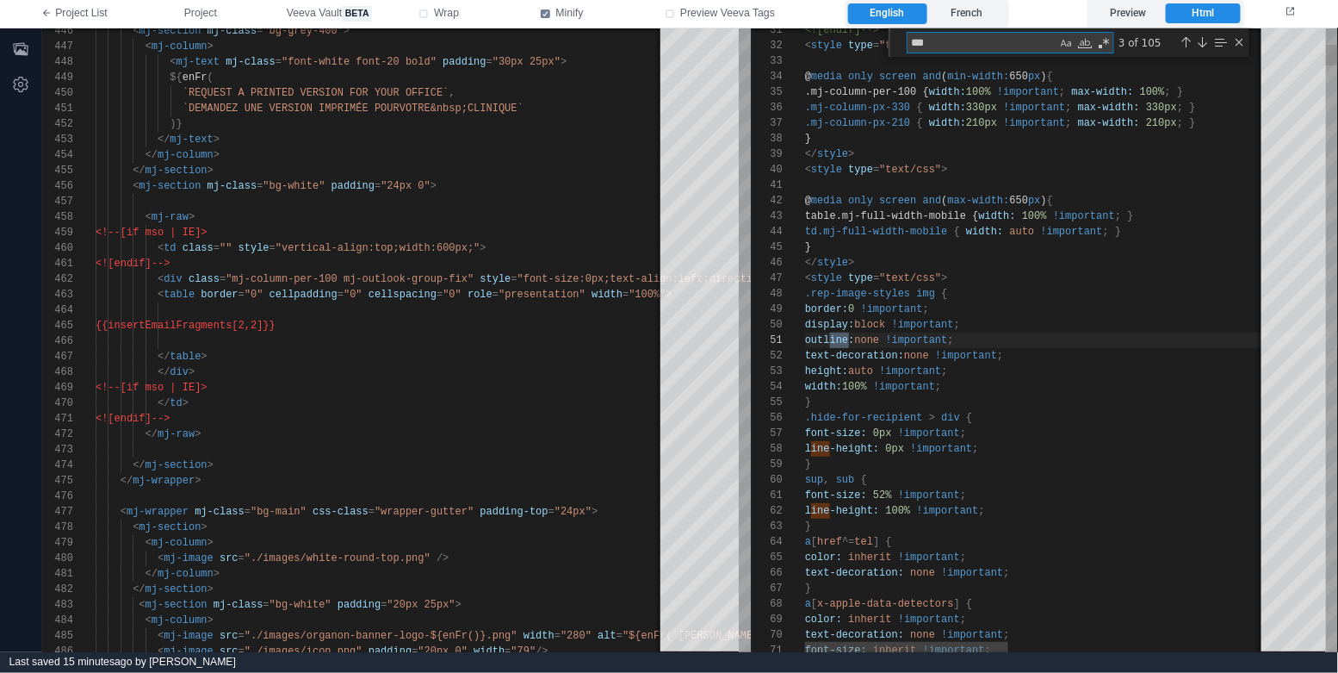
type textarea "**********"
type textarea "**"
type textarea "**********"
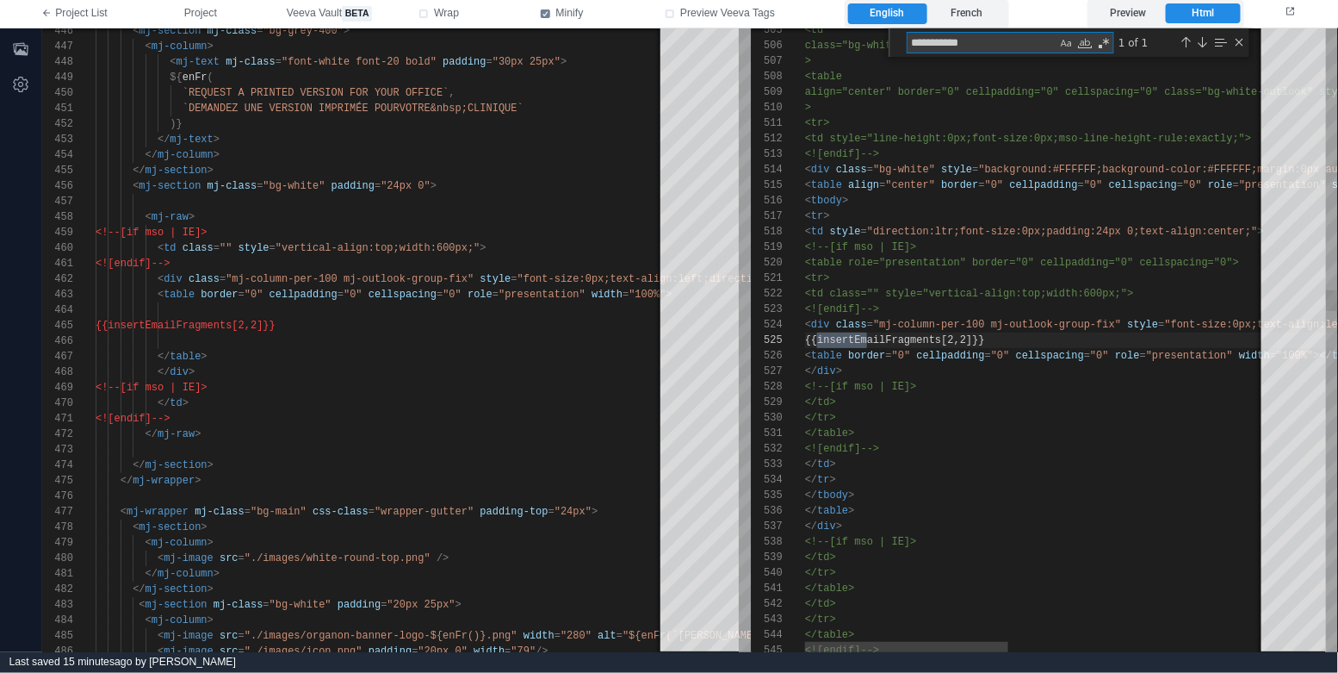
scroll to position [155, 81]
type textarea "**********"
click at [950, 371] on div "</ div >" at bounding box center [1330, 370] width 1051 height 15
type textarea "**********"
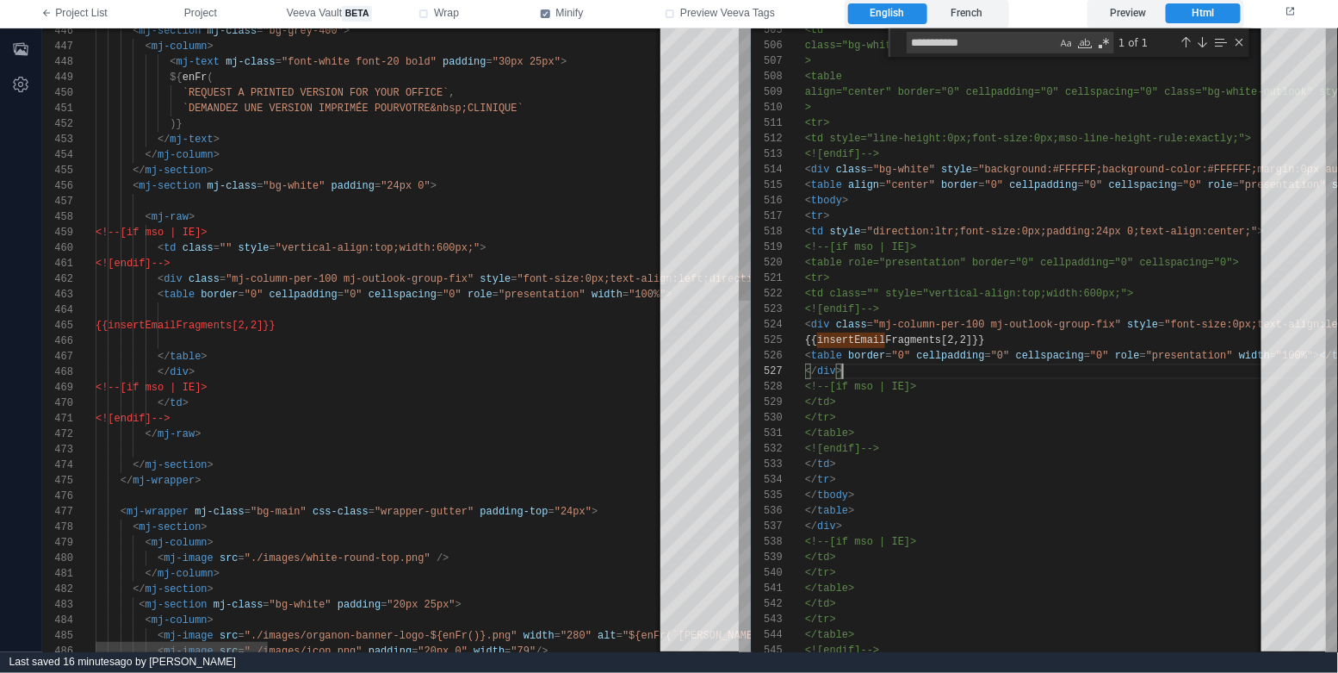
click at [557, 363] on div "</ table >" at bounding box center [1038, 356] width 1885 height 15
drag, startPoint x: 1238, startPoint y: 41, endPoint x: 1160, endPoint y: 28, distance: 79.4
click at [1238, 41] on div "Close (Escape)" at bounding box center [1239, 42] width 14 height 14
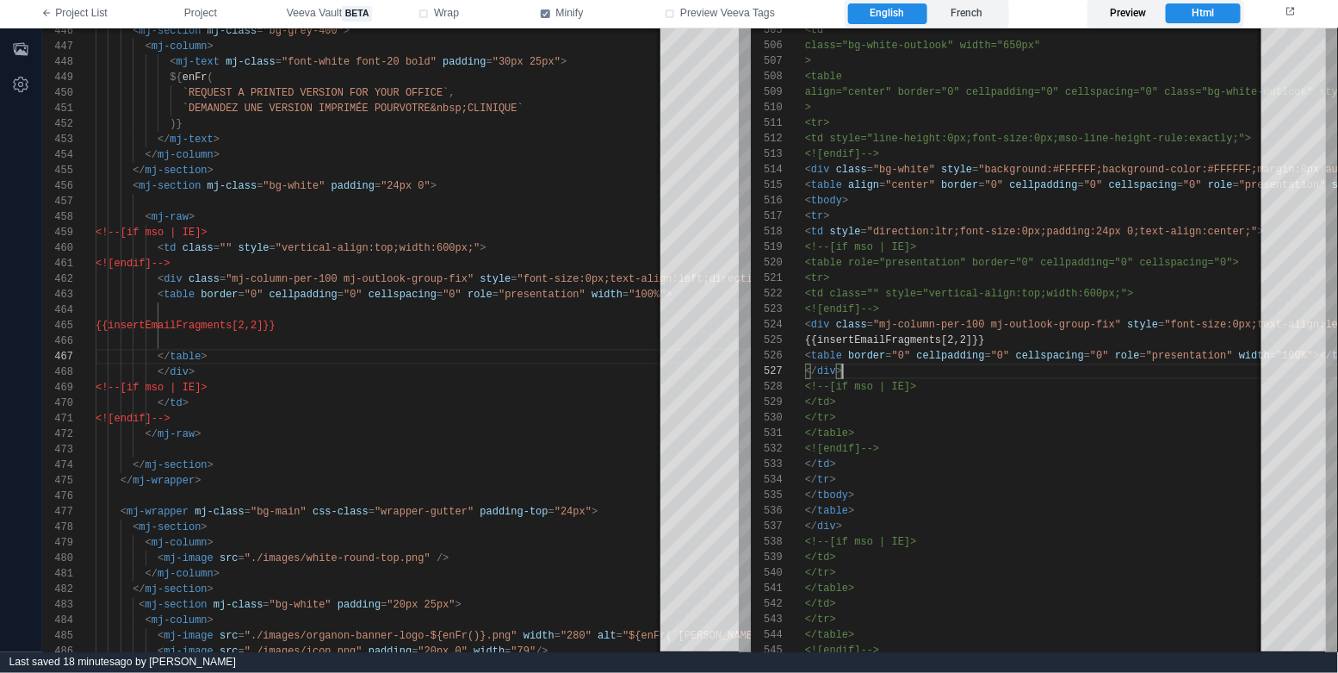
click at [1140, 14] on label "Preview" at bounding box center [1128, 13] width 74 height 21
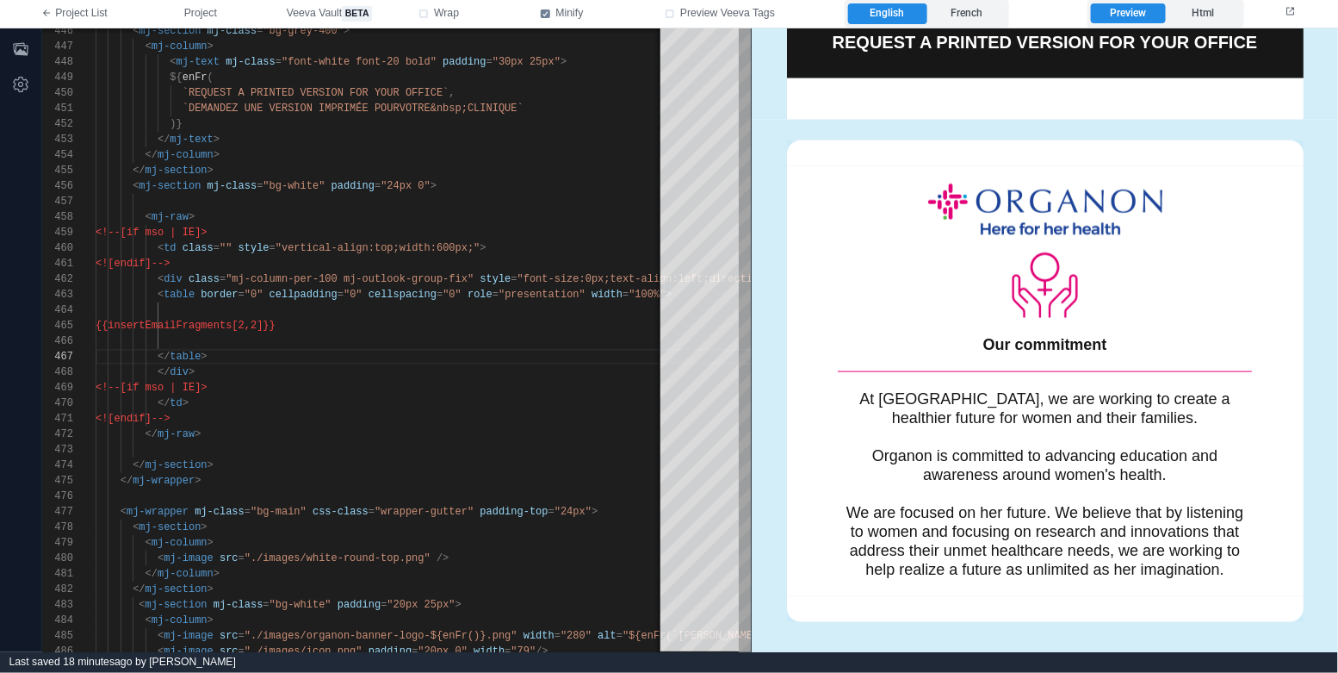
scroll to position [441, 0]
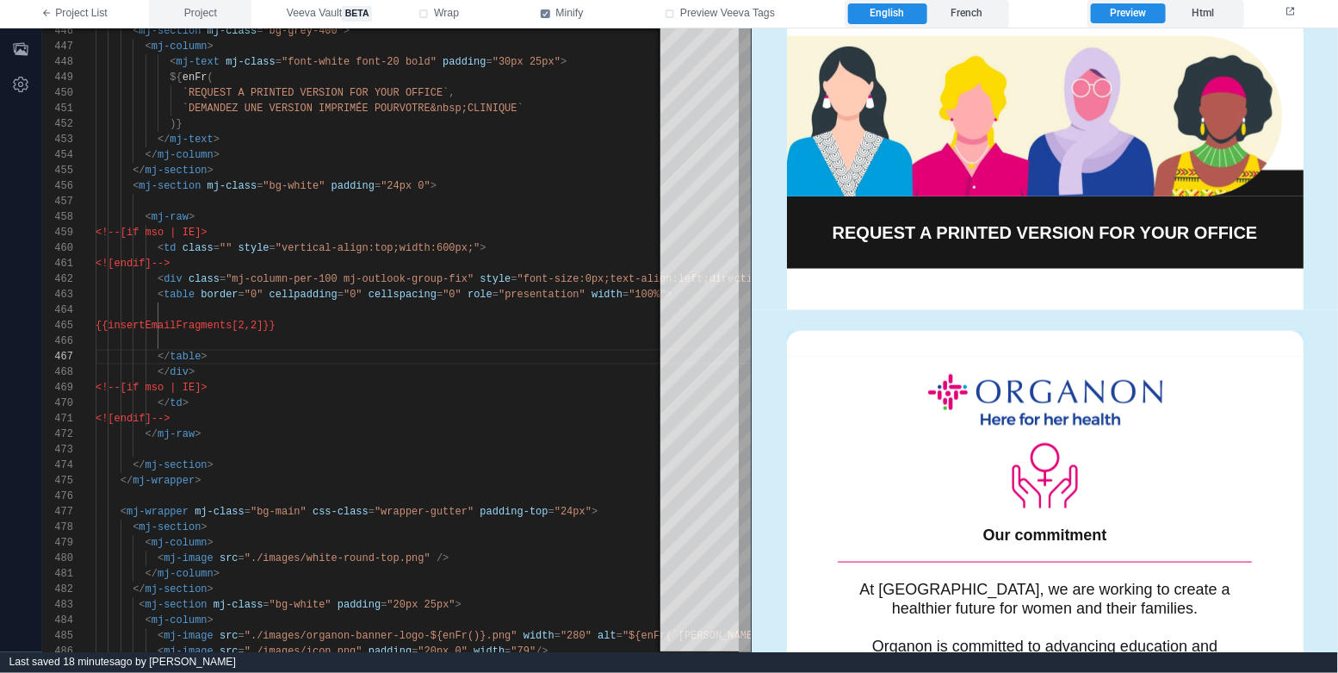
click at [205, 12] on span "Project" at bounding box center [200, 13] width 33 height 15
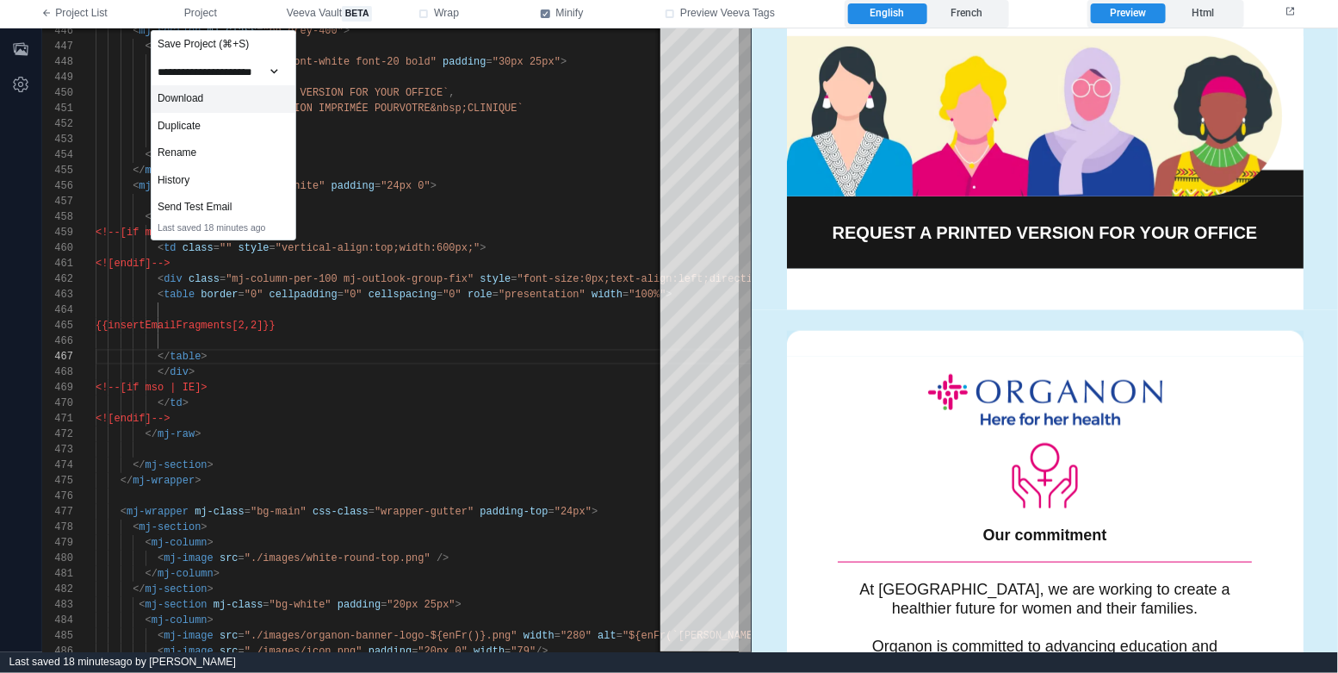
click at [214, 101] on div "Download" at bounding box center [224, 99] width 144 height 28
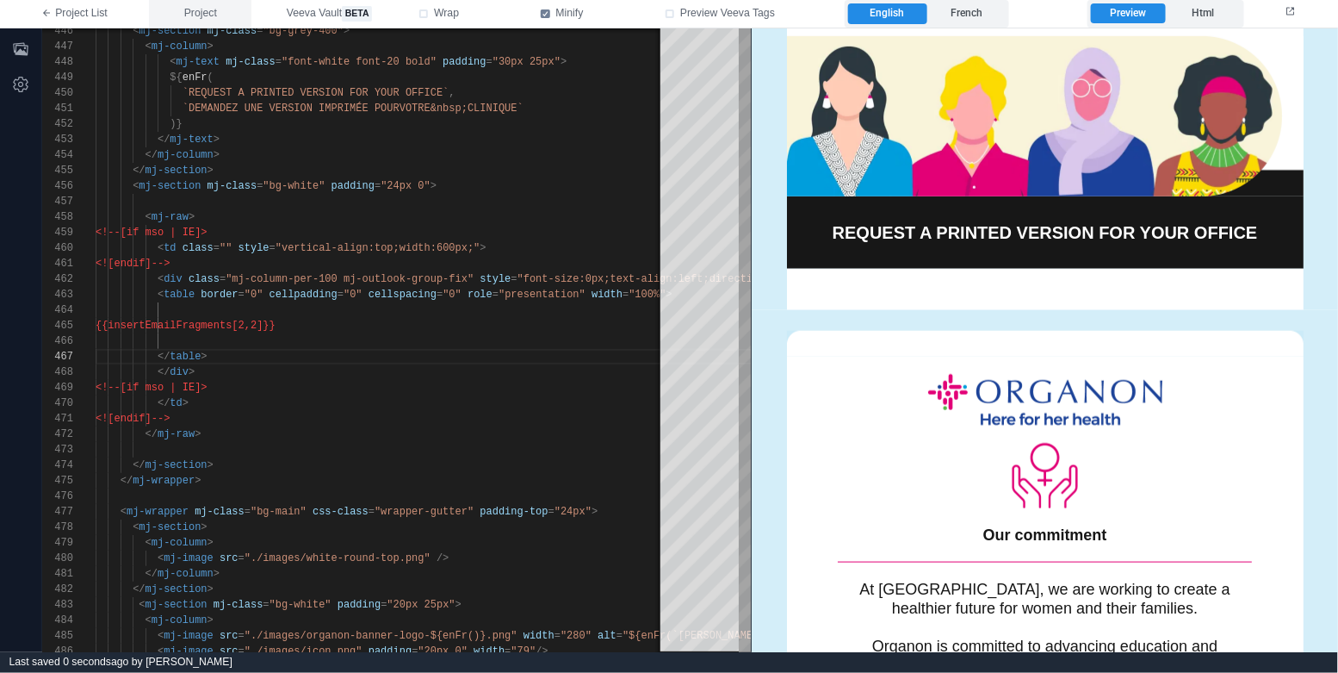
click at [236, 20] on button "Project" at bounding box center [200, 14] width 102 height 28
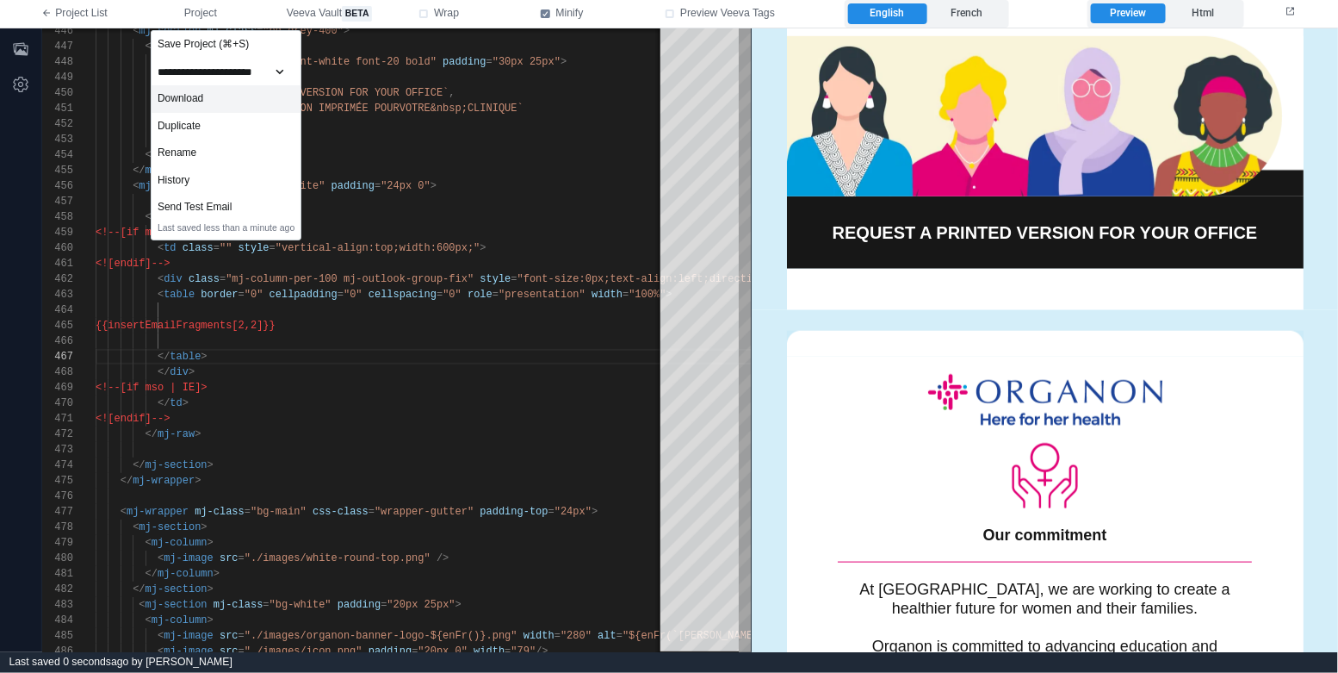
click at [276, 98] on div "Download" at bounding box center [226, 99] width 149 height 28
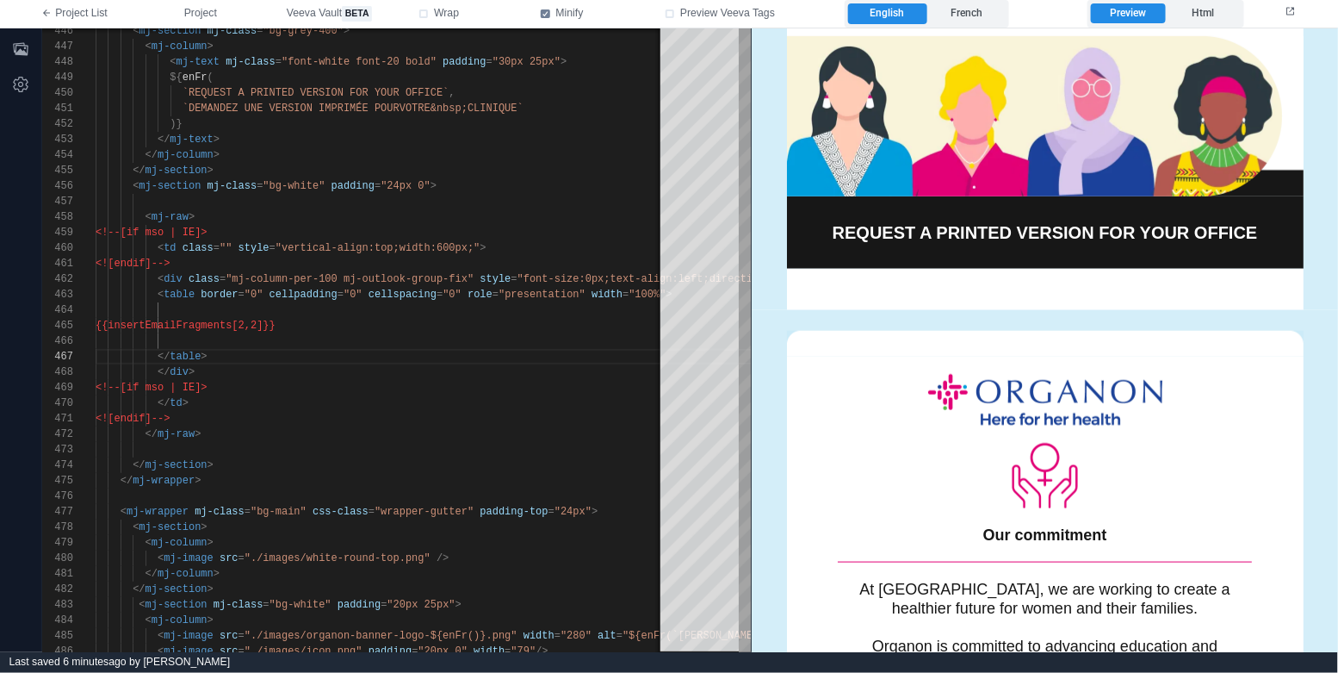
type textarea "**********"
click at [453, 150] on div "</ mj-column >" at bounding box center [1038, 154] width 1885 height 15
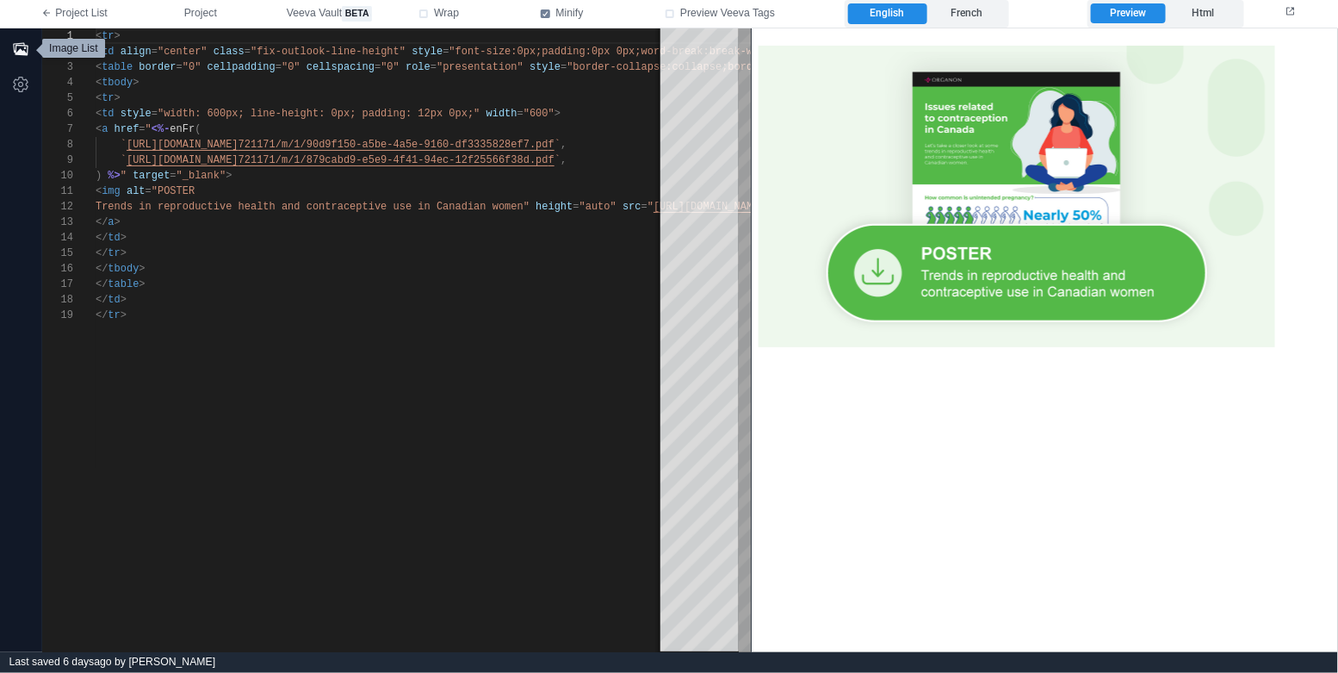
click at [17, 53] on icon "button" at bounding box center [20, 48] width 15 height 13
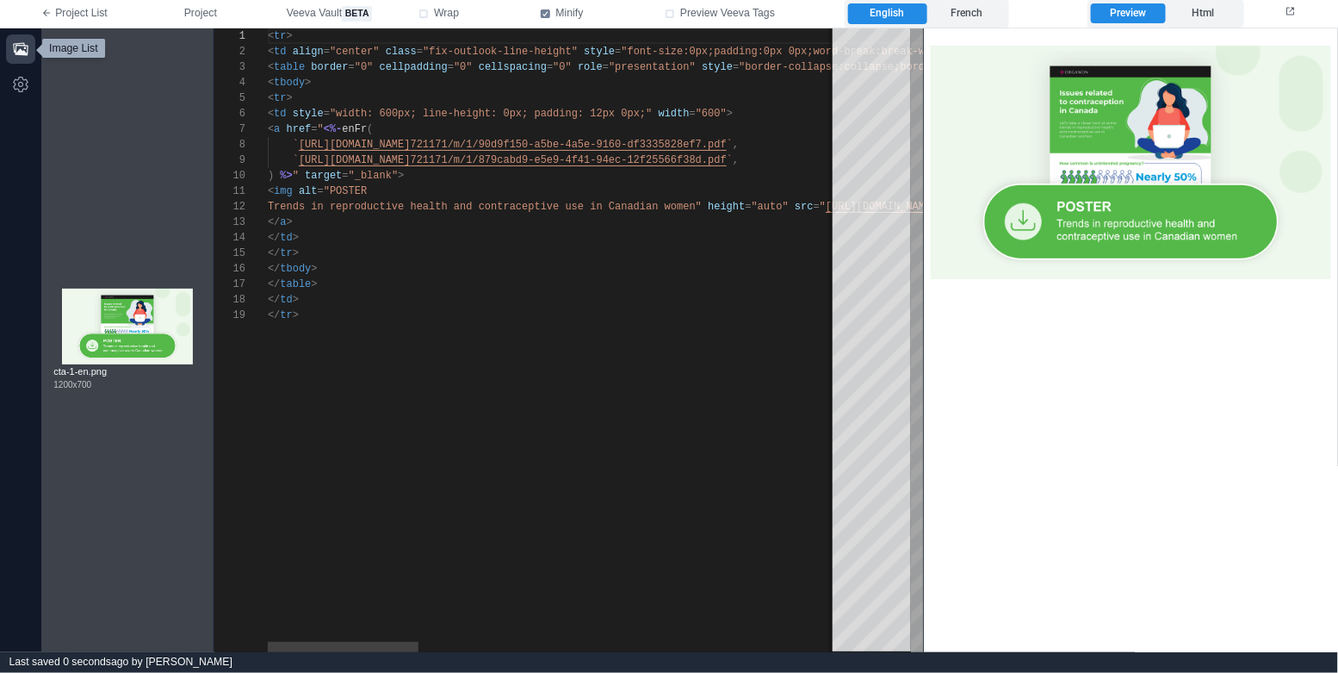
scroll to position [77, 50]
click at [509, 270] on div "</ tbody >" at bounding box center [1347, 268] width 2159 height 15
click at [541, 264] on div "</ tbody >" at bounding box center [1347, 268] width 2159 height 15
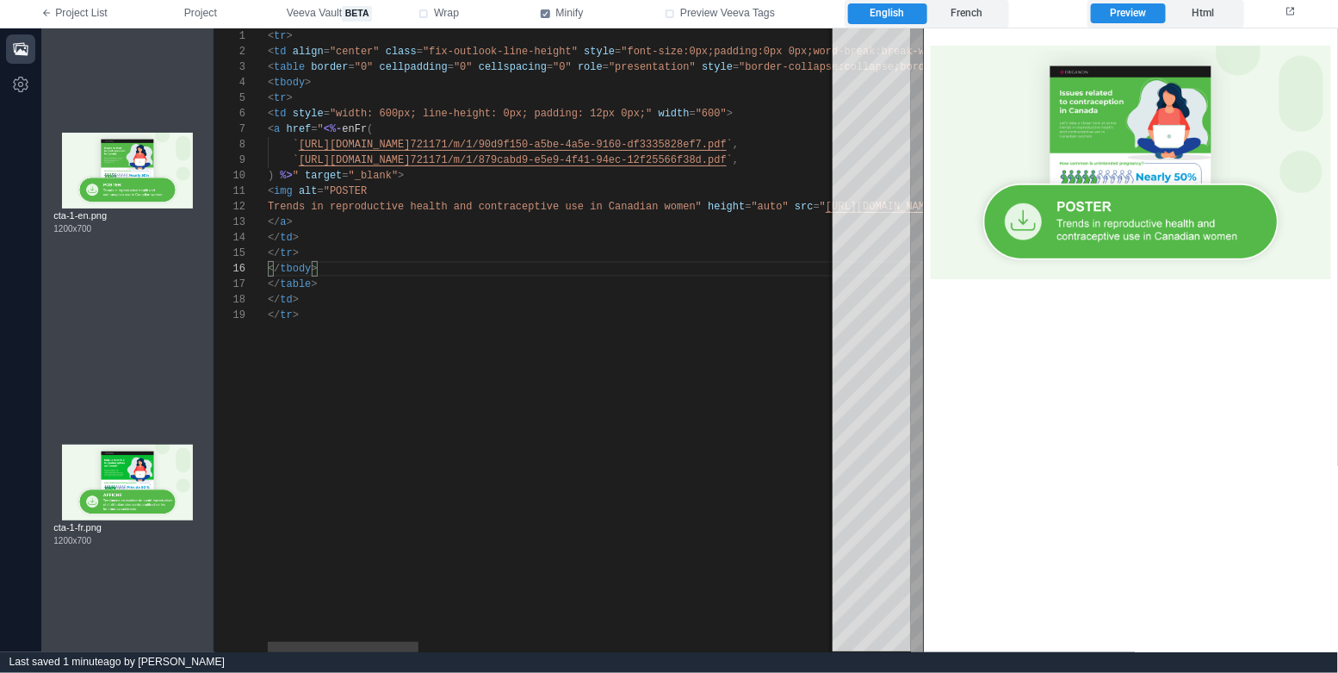
click at [371, 217] on div "</ a >" at bounding box center [1347, 221] width 2159 height 15
click at [782, 204] on span at bounding box center [780, 207] width 6 height 12
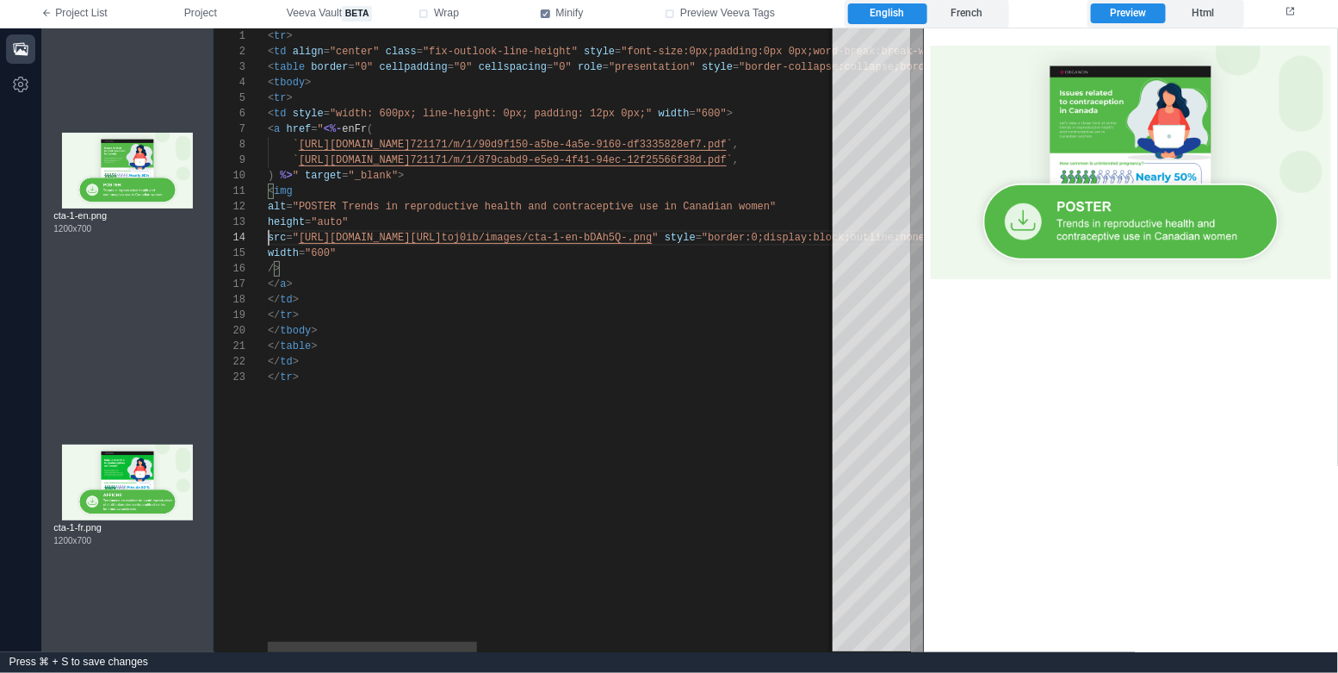
scroll to position [46, 1523]
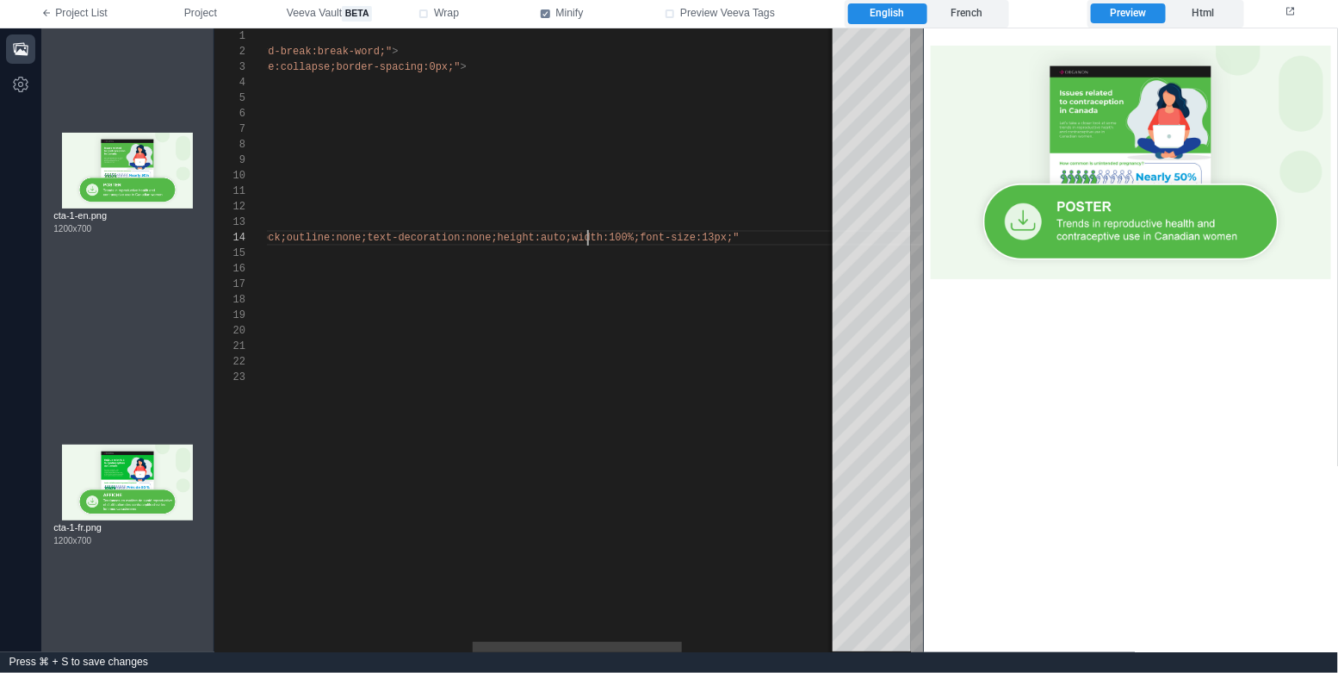
click at [132, 234] on span "style" at bounding box center [116, 238] width 31 height 12
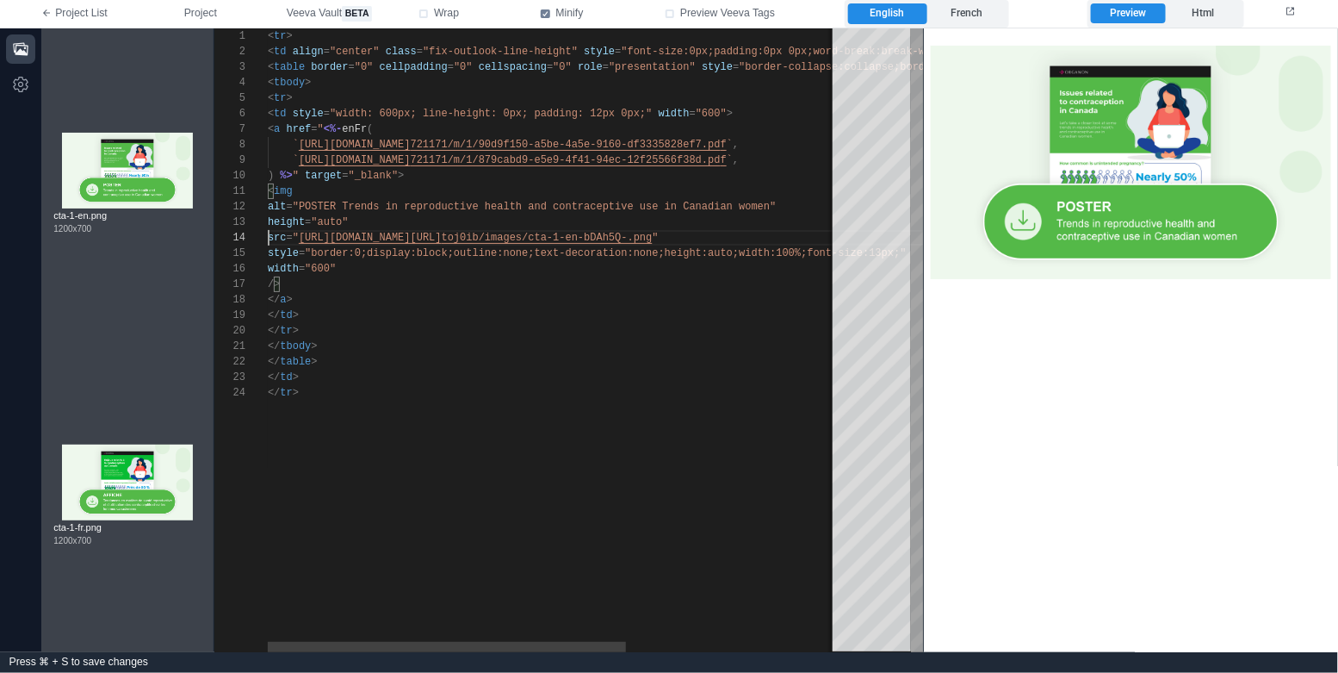
scroll to position [46, 0]
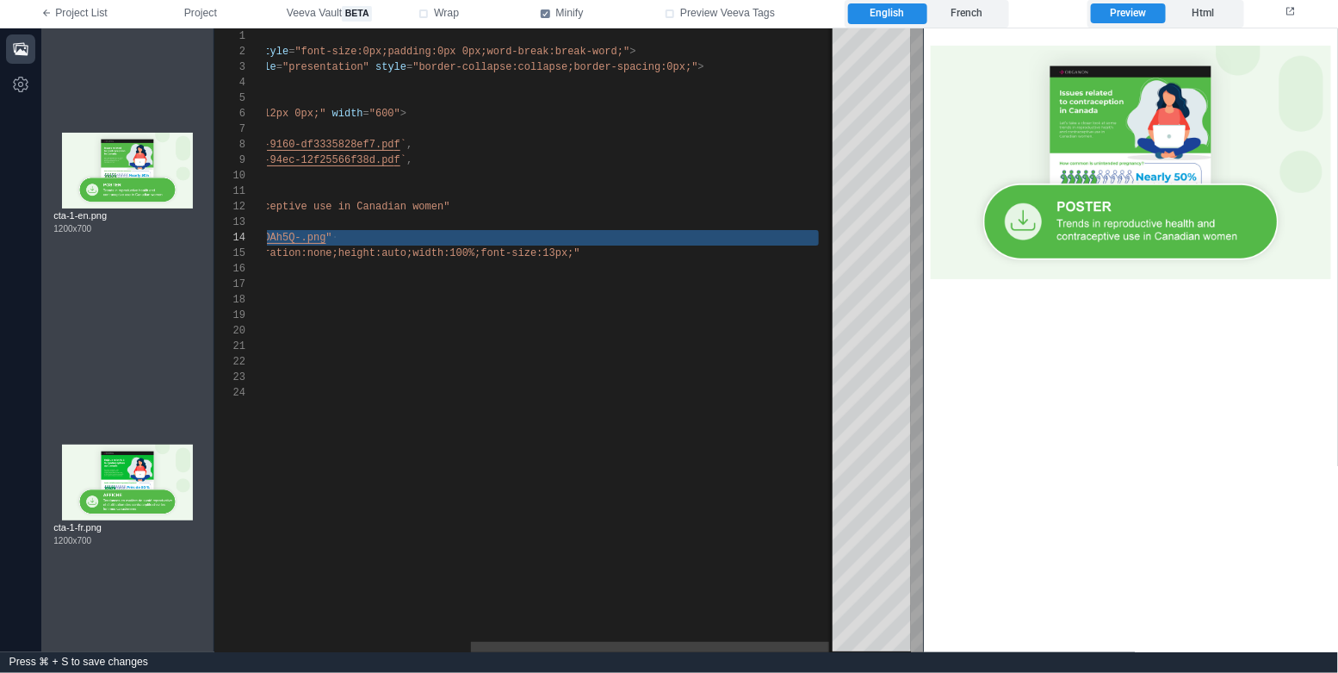
paste textarea "Editor content;Press Alt+F1 for Accessibility Options."
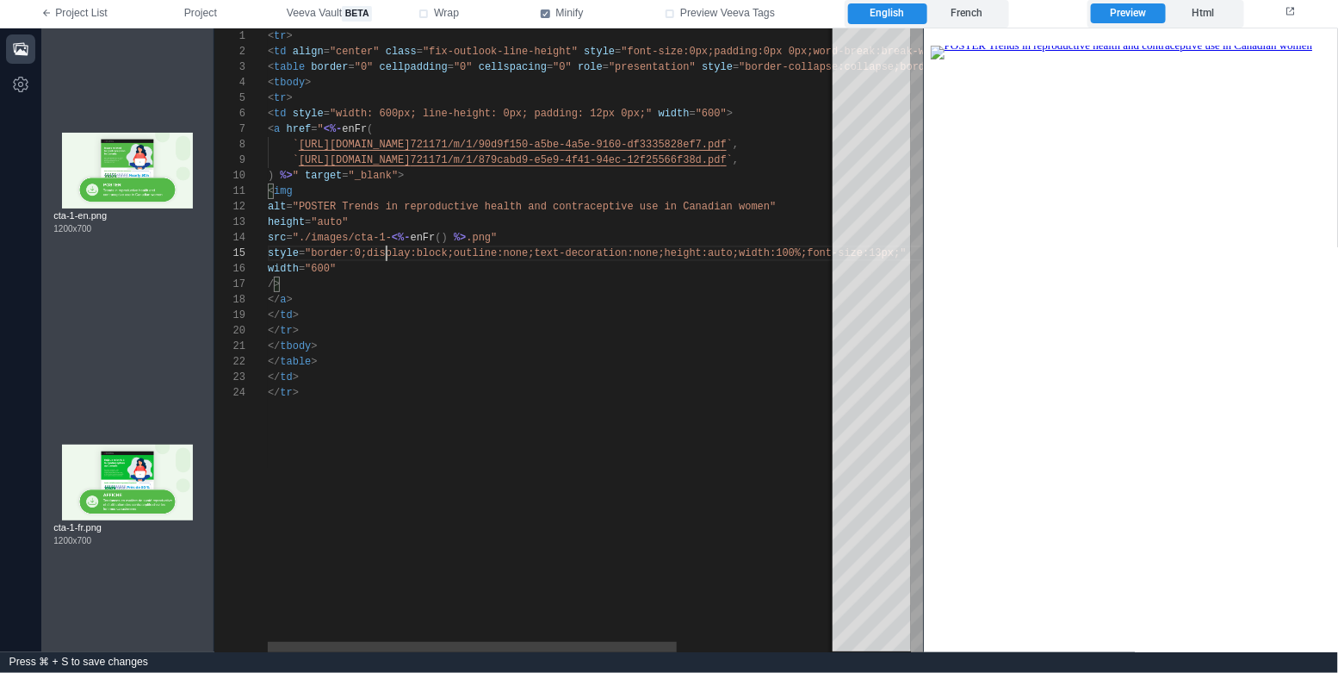
scroll to position [61, 117]
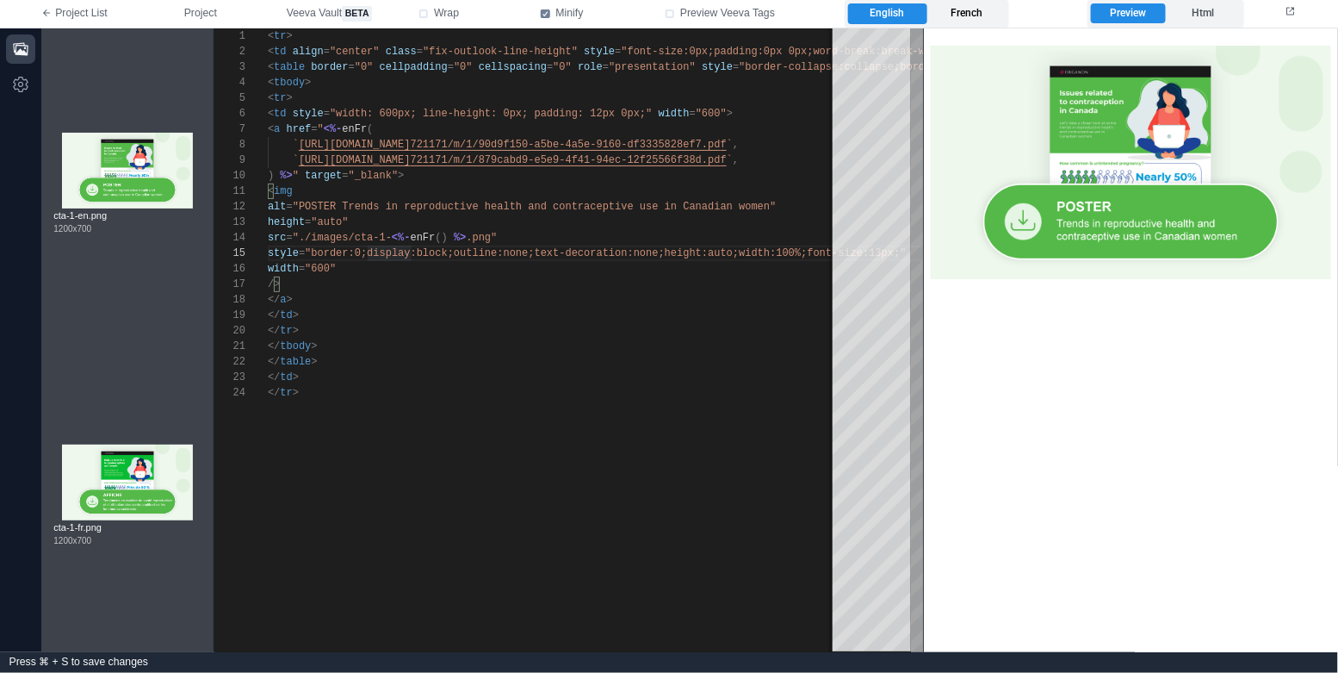
click at [981, 19] on label "French" at bounding box center [966, 13] width 78 height 21
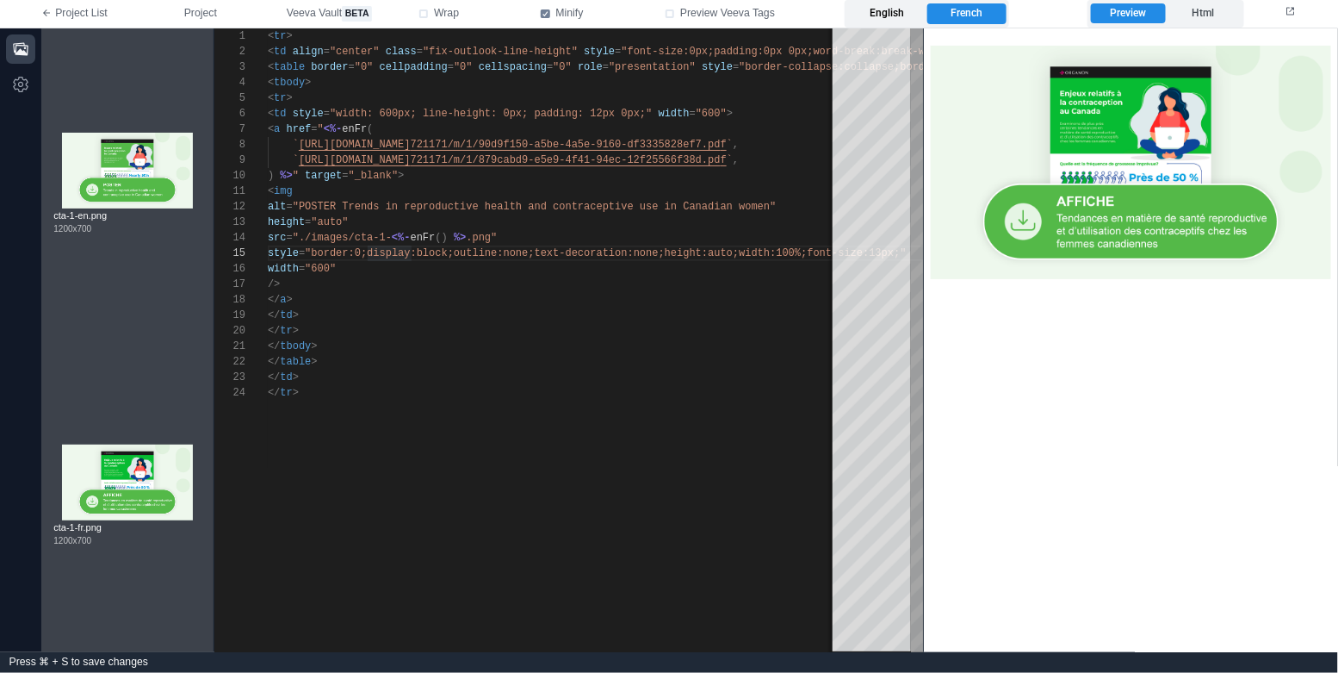
click at [879, 9] on label "English" at bounding box center [887, 13] width 78 height 21
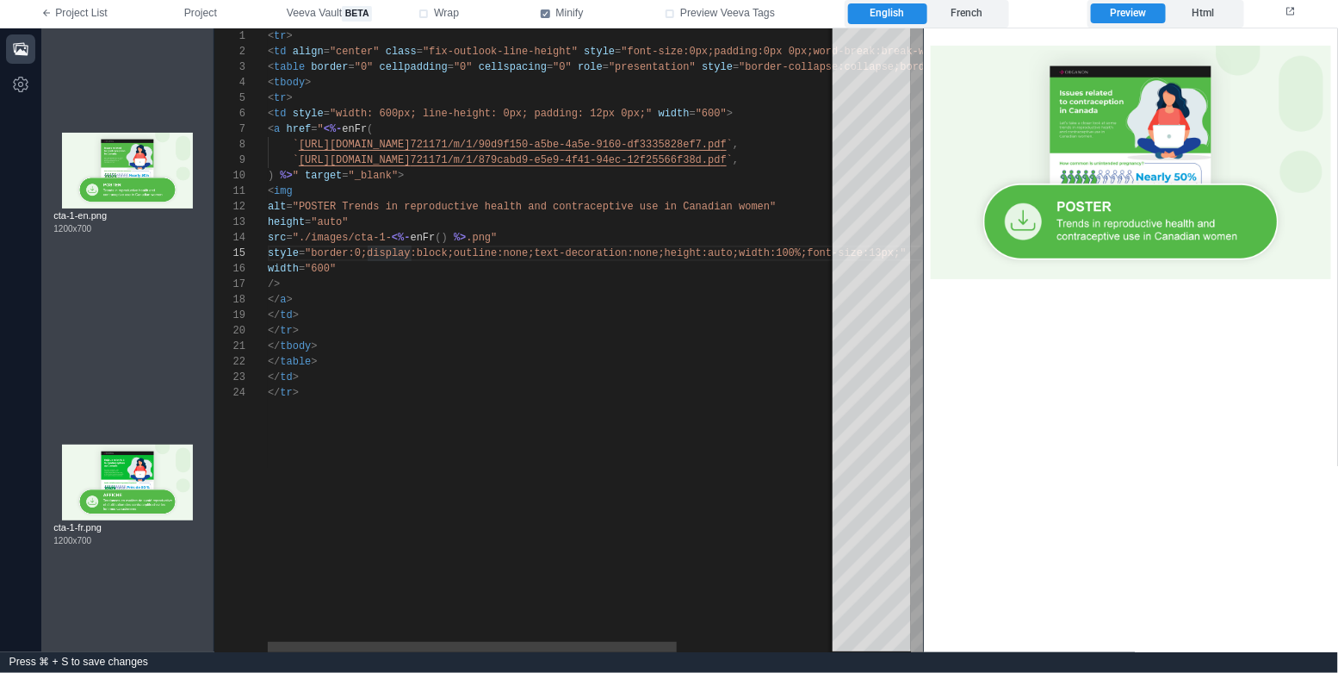
click at [628, 362] on div "</ table >" at bounding box center [666, 361] width 797 height 15
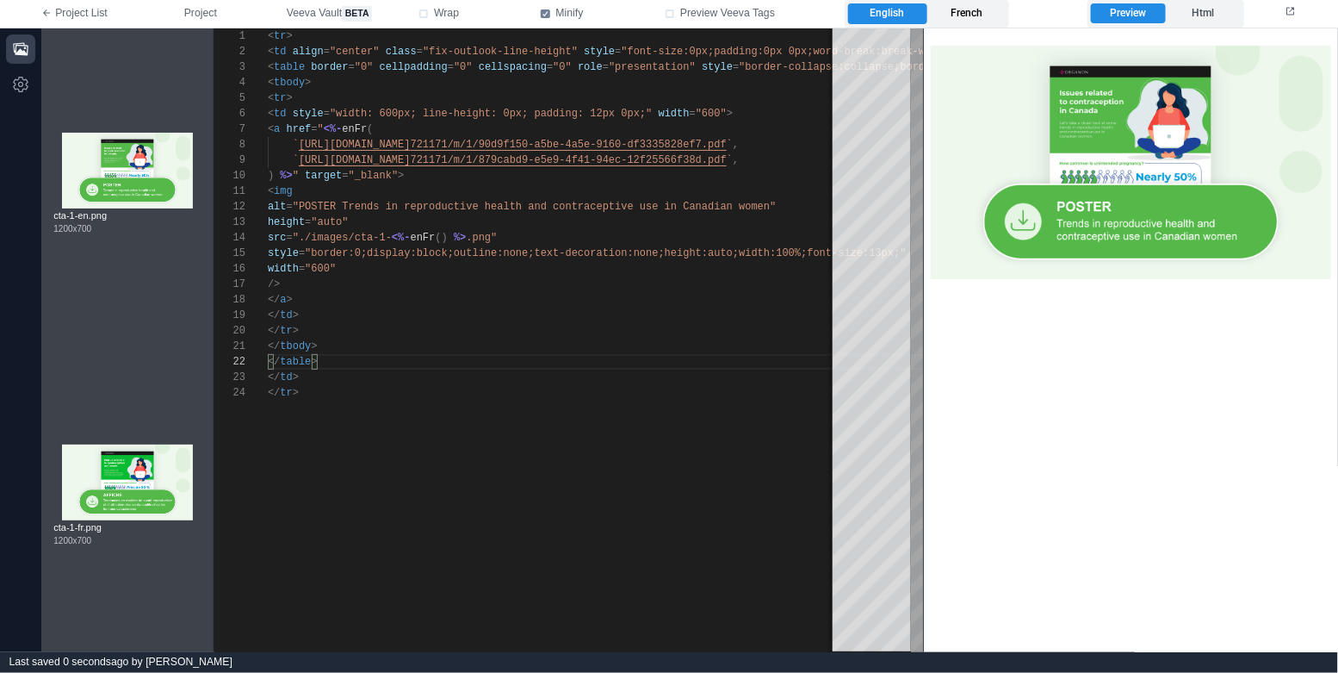
click at [983, 10] on label "French" at bounding box center [966, 13] width 78 height 21
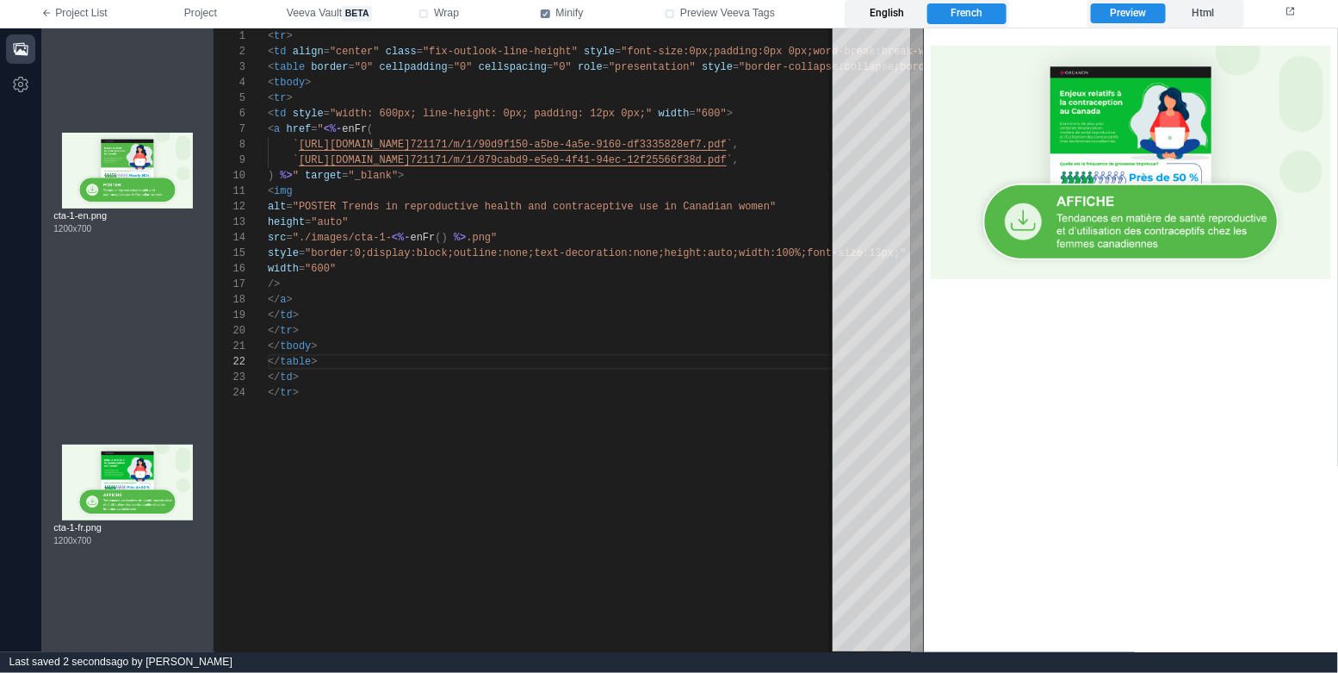
click at [866, 22] on label "English" at bounding box center [887, 13] width 78 height 21
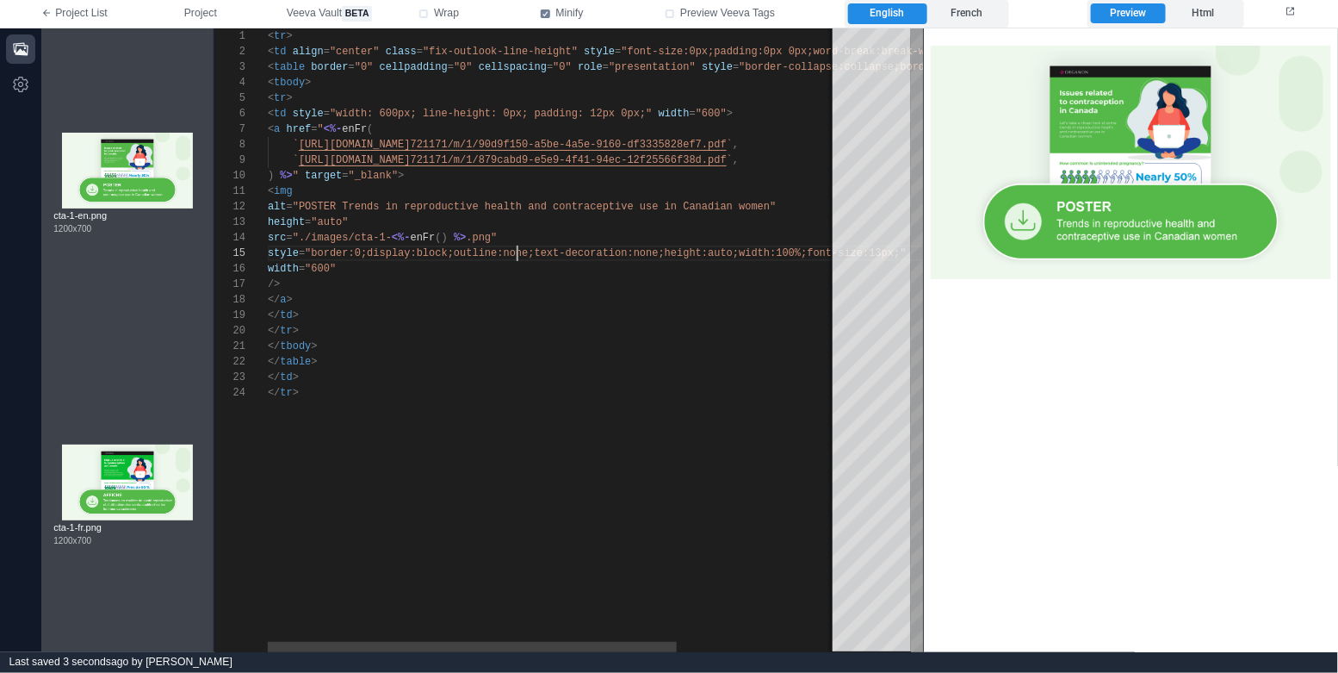
click at [518, 250] on span ""border:0;display:block;outline:none;text-decorati" at bounding box center [460, 253] width 310 height 12
click at [542, 298] on div "</ a >" at bounding box center [666, 299] width 797 height 15
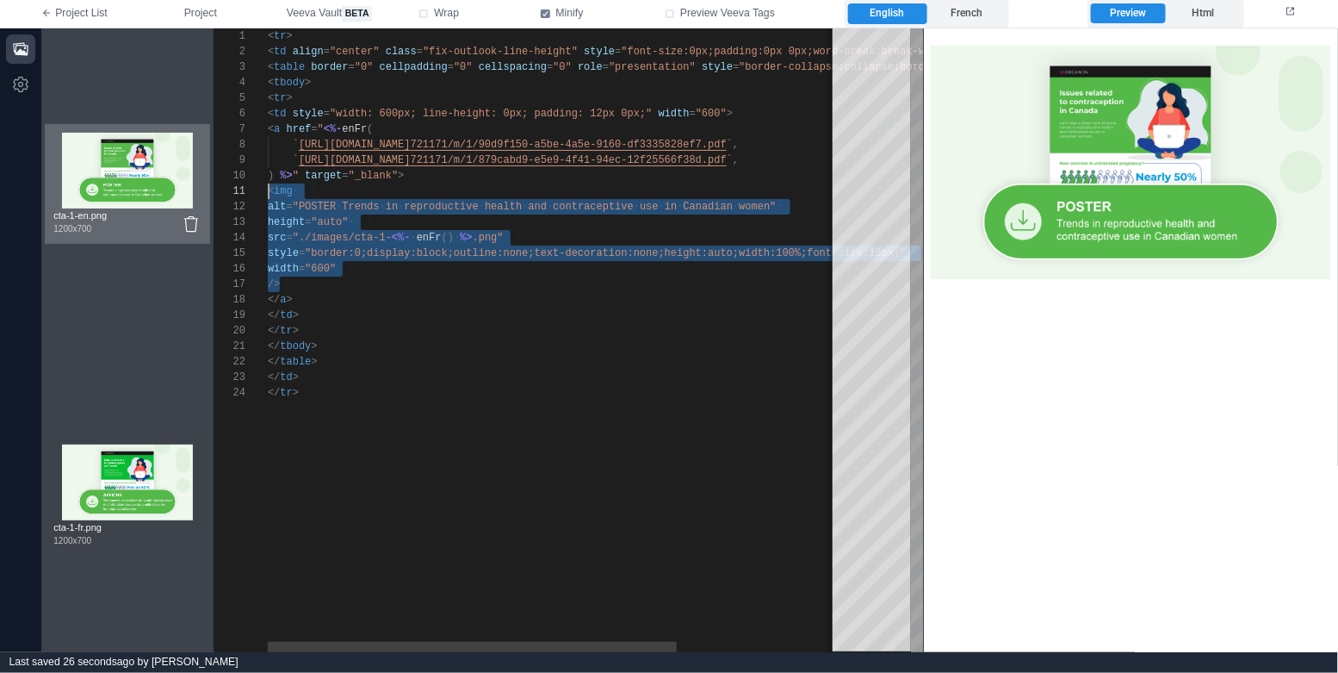
scroll to position [0, 0]
drag, startPoint x: 354, startPoint y: 282, endPoint x: 139, endPoint y: 194, distance: 232.8
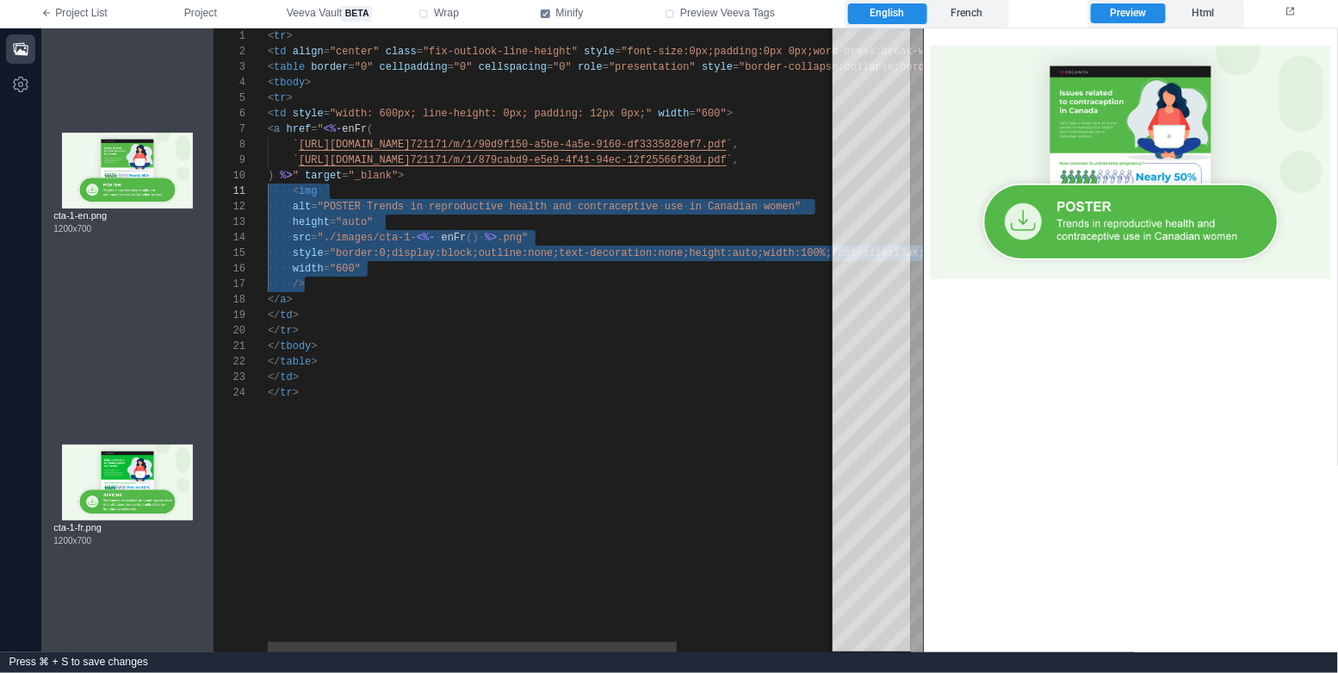
click at [449, 341] on div "</ tbody >" at bounding box center [666, 345] width 797 height 15
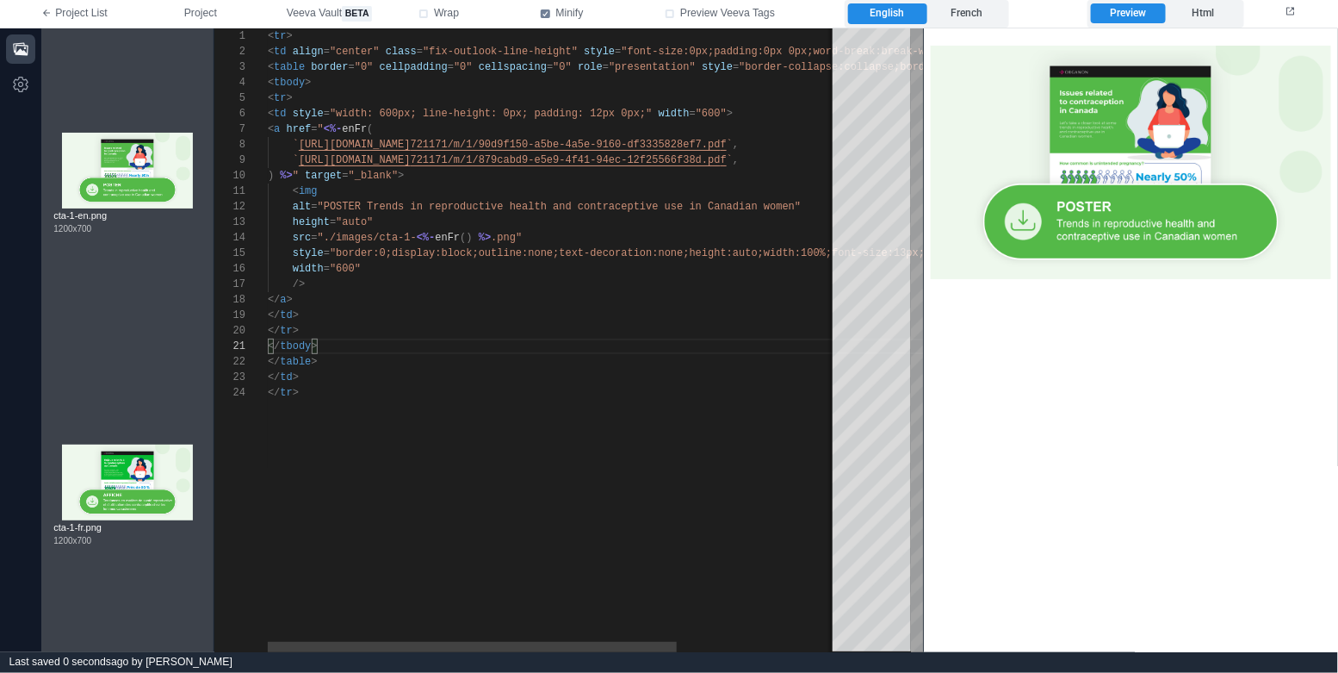
click at [326, 209] on span ""POSTER Trends in reproductive health and contrace" at bounding box center [473, 207] width 310 height 12
click at [397, 323] on div "</ tr >" at bounding box center [666, 330] width 797 height 15
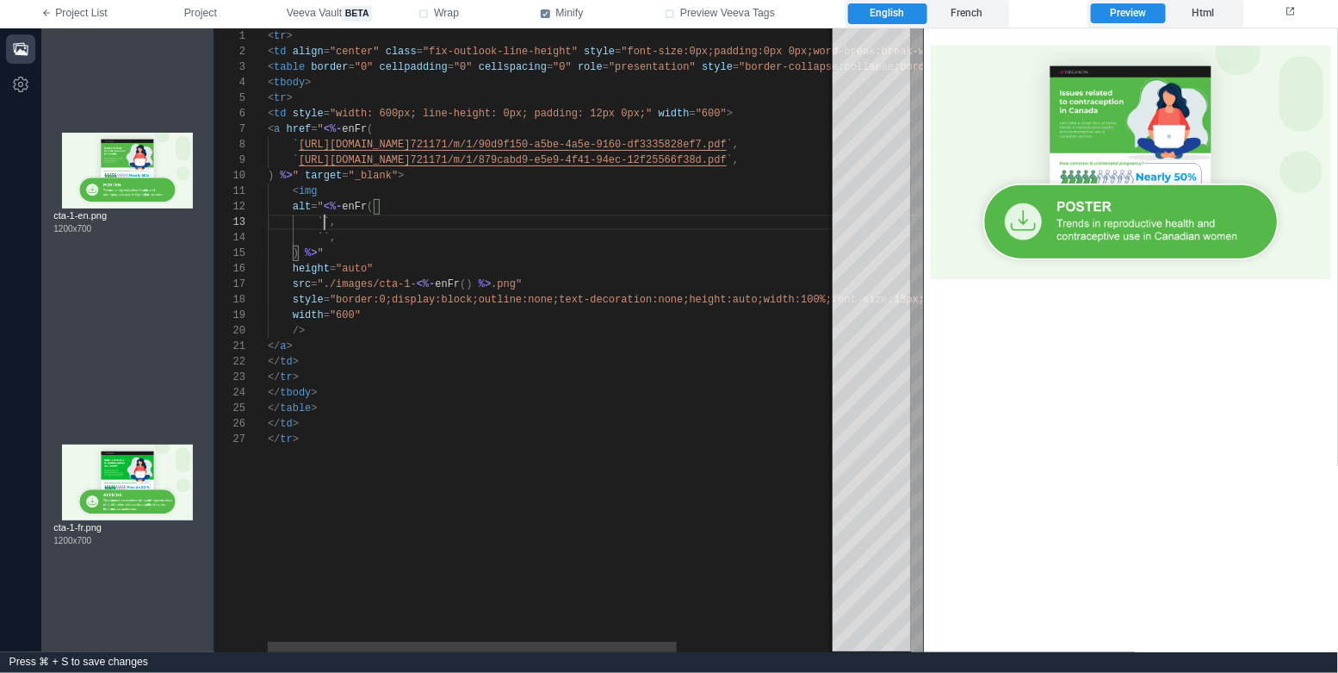
paste textarea "**********"
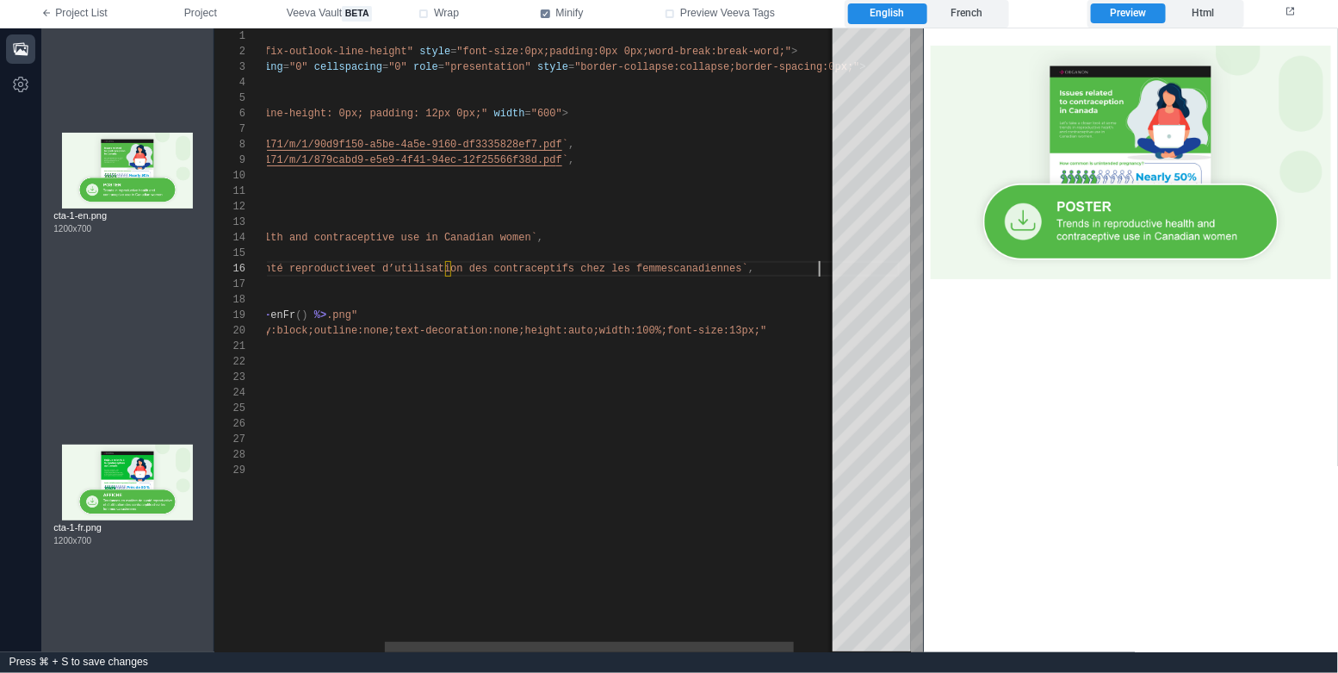
scroll to position [93, 61]
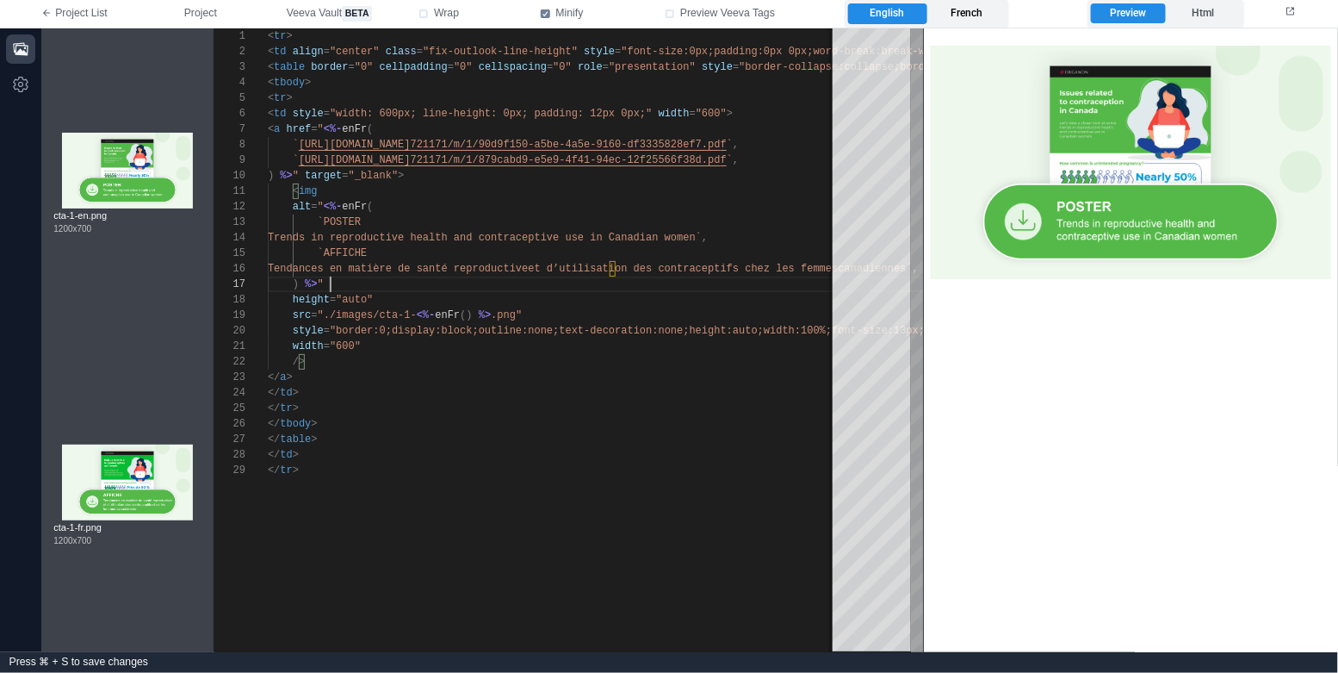
click at [971, 5] on label "French" at bounding box center [966, 13] width 78 height 21
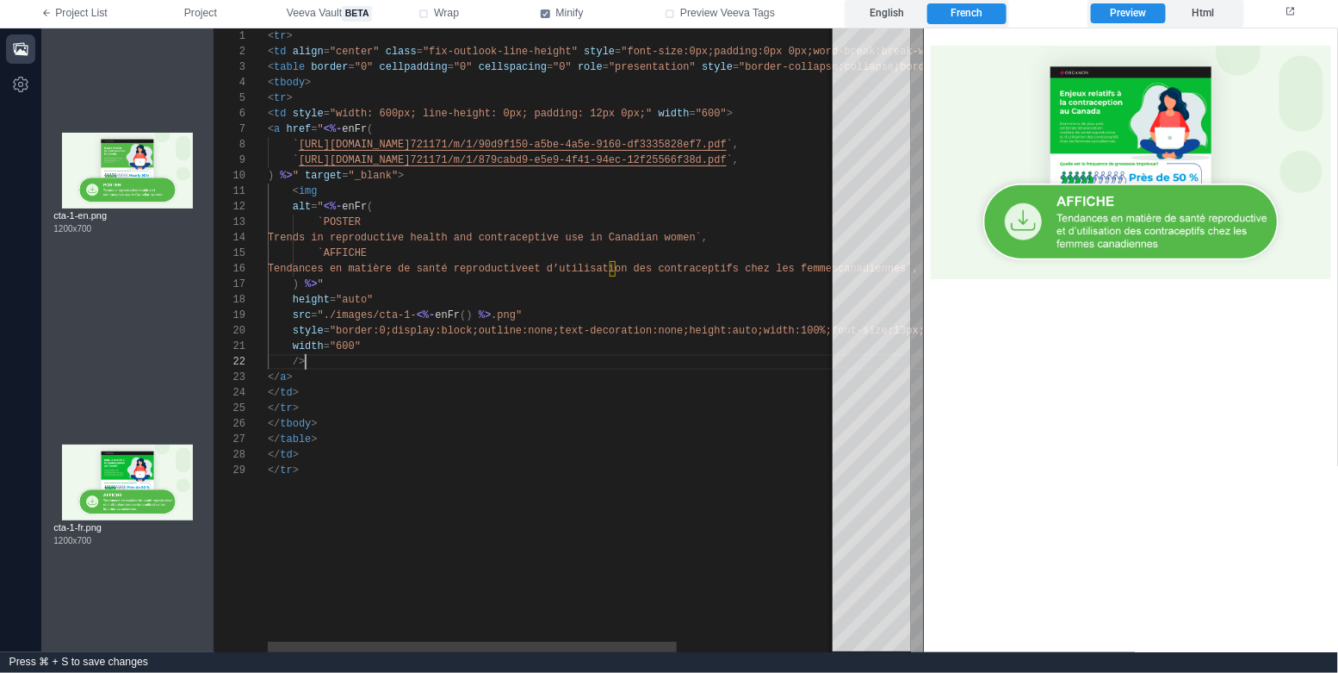
click at [525, 363] on div "/>" at bounding box center [666, 361] width 797 height 15
click at [502, 274] on div "Tendances en matière de santé reproductive et d’utilisation des contraceptifs c…" at bounding box center [666, 268] width 797 height 15
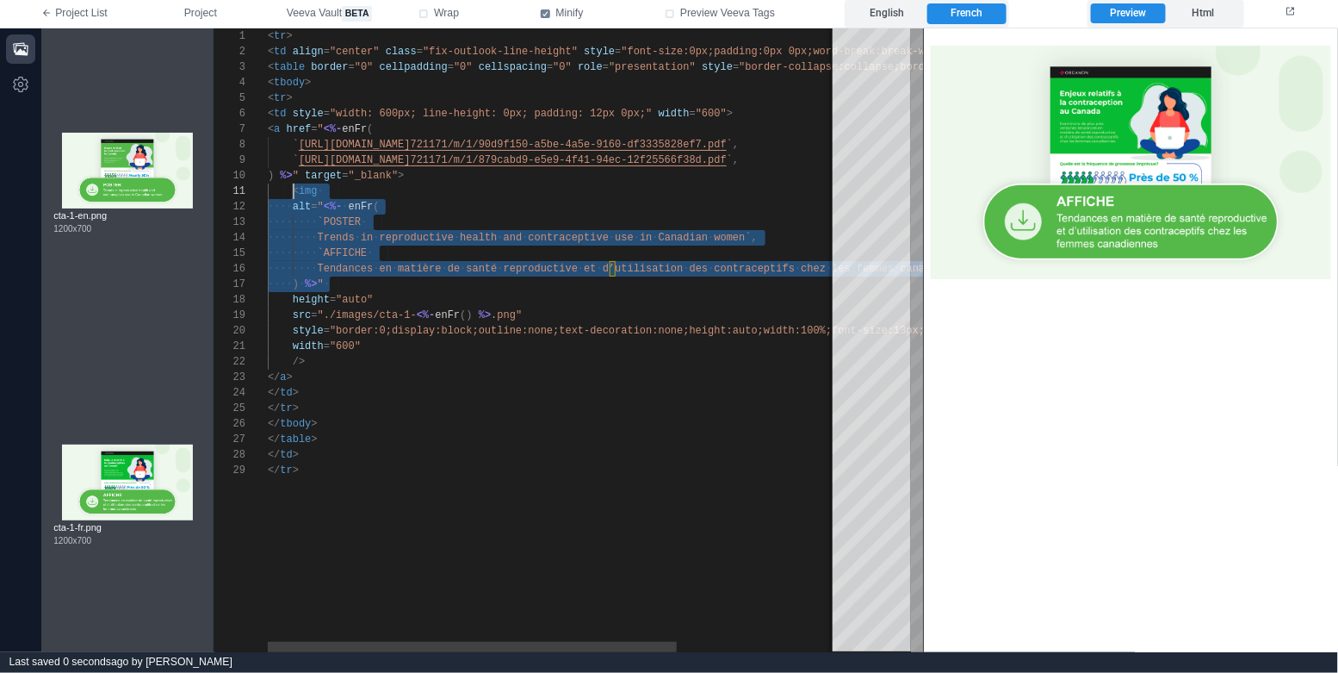
scroll to position [15, 25]
type textarea "**********"
click at [469, 363] on div "/>" at bounding box center [666, 361] width 797 height 15
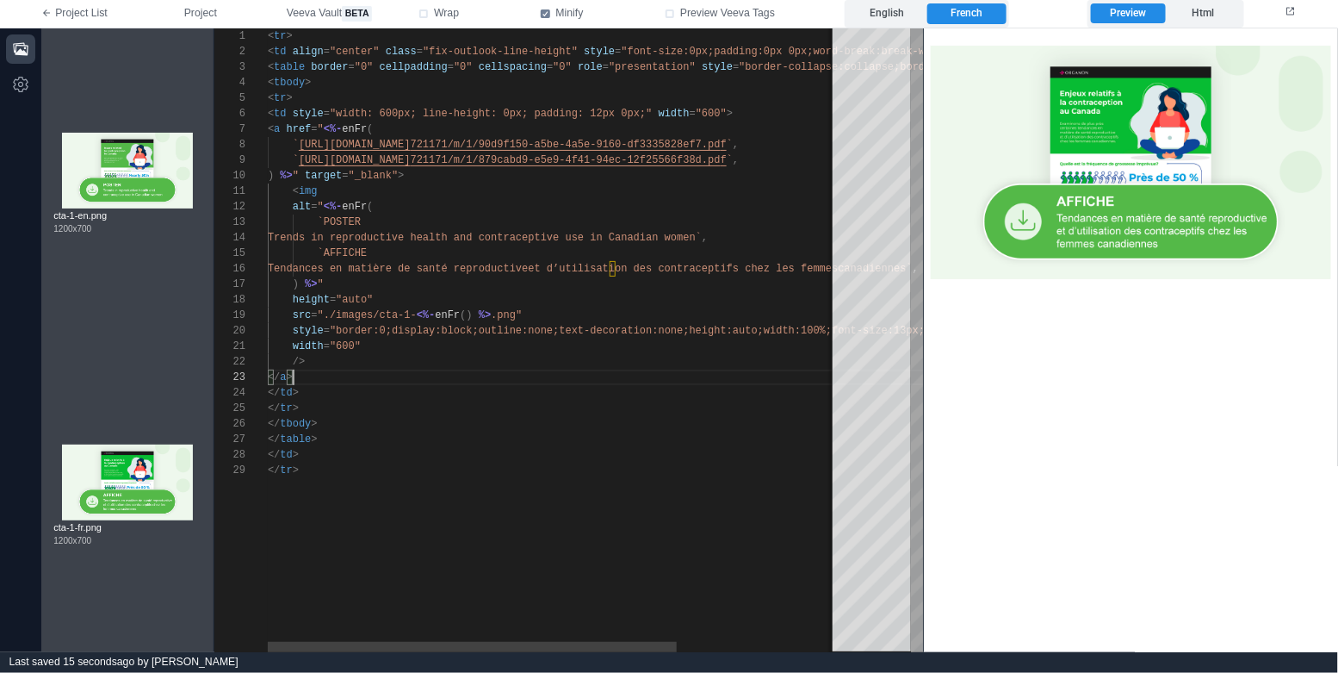
click at [494, 375] on div "</ a >" at bounding box center [666, 376] width 797 height 15
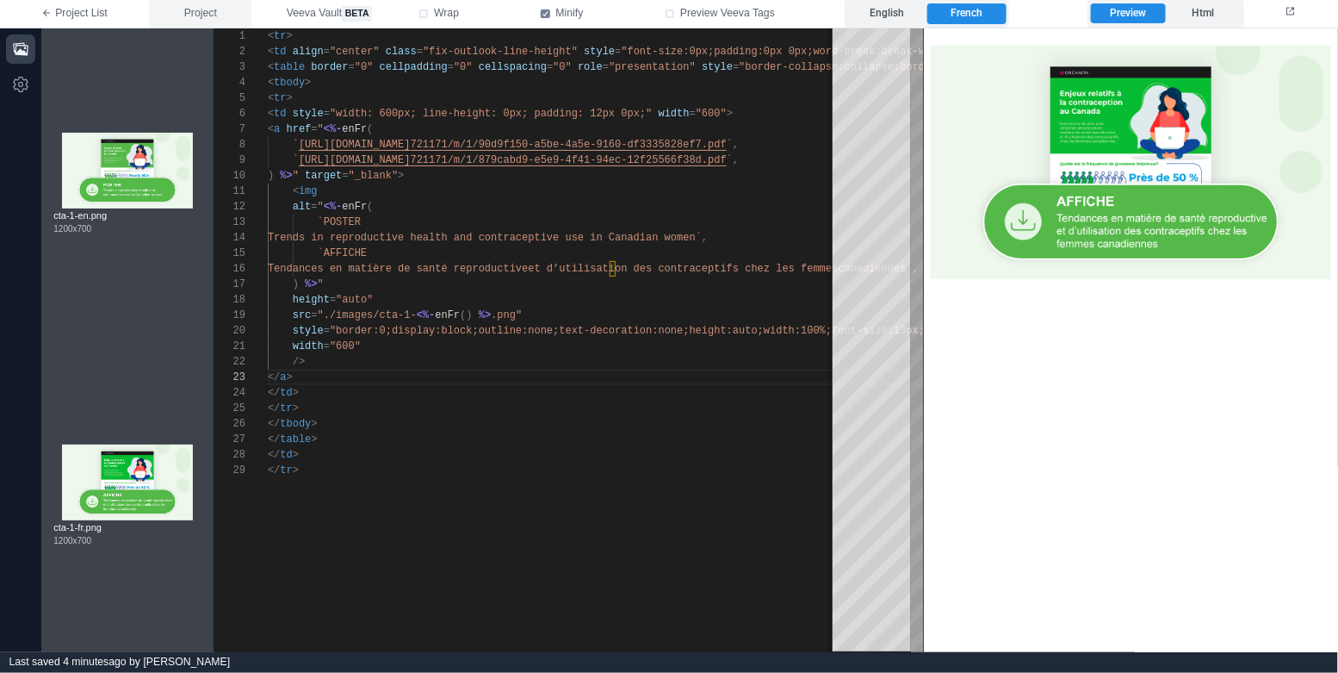
click at [213, 15] on span "Project" at bounding box center [200, 13] width 33 height 15
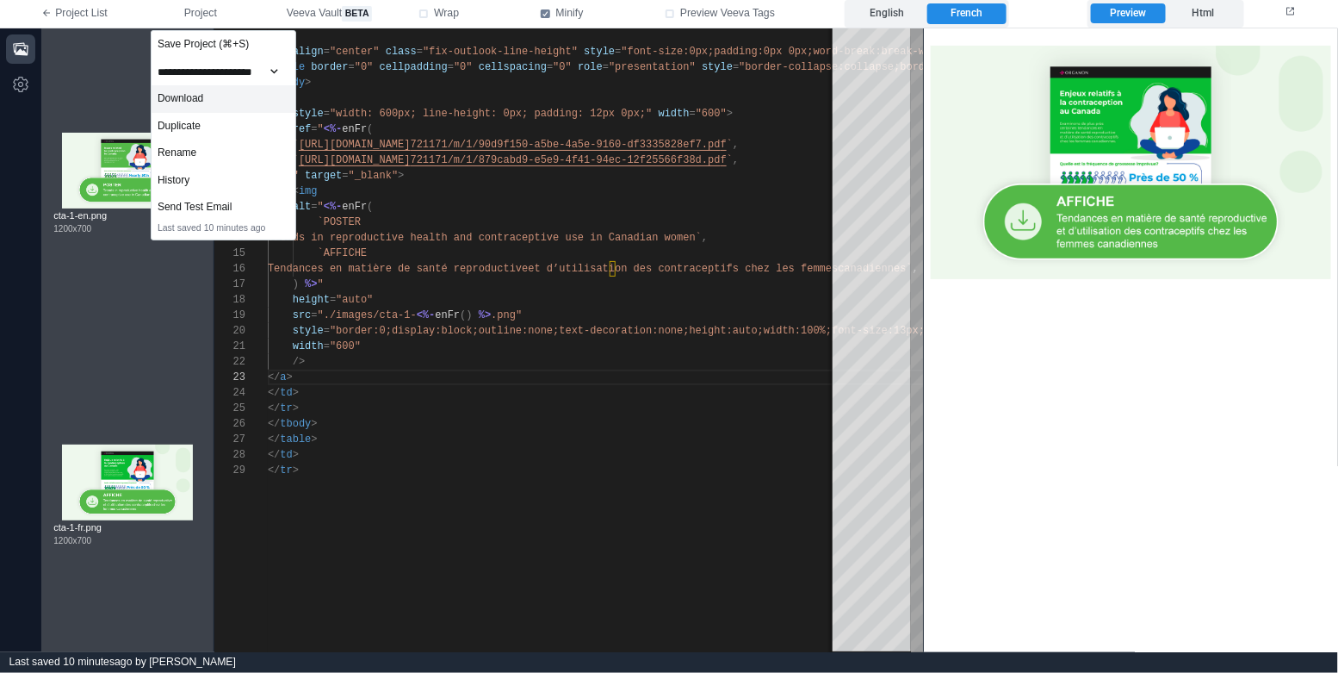
click at [223, 102] on div "Download" at bounding box center [224, 99] width 144 height 28
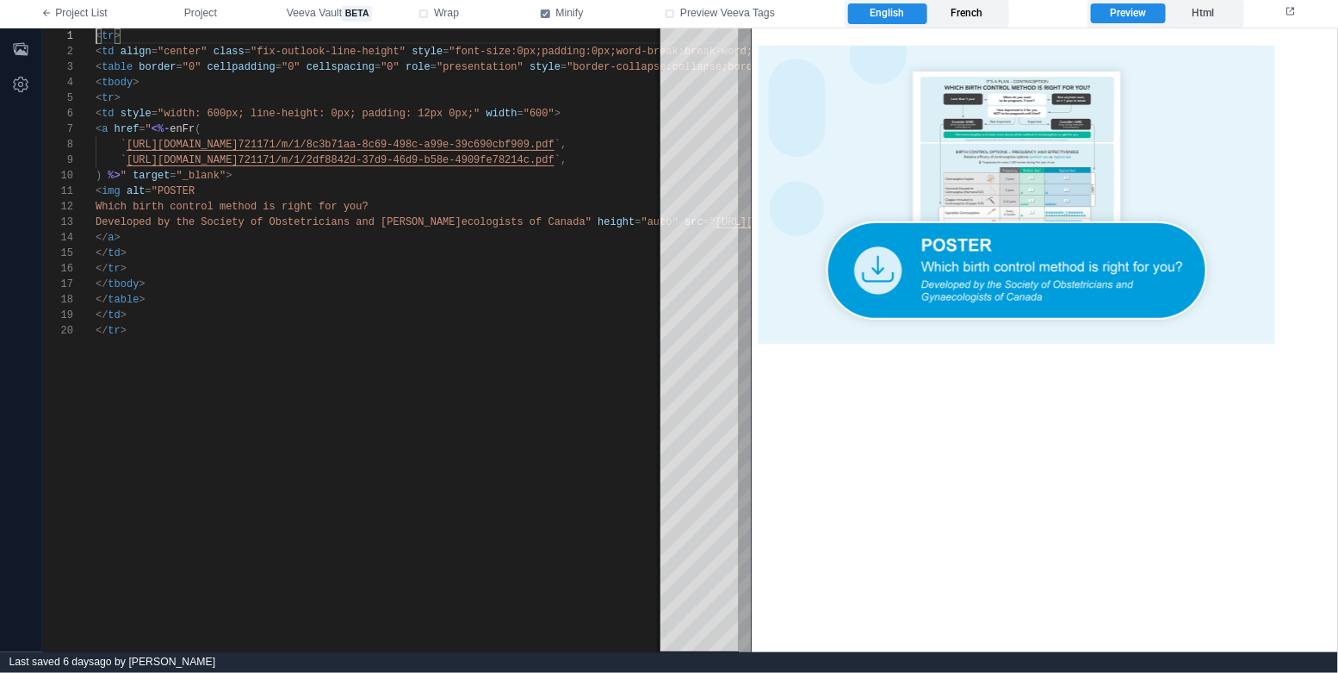
click at [975, 20] on label "French" at bounding box center [966, 13] width 78 height 21
click at [899, 14] on label "English" at bounding box center [887, 13] width 78 height 21
click at [460, 187] on div "< img alt = "POSTER" at bounding box center [1178, 190] width 2165 height 15
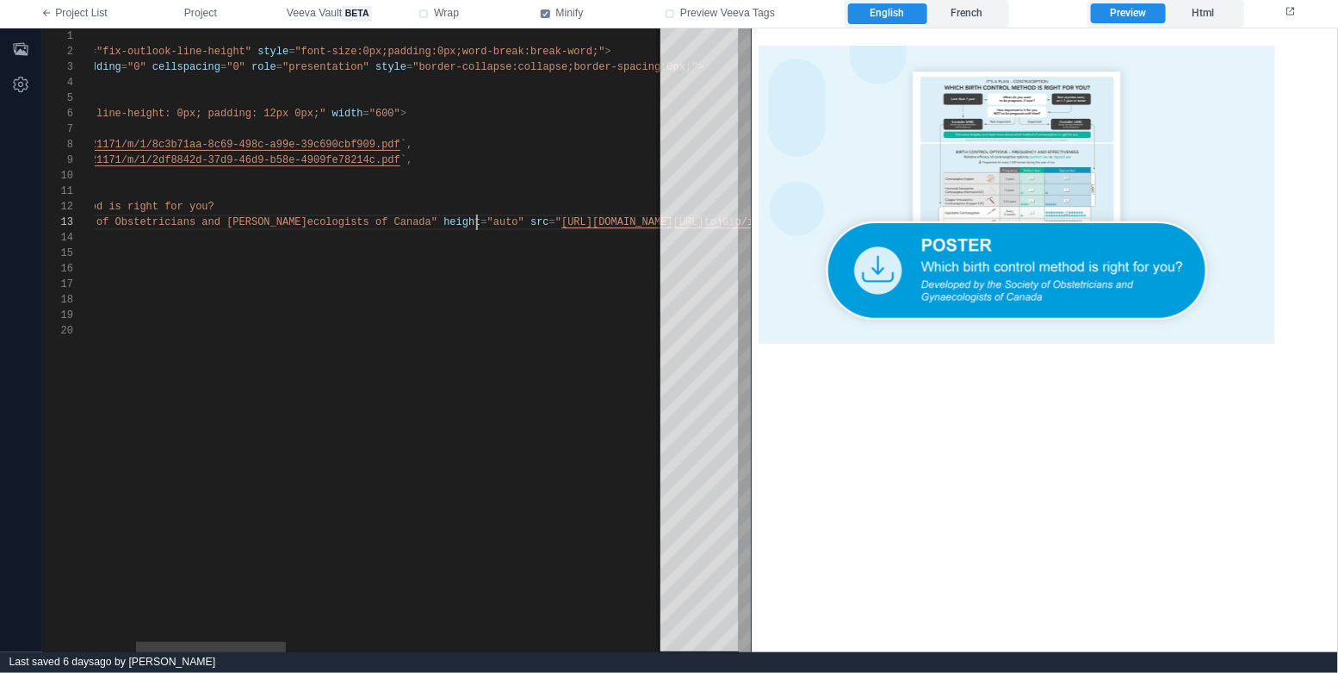
scroll to position [30, 534]
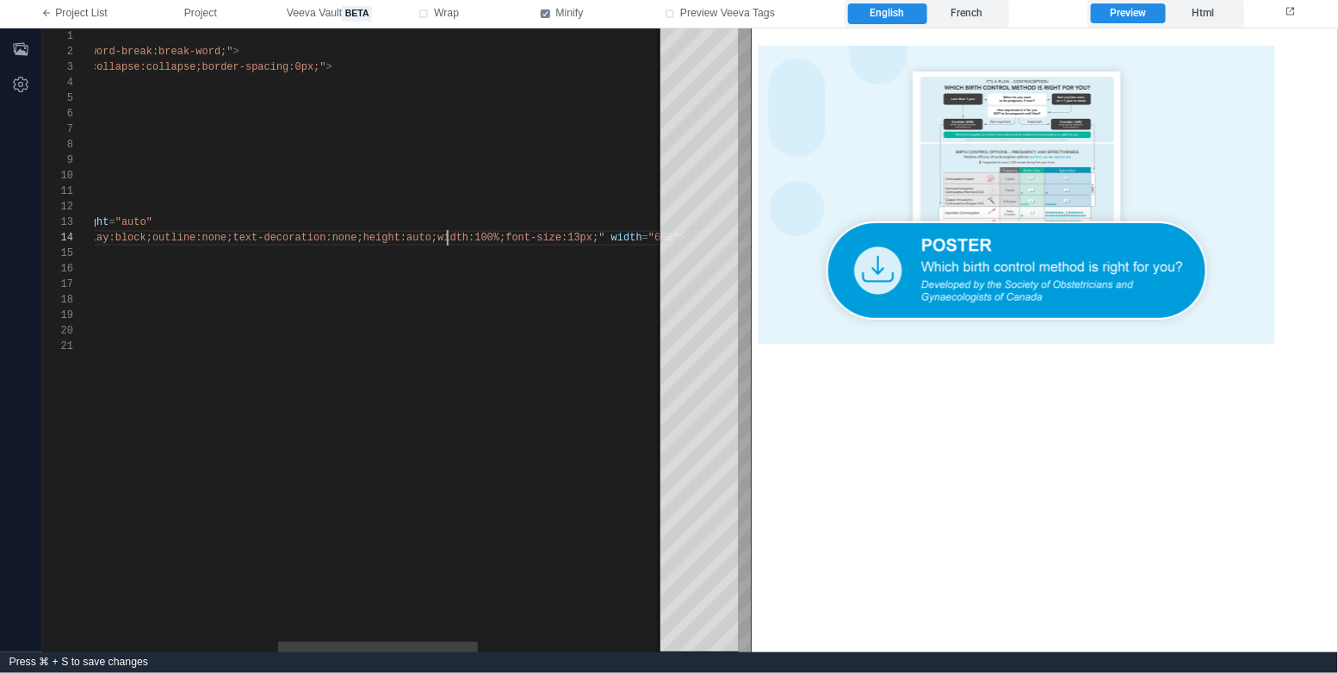
drag, startPoint x: 449, startPoint y: 235, endPoint x: 513, endPoint y: 214, distance: 67.0
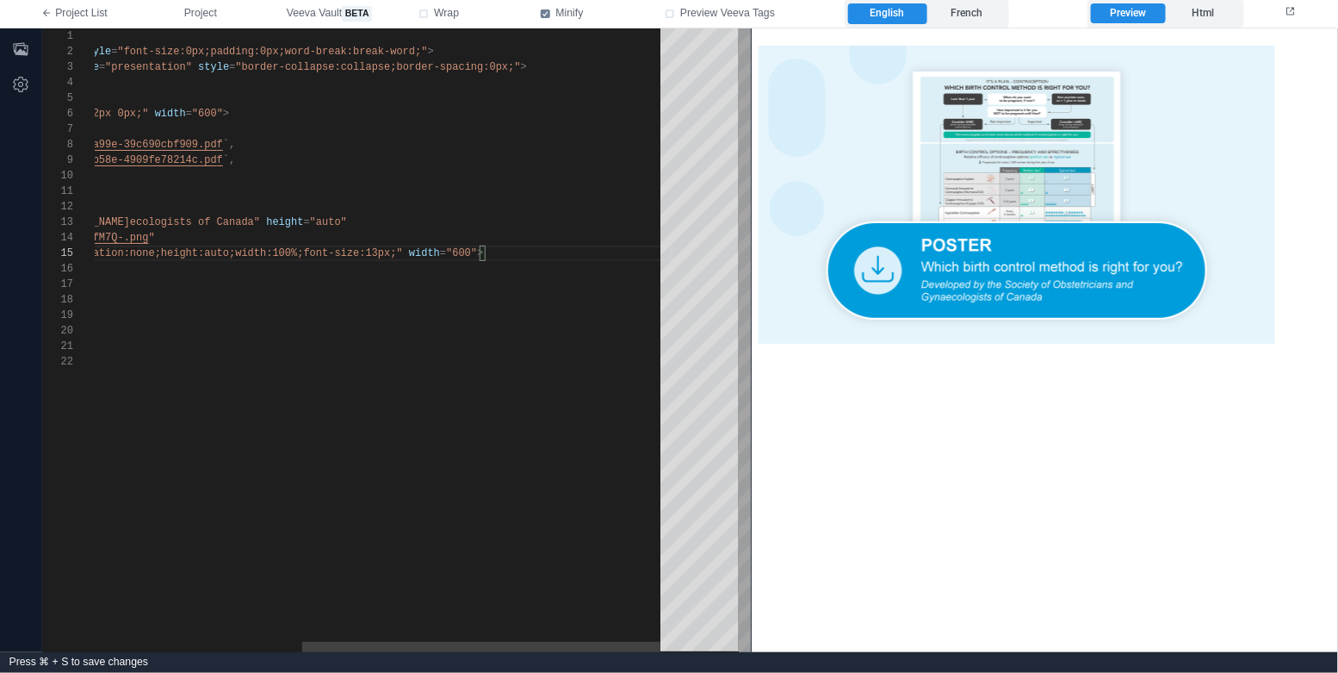
click at [405, 254] on div "1 2 3 4 5 6 7 8 9 10 11 12 13 16 17 18 19 20 21 14 15 22 < tr > < td align = "c…" at bounding box center [396, 339] width 709 height 623
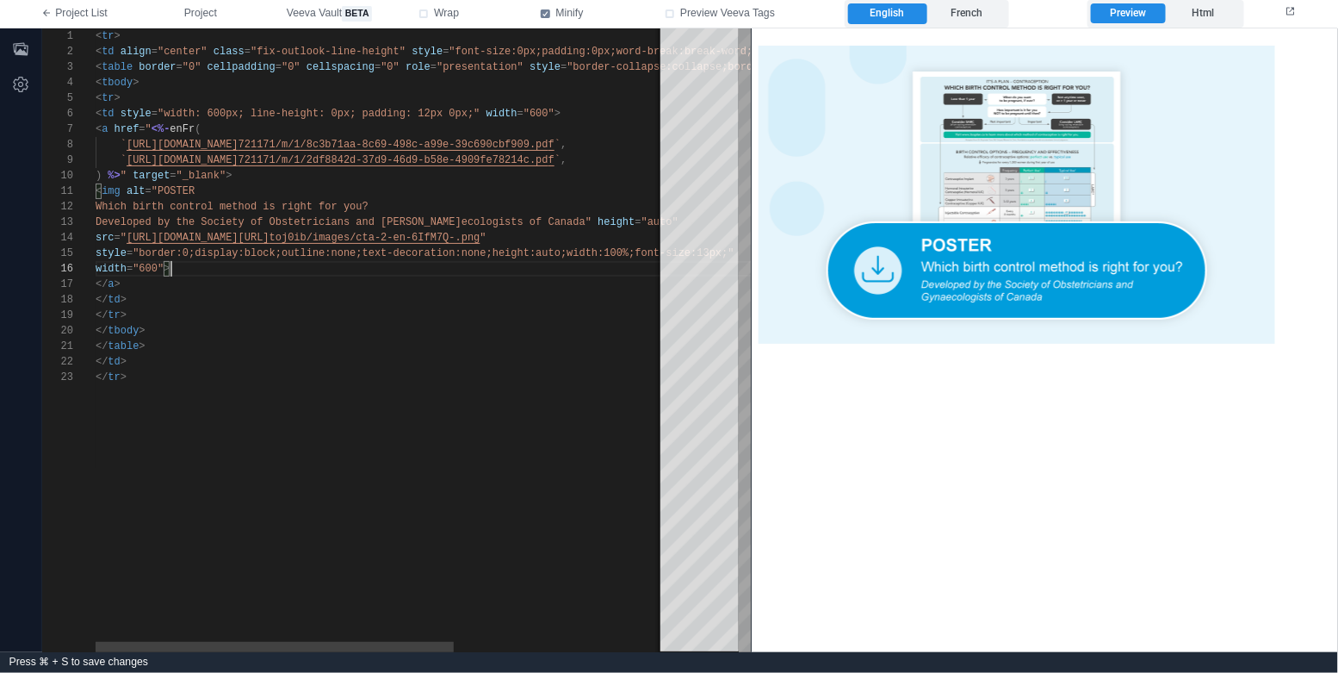
scroll to position [77, 74]
click at [178, 266] on div "width = "600" >" at bounding box center [550, 268] width 908 height 15
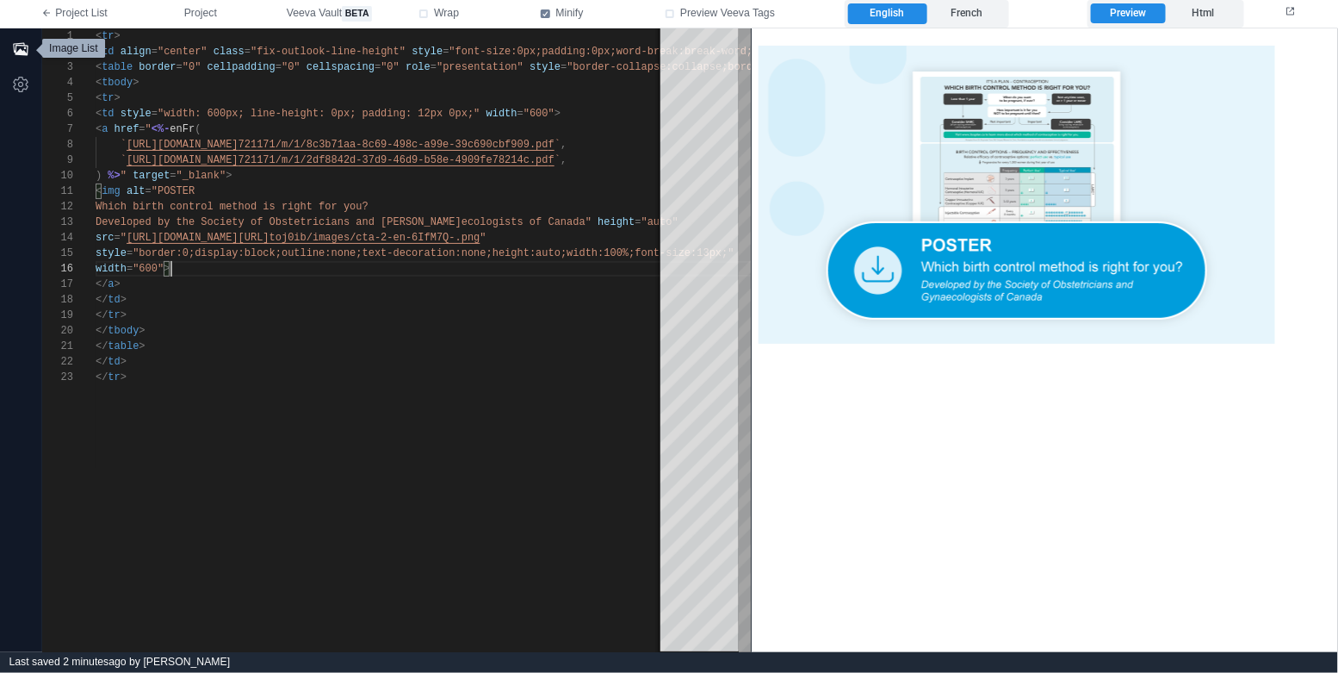
click at [25, 52] on icon "button" at bounding box center [20, 48] width 15 height 13
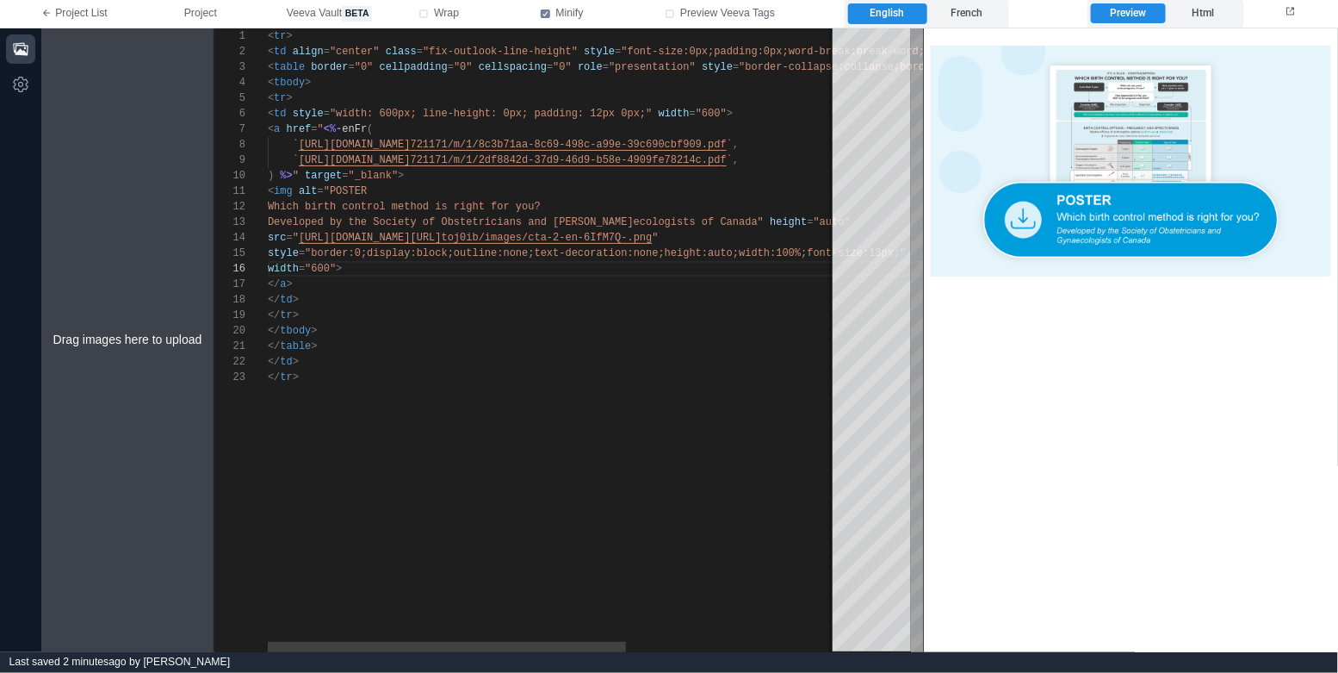
scroll to position [108, 30]
click at [416, 305] on div "</ td >" at bounding box center [722, 299] width 908 height 15
click at [405, 293] on div "</ td >" at bounding box center [722, 299] width 908 height 15
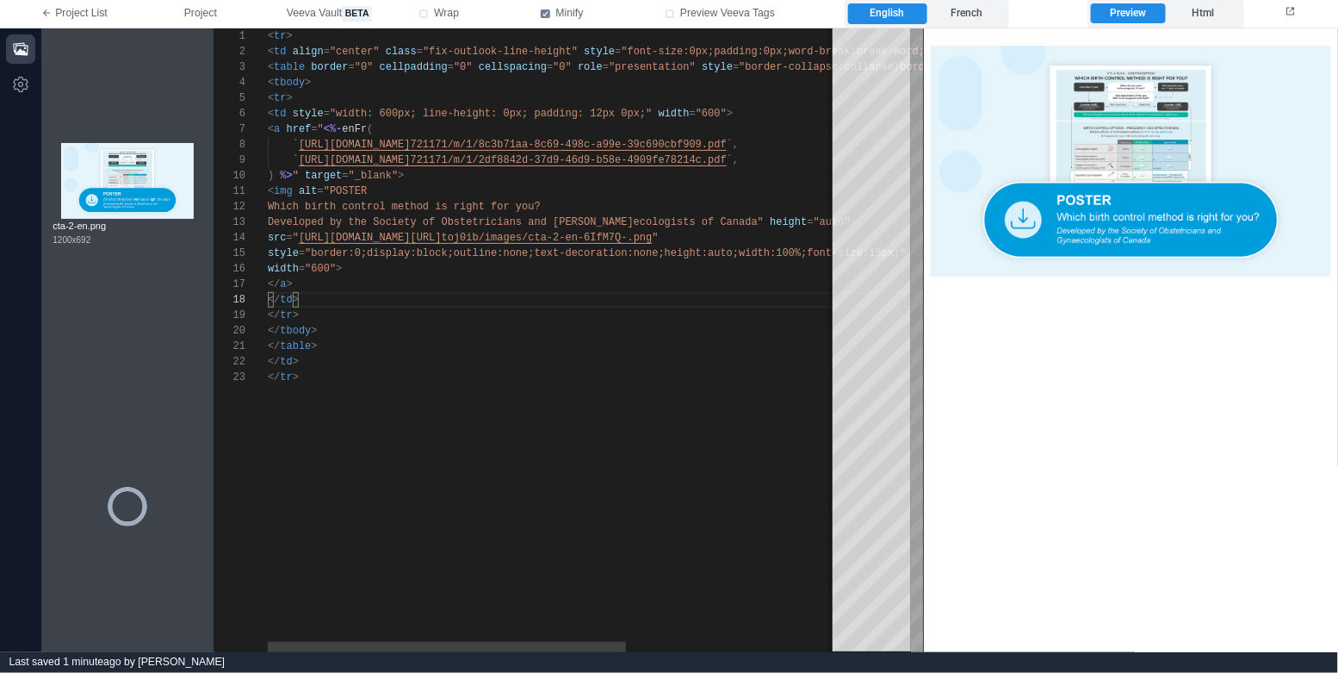
click at [414, 271] on div "width = "600" >" at bounding box center [722, 268] width 908 height 15
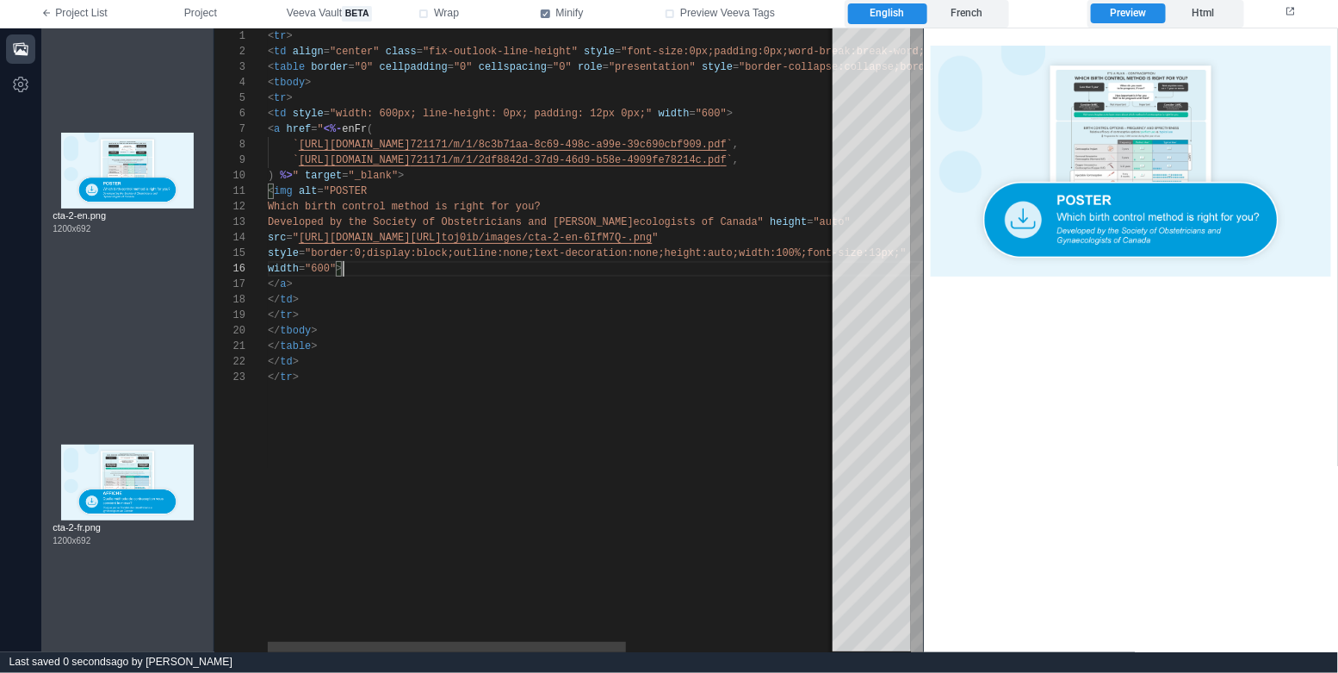
click at [298, 238] on span """ at bounding box center [296, 238] width 6 height 12
click at [300, 197] on div "< img alt = "POSTER" at bounding box center [722, 190] width 908 height 15
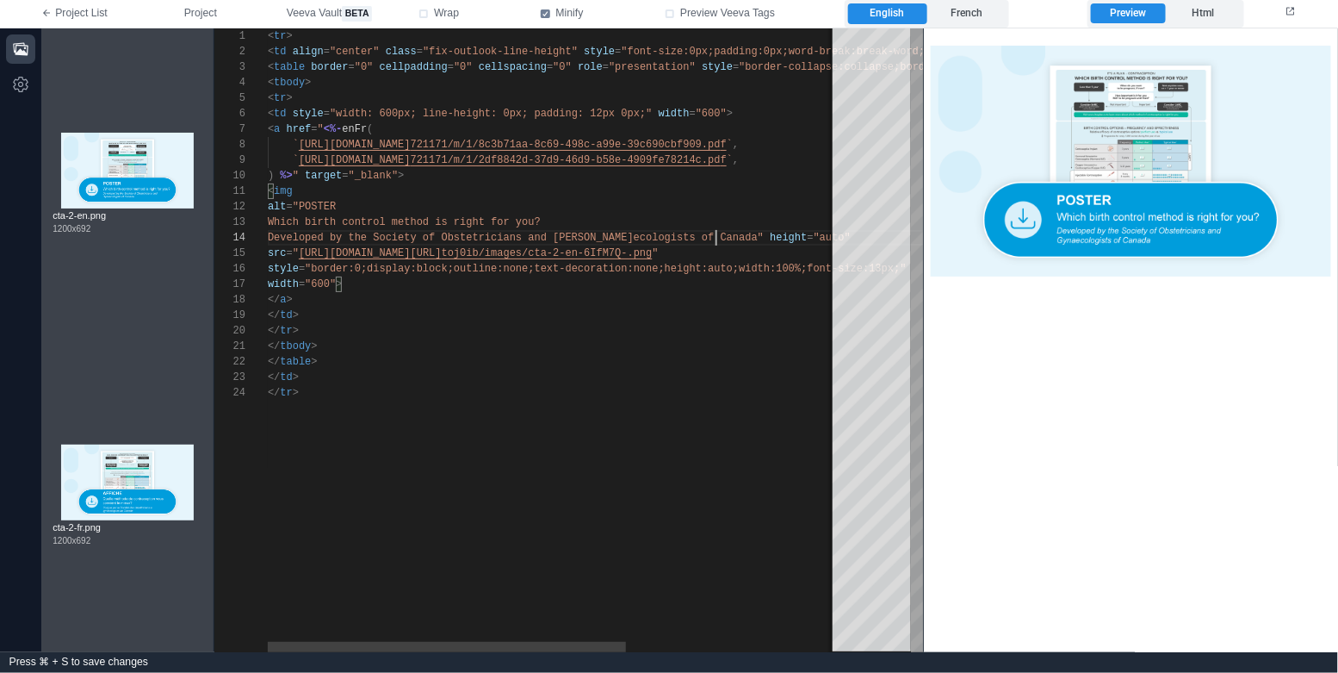
click at [715, 236] on div "1 2 3 4 5 6 7 8 9 10 11 13 14 18 19 20 21 22 23 15 16 17 12 24 < tr > < td alig…" at bounding box center [568, 339] width 709 height 623
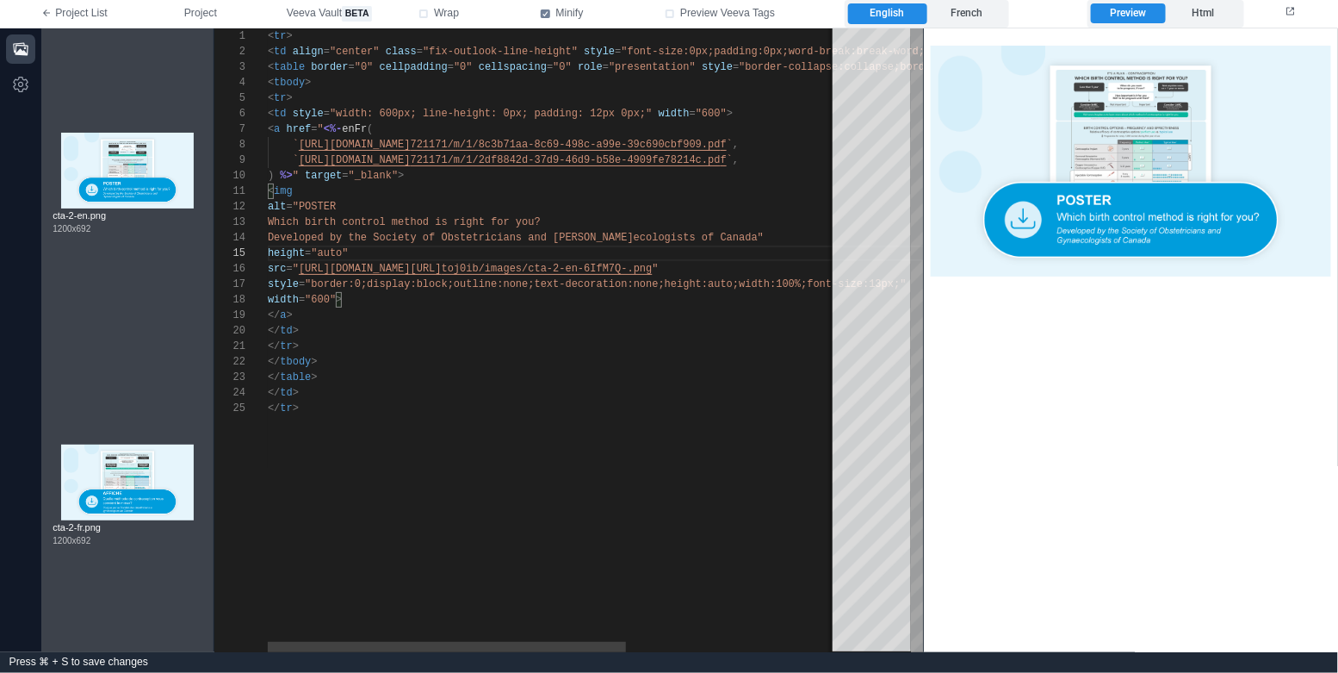
click at [505, 297] on div "width = "600" >" at bounding box center [722, 299] width 908 height 15
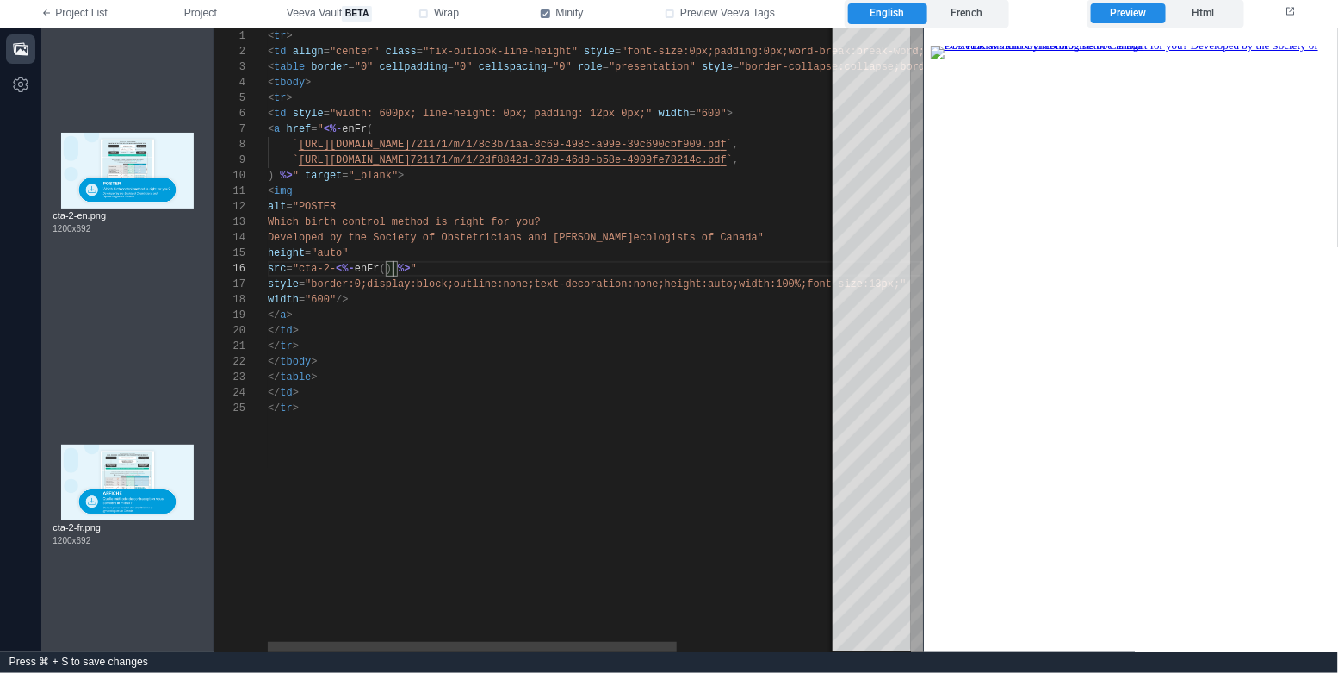
scroll to position [77, 125]
click at [420, 261] on div "src = "cta-2- <%- enFr () %> "" at bounding box center [666, 268] width 797 height 15
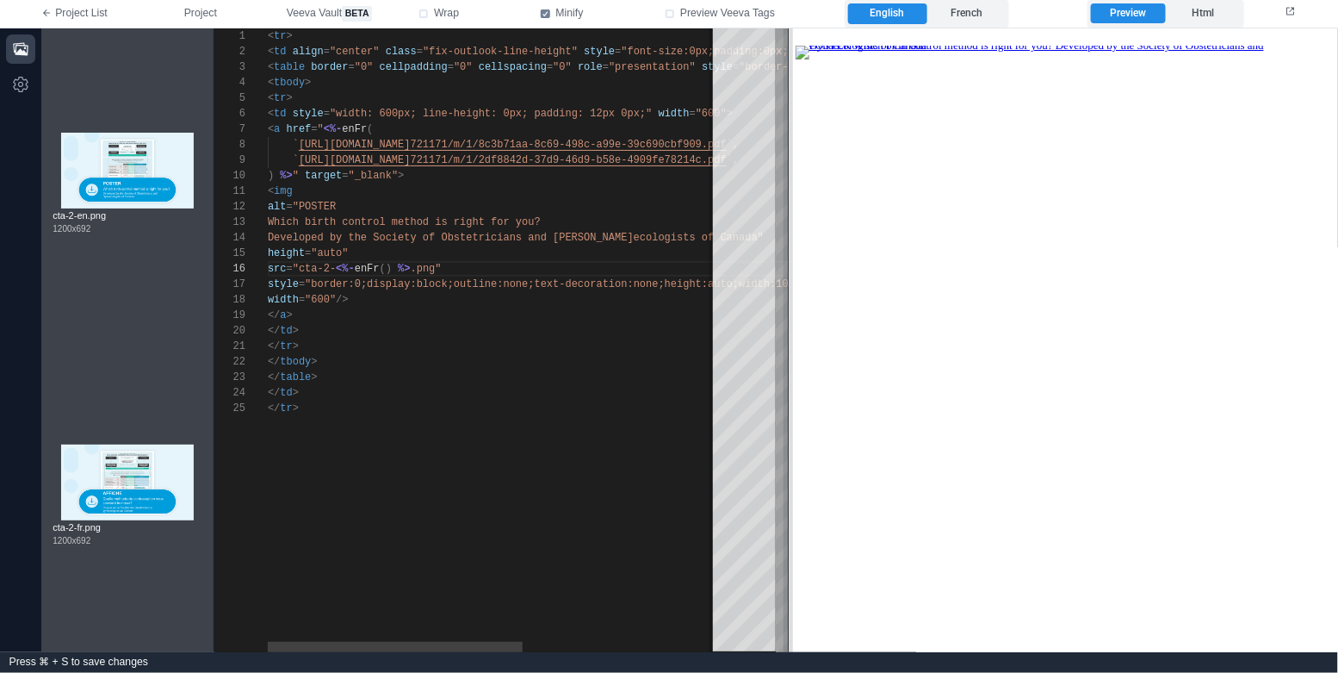
drag, startPoint x: 925, startPoint y: 141, endPoint x: 790, endPoint y: 147, distance: 135.3
click at [790, 147] on span at bounding box center [788, 339] width 9 height 623
click at [402, 308] on div "</ a >" at bounding box center [666, 314] width 797 height 15
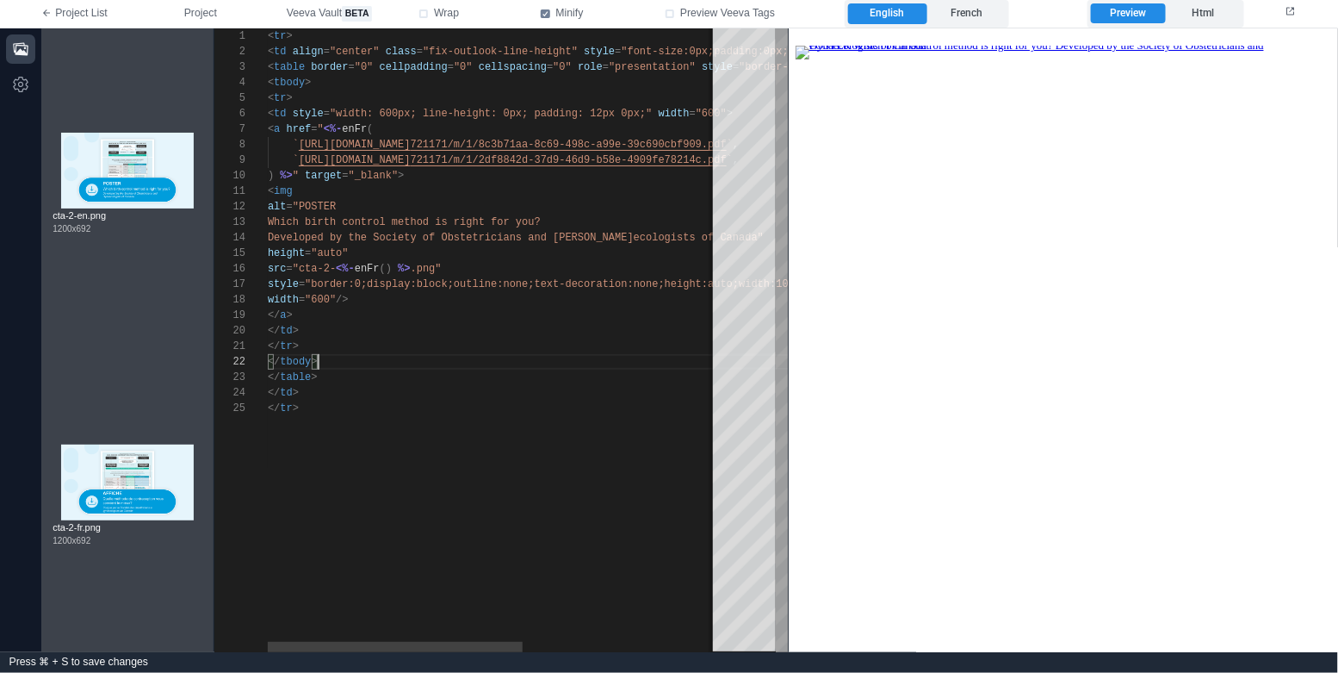
click at [469, 356] on div "</ tbody >" at bounding box center [666, 361] width 797 height 15
click at [369, 305] on div "width = "600" />" at bounding box center [666, 299] width 797 height 15
click at [301, 270] on span ""cta-2-" at bounding box center [314, 269] width 43 height 12
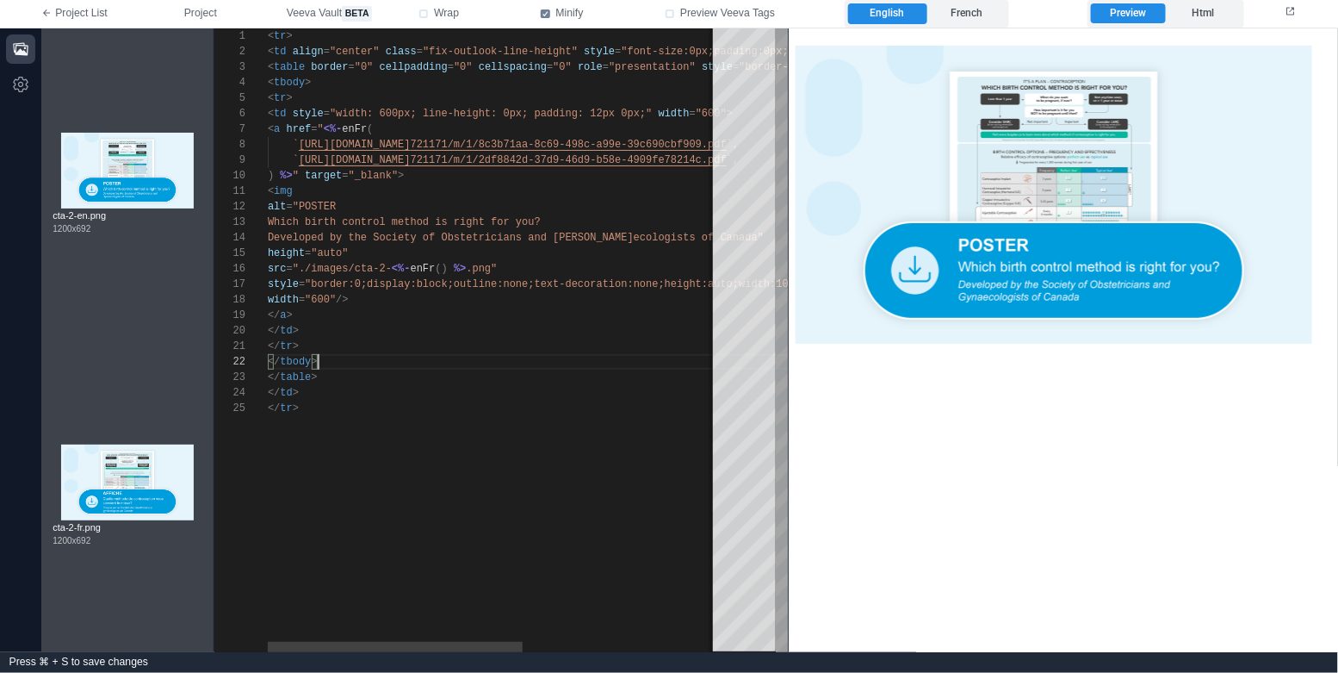
scroll to position [15, 48]
click at [358, 365] on div "</ tbody >" at bounding box center [666, 361] width 797 height 15
click at [973, 15] on label "French" at bounding box center [966, 13] width 78 height 21
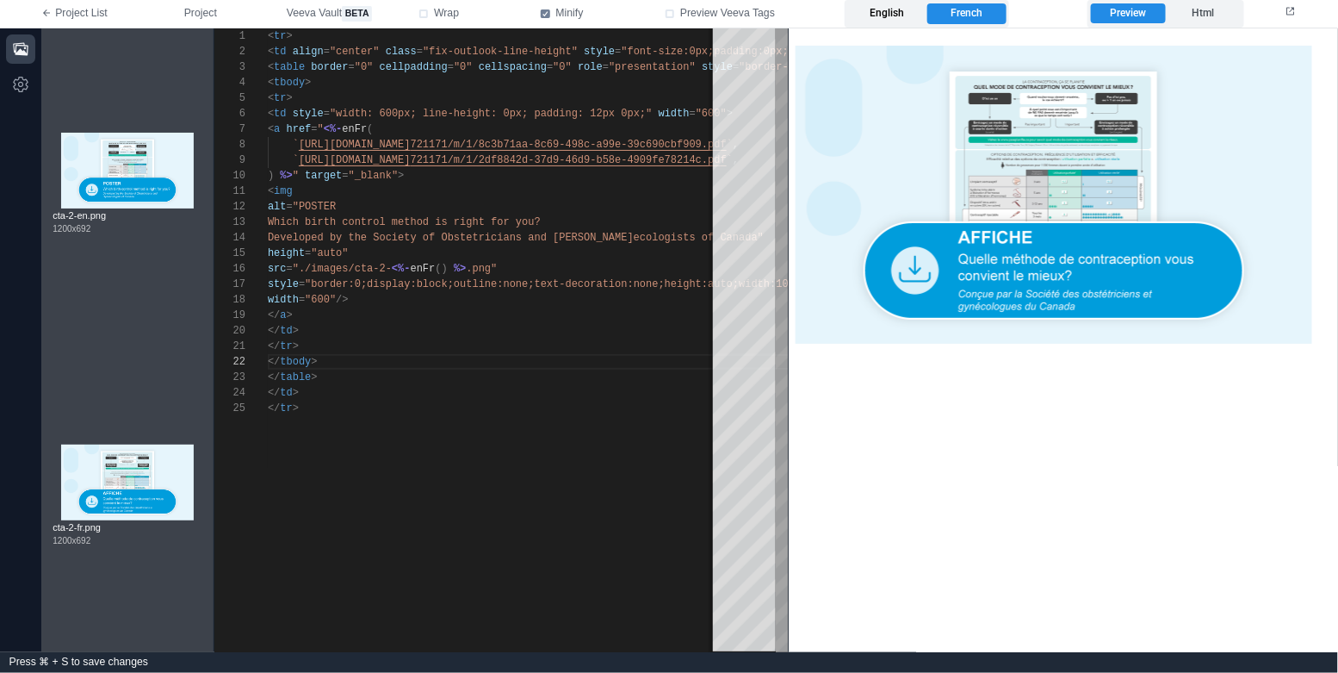
click at [900, 15] on label "English" at bounding box center [887, 13] width 78 height 21
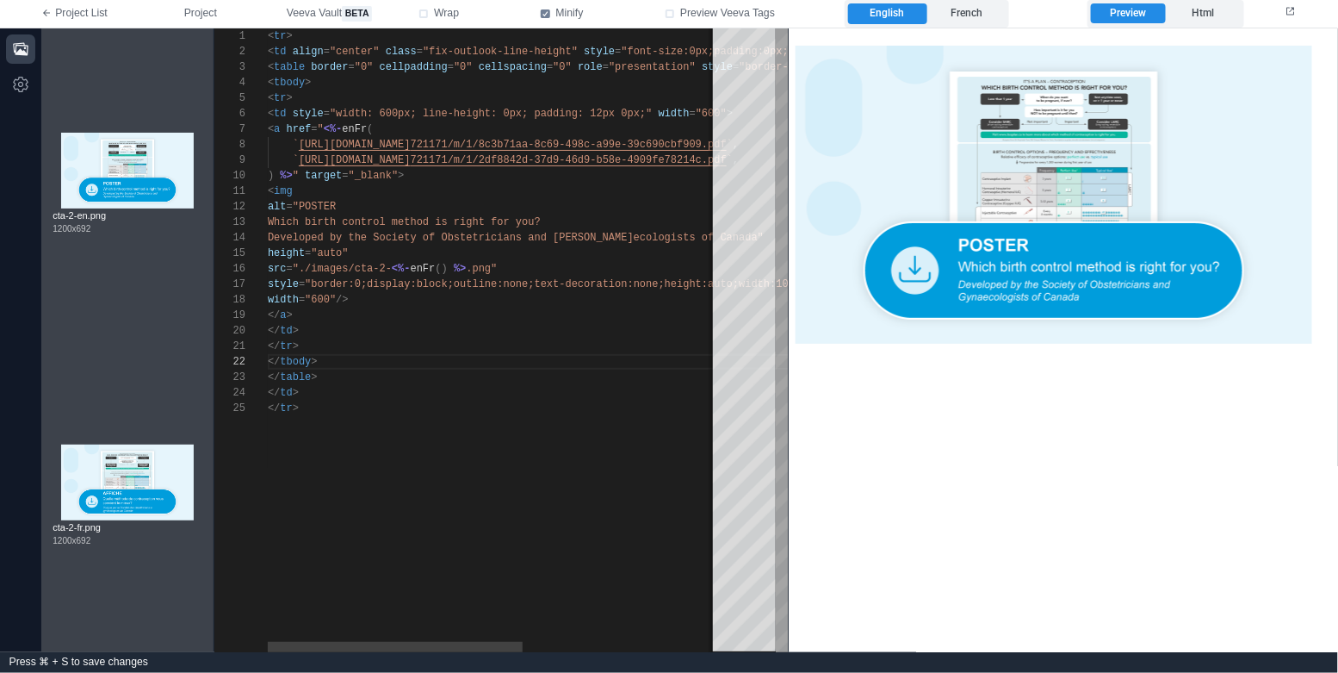
scroll to position [0, 30]
click at [449, 345] on div "</ tr >" at bounding box center [666, 345] width 797 height 15
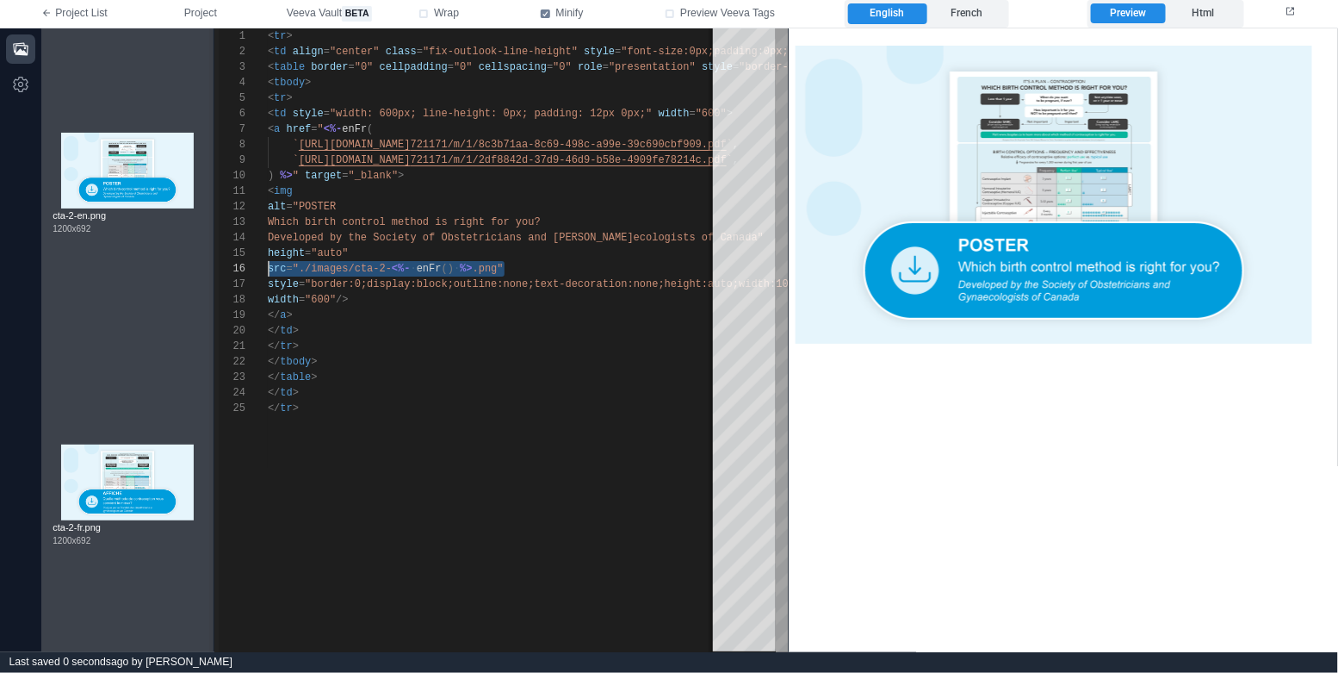
drag, startPoint x: 544, startPoint y: 265, endPoint x: 211, endPoint y: 269, distance: 333.3
click at [336, 301] on div "1 2 3 4 5 6 7 8 9 10 11 13 14 19 20 21 22 23 24 16 17 18 12 15 25 < tr > < td a…" at bounding box center [500, 339] width 573 height 623
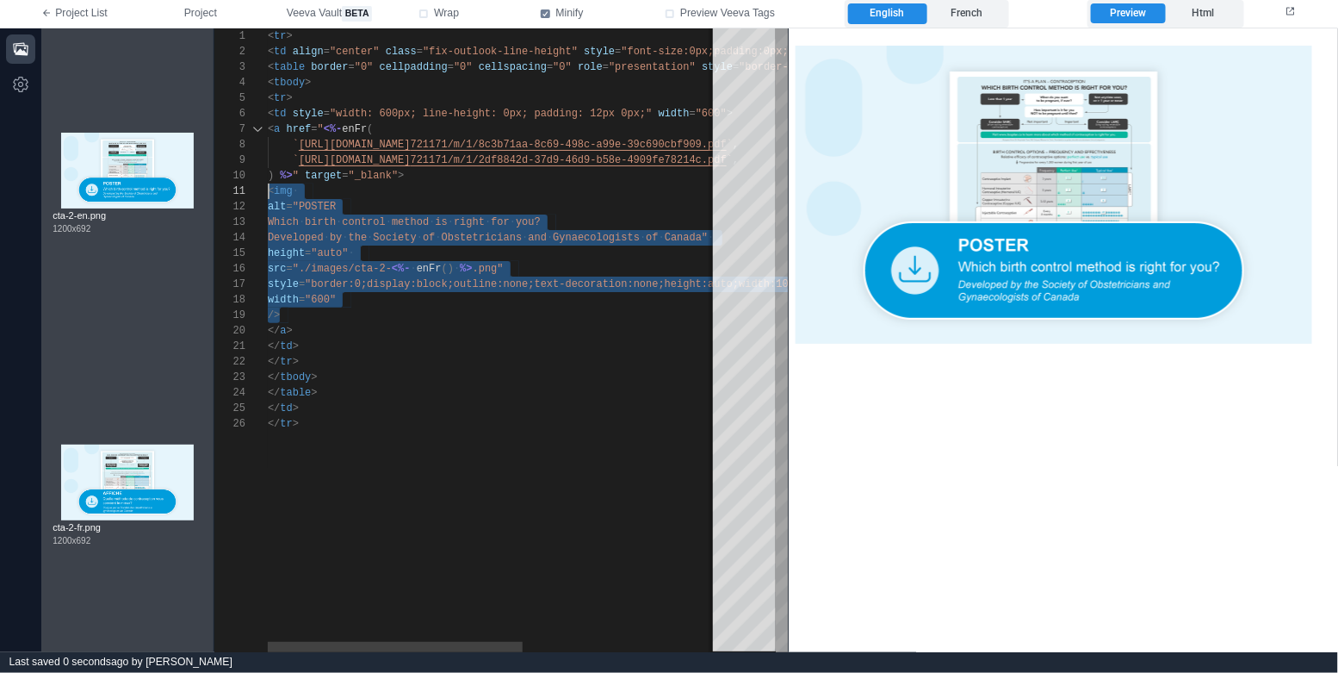
scroll to position [0, 0]
drag, startPoint x: 329, startPoint y: 315, endPoint x: 243, endPoint y: 194, distance: 148.8
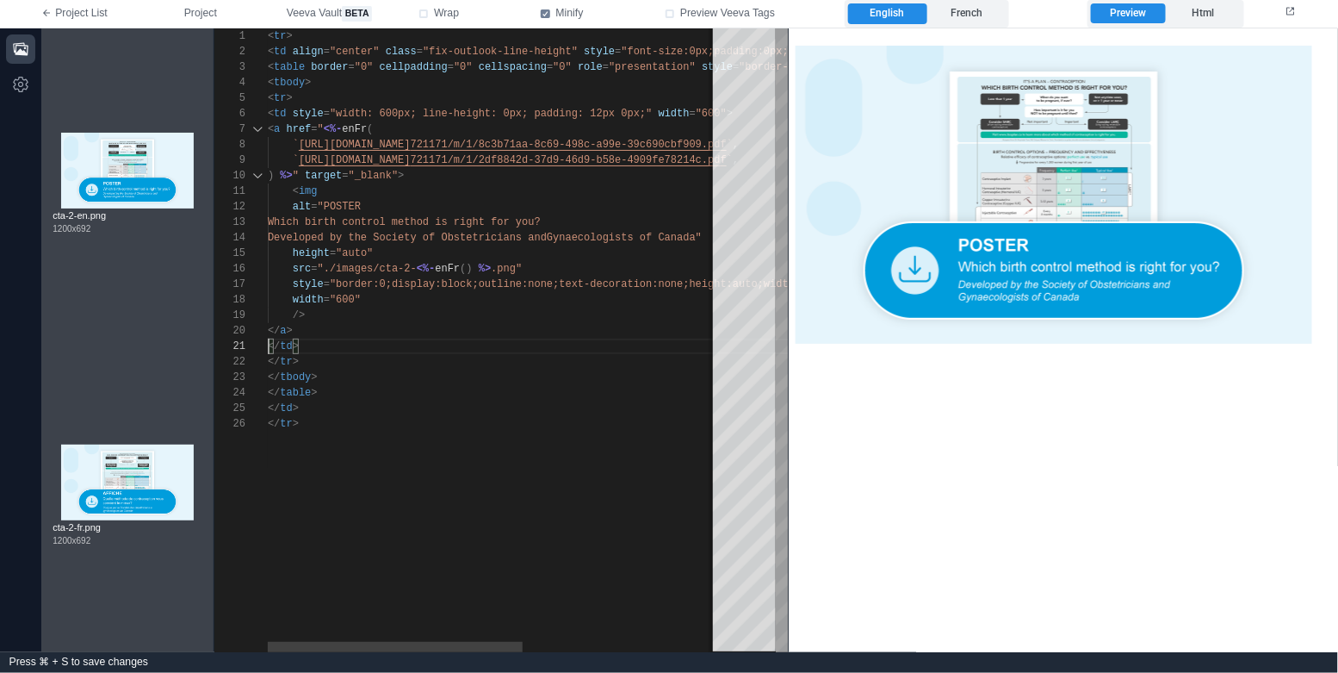
click at [381, 361] on div "</ tr >" at bounding box center [666, 361] width 797 height 15
click at [505, 338] on div "</ td >" at bounding box center [666, 345] width 797 height 15
click at [293, 203] on span "alt" at bounding box center [302, 207] width 19 height 12
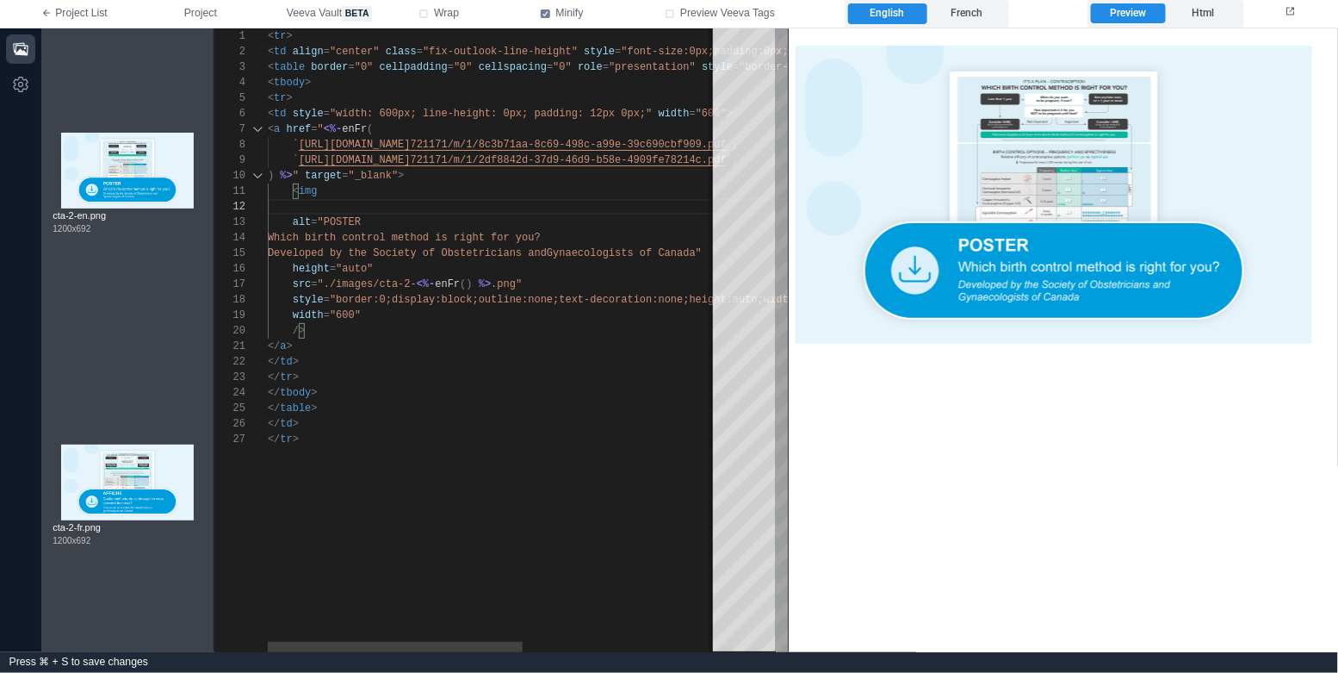
paste textarea "**********"
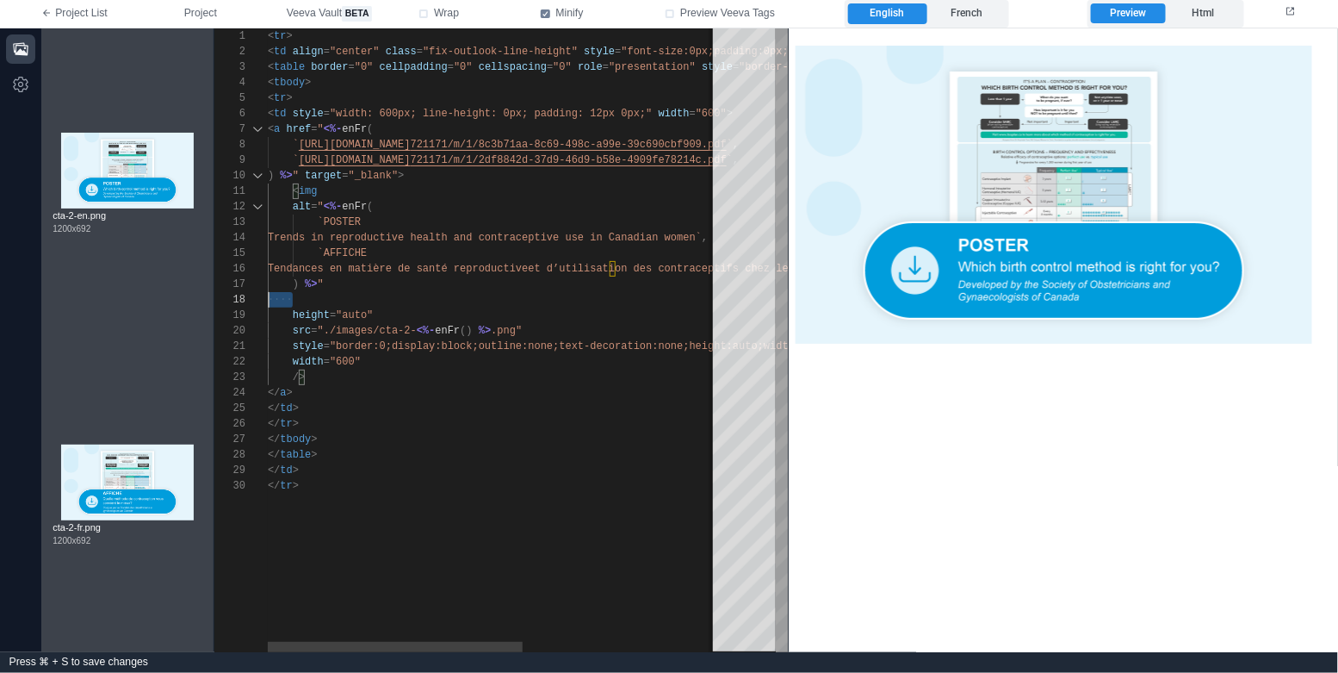
scroll to position [108, 0]
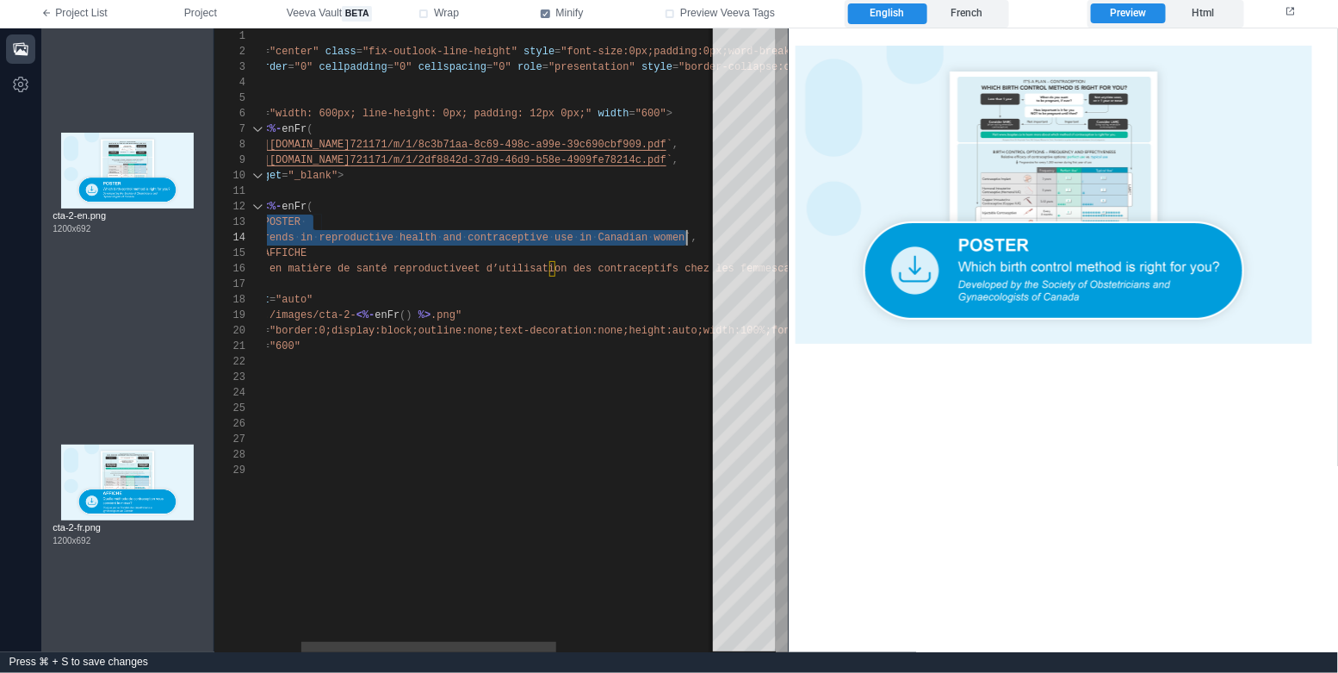
paste textarea "**********"
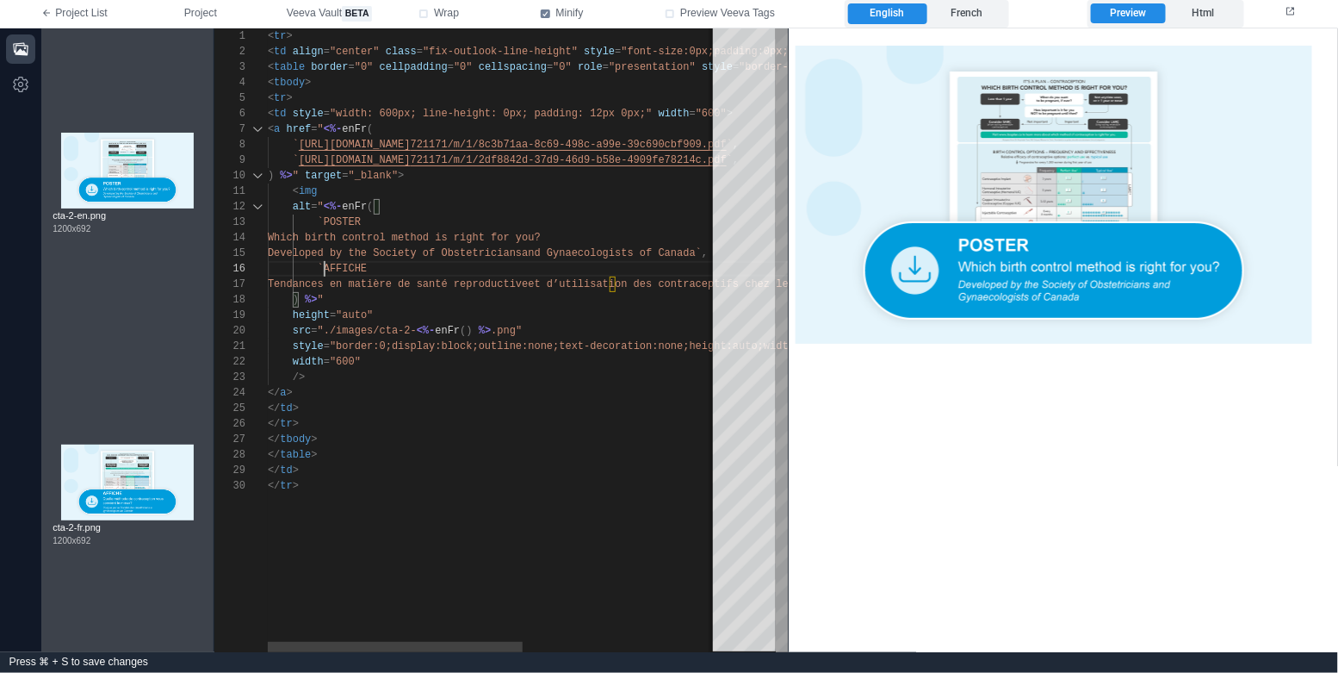
scroll to position [77, 56]
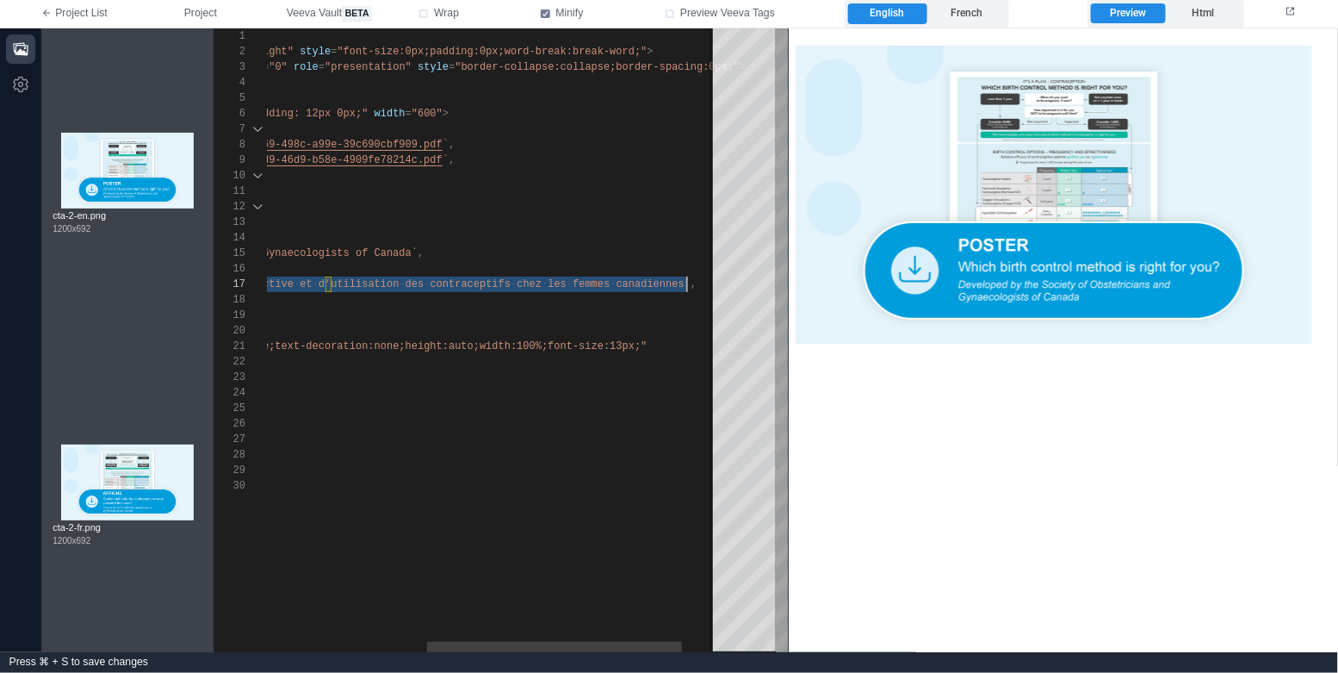
paste textarea "**********"
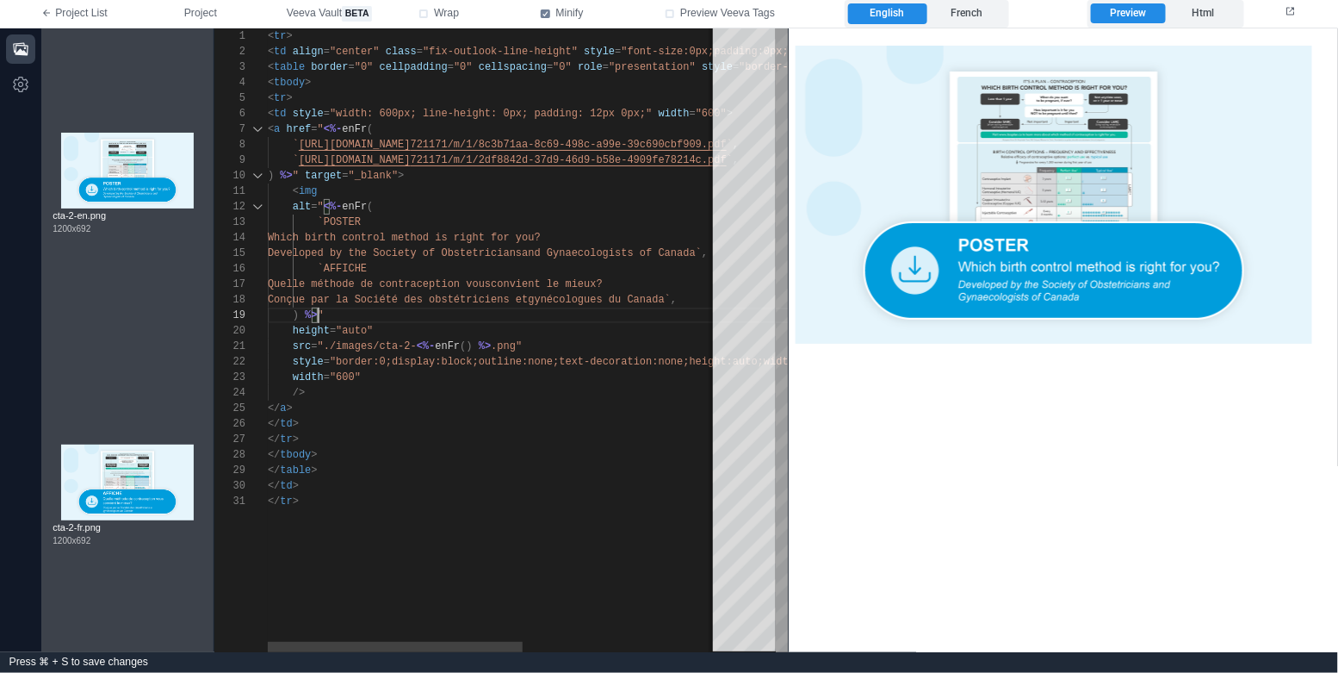
scroll to position [124, 50]
click at [957, 15] on label "French" at bounding box center [966, 13] width 78 height 21
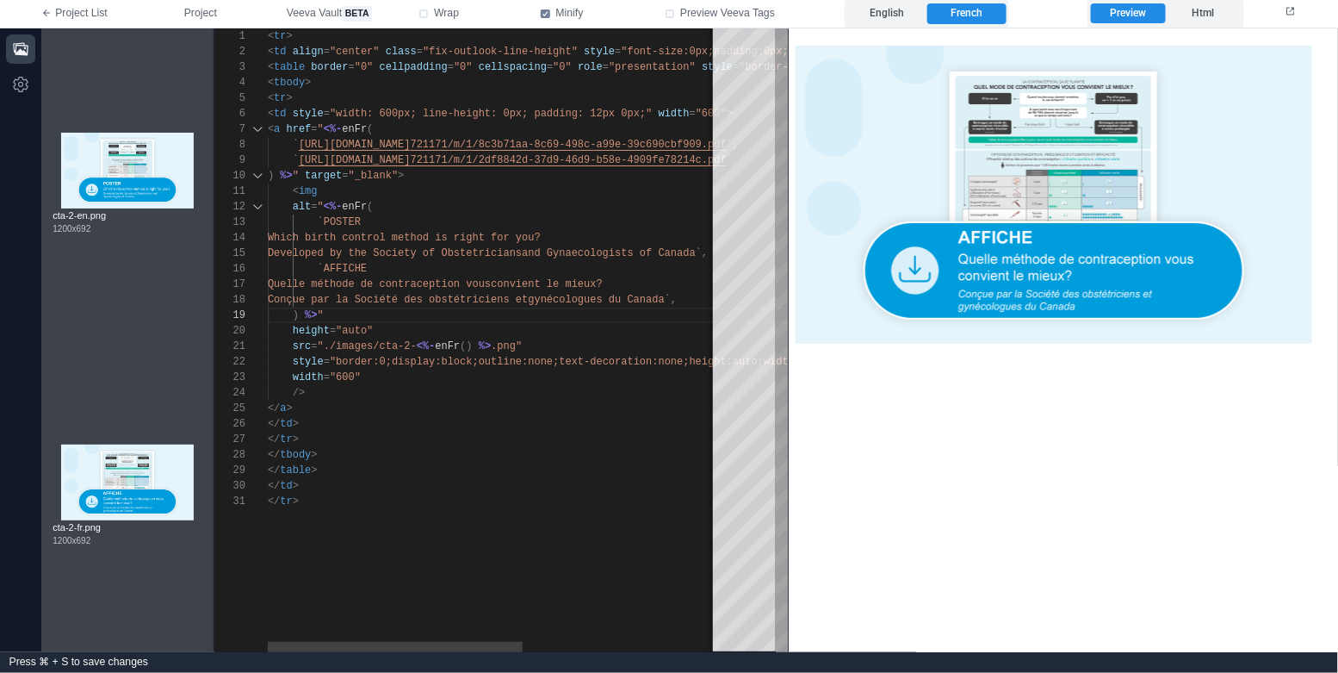
scroll to position [77, 30]
click at [525, 421] on div "</ td >" at bounding box center [666, 423] width 797 height 15
click at [359, 349] on span ""./images/cta-2-" at bounding box center [367, 346] width 99 height 12
click at [407, 426] on div "</ td >" at bounding box center [666, 423] width 797 height 15
type textarea "**********"
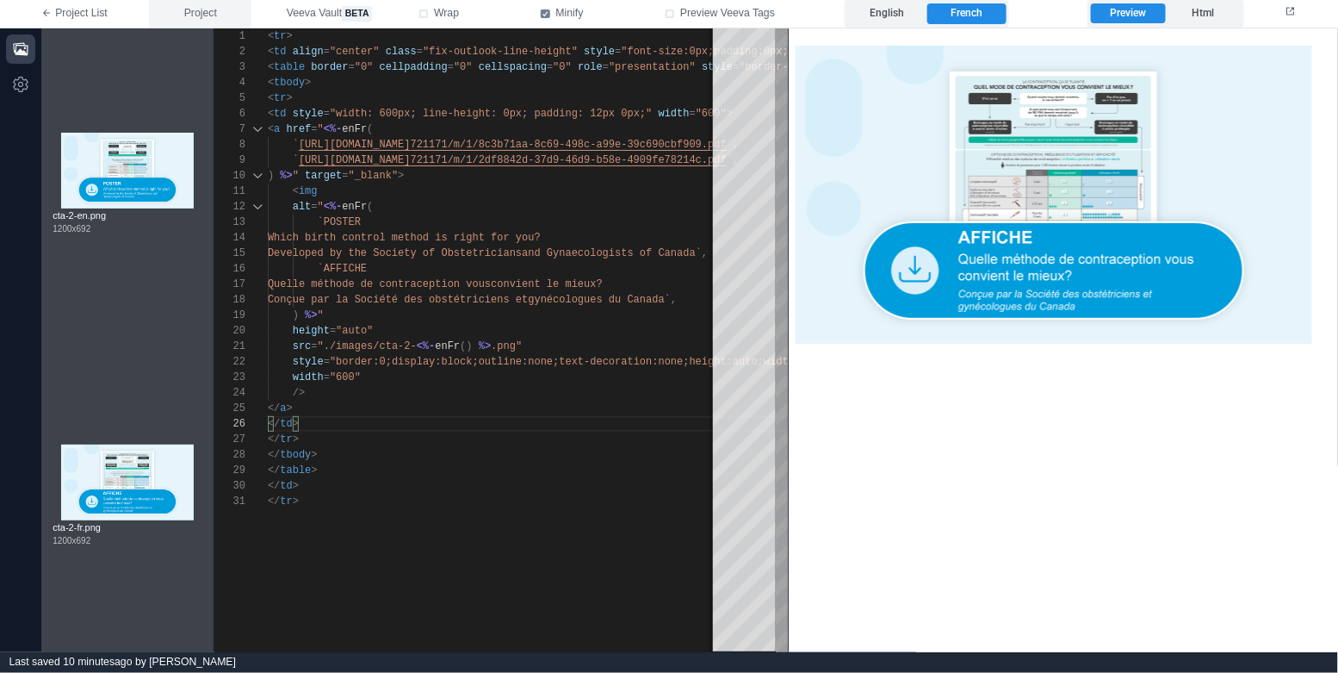
click at [228, 21] on button "Project" at bounding box center [200, 14] width 102 height 28
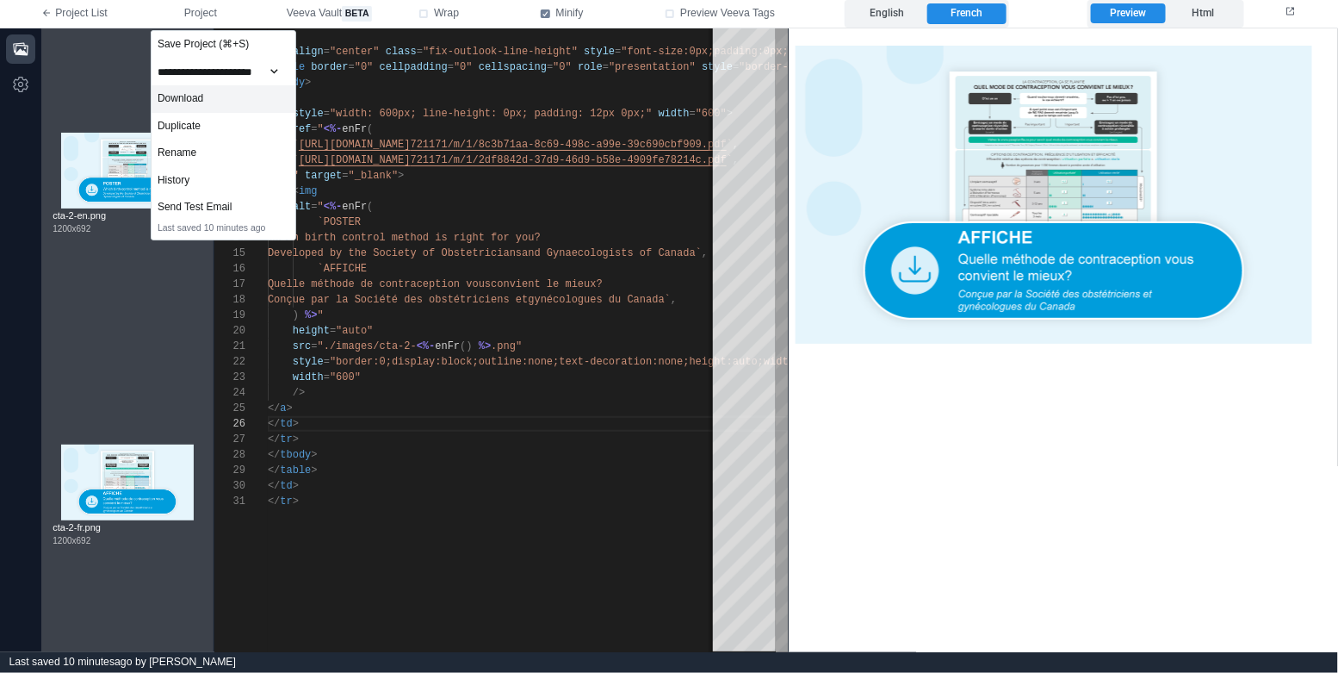
click at [232, 100] on div "Download" at bounding box center [224, 99] width 144 height 28
